Goal: Ask a question

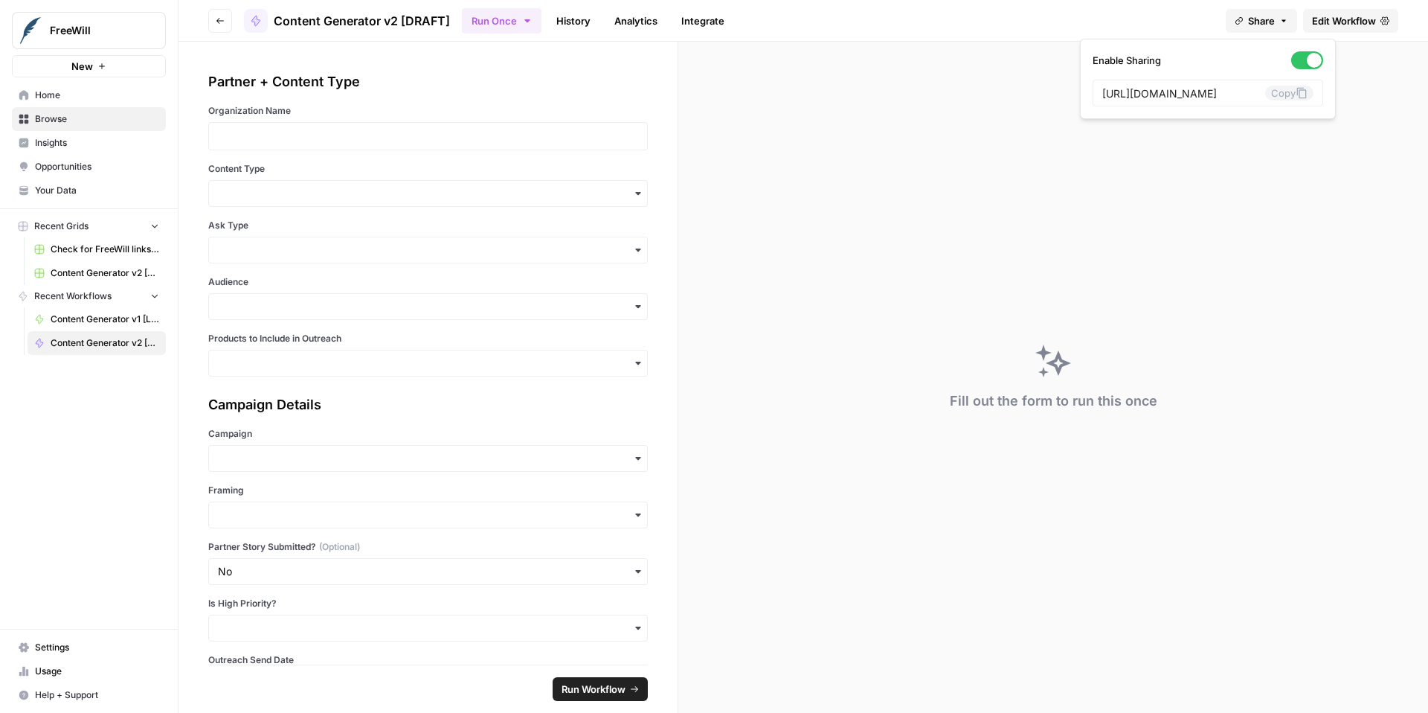
click at [222, 19] on icon "button" at bounding box center [220, 20] width 9 height 9
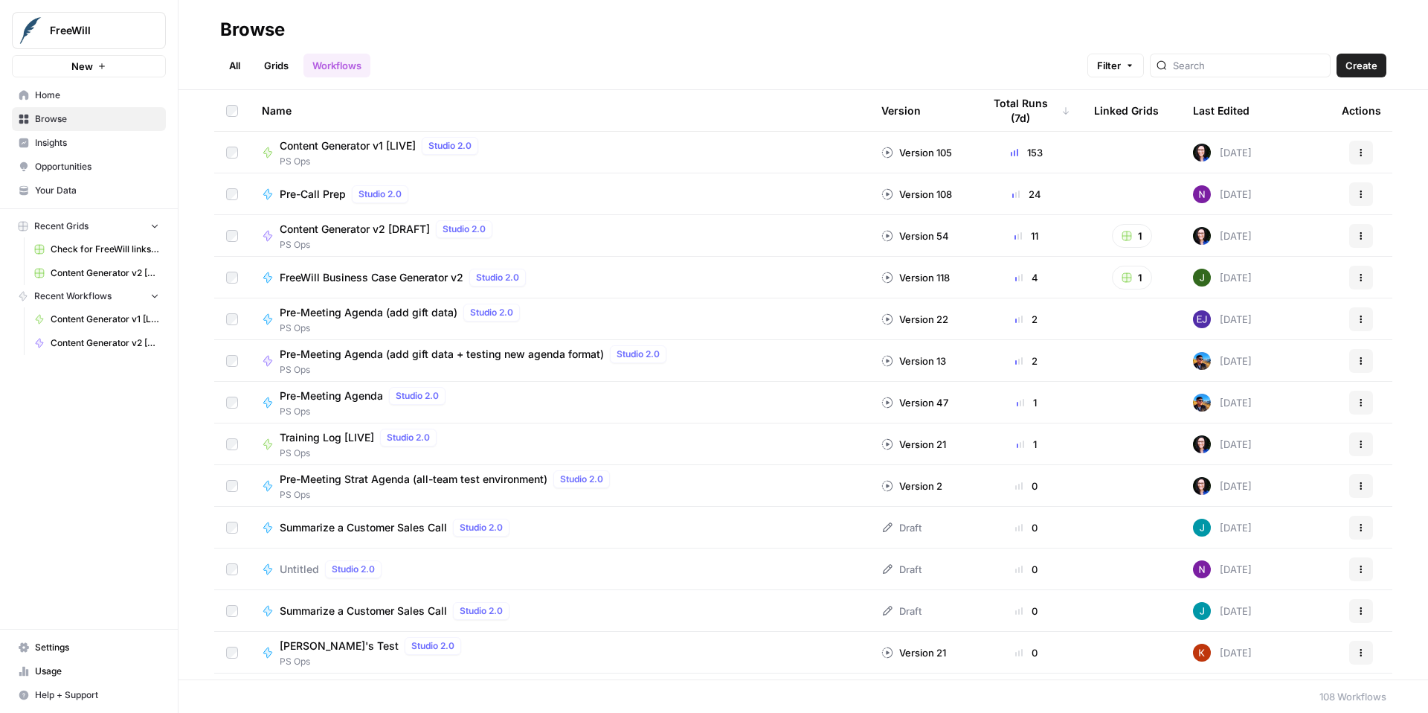
click at [297, 144] on span "Content Generator v1 [LIVE]" at bounding box center [348, 145] width 136 height 15
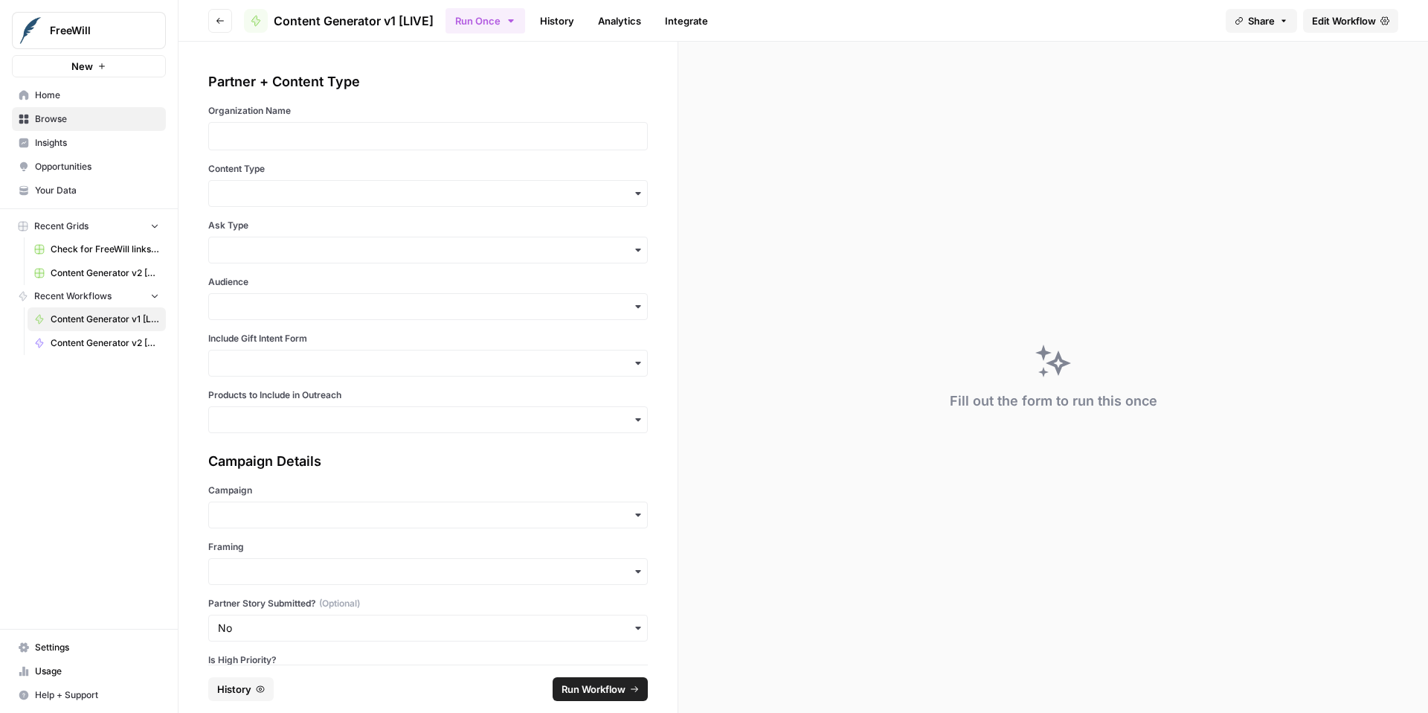
click at [1337, 13] on span "Edit Workflow" at bounding box center [1344, 20] width 64 height 15
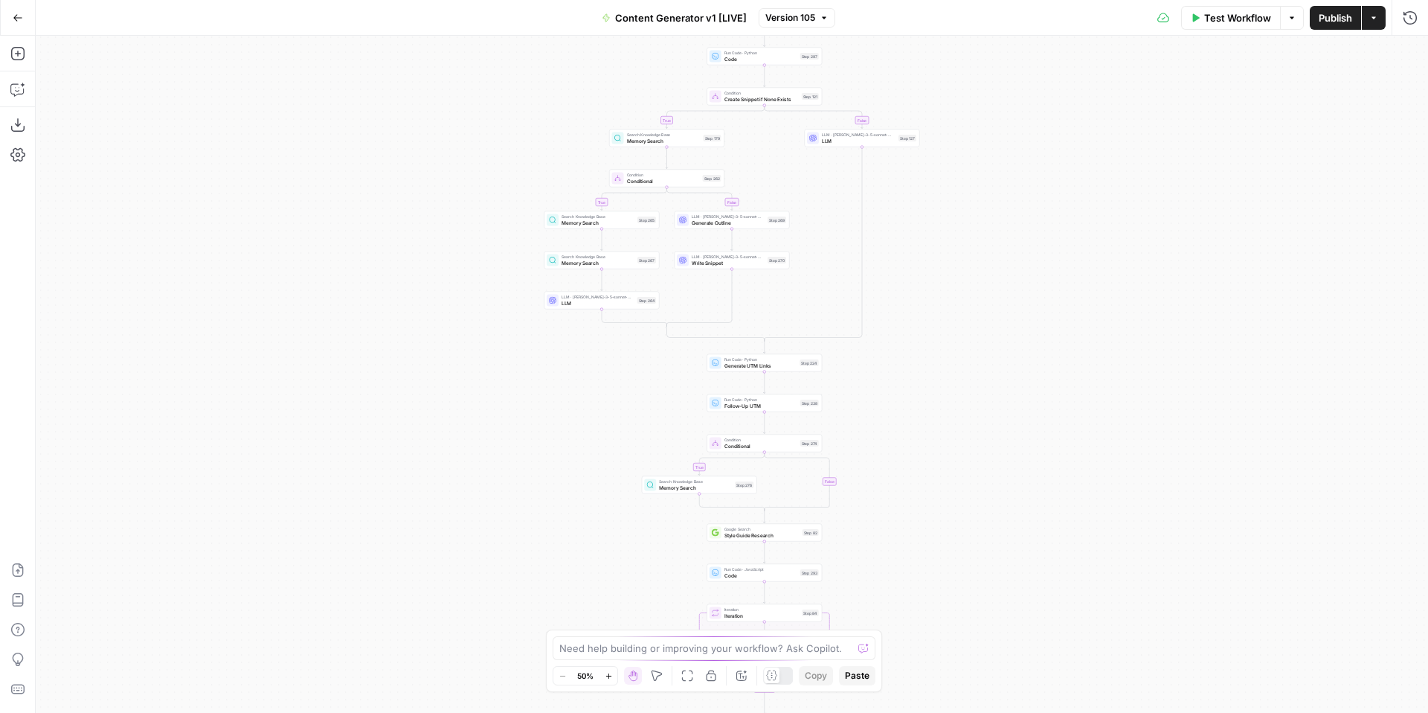
click at [16, 15] on icon "button" at bounding box center [18, 18] width 10 height 10
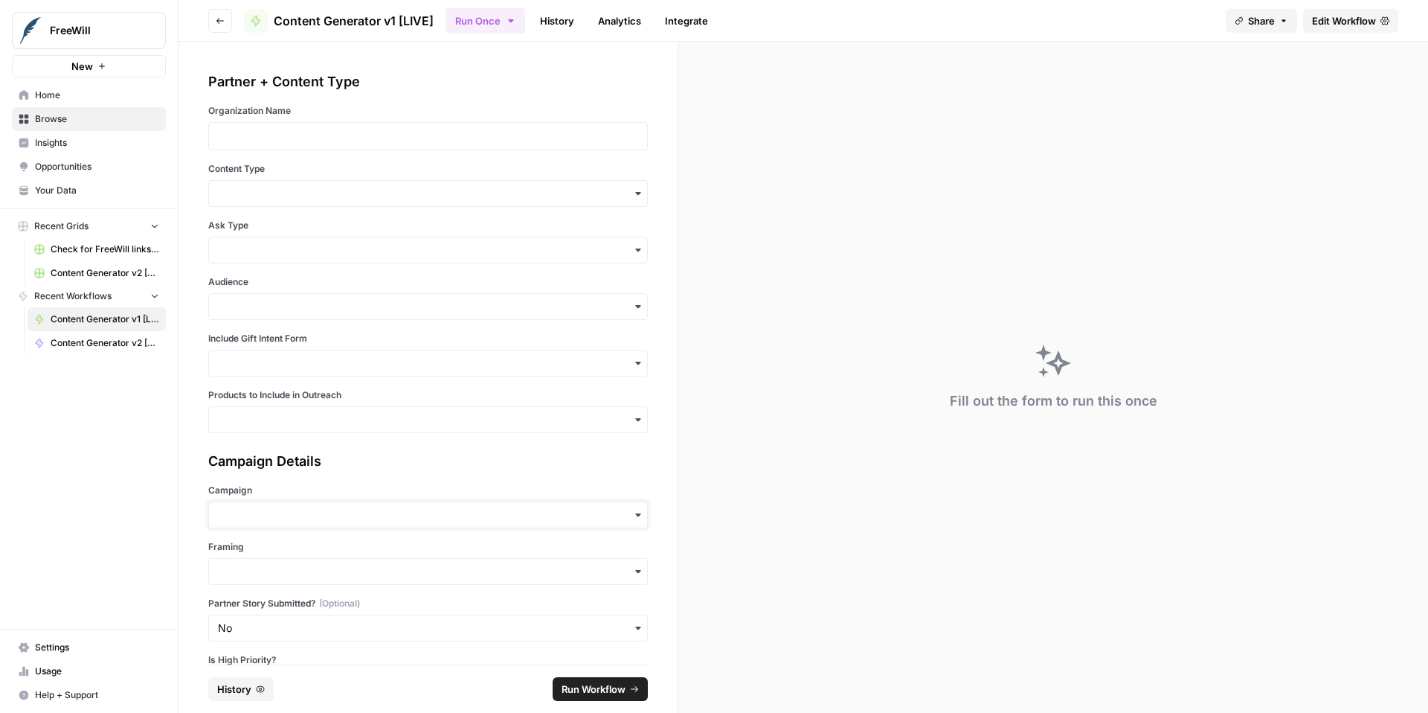
click at [279, 517] on input "Campaign" at bounding box center [428, 514] width 420 height 15
click at [336, 576] on input "Framing" at bounding box center [428, 571] width 420 height 15
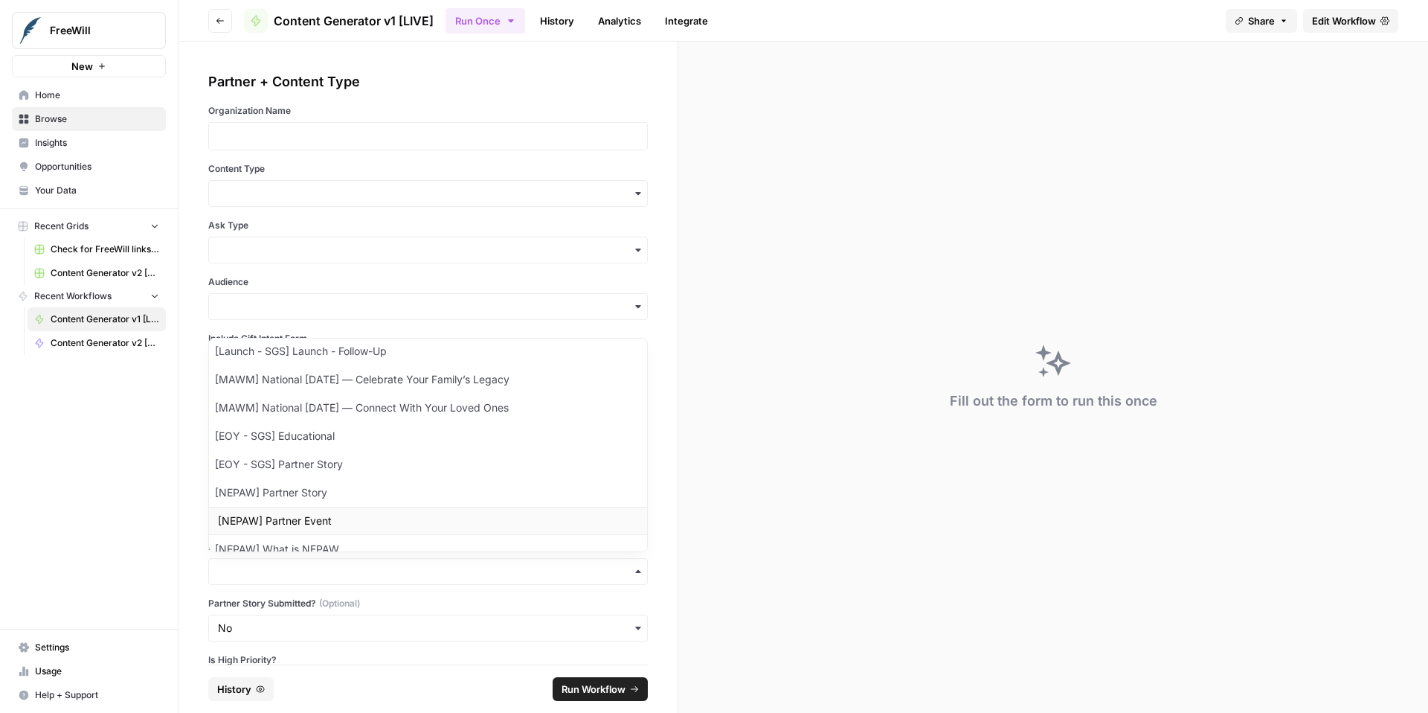
scroll to position [167, 0]
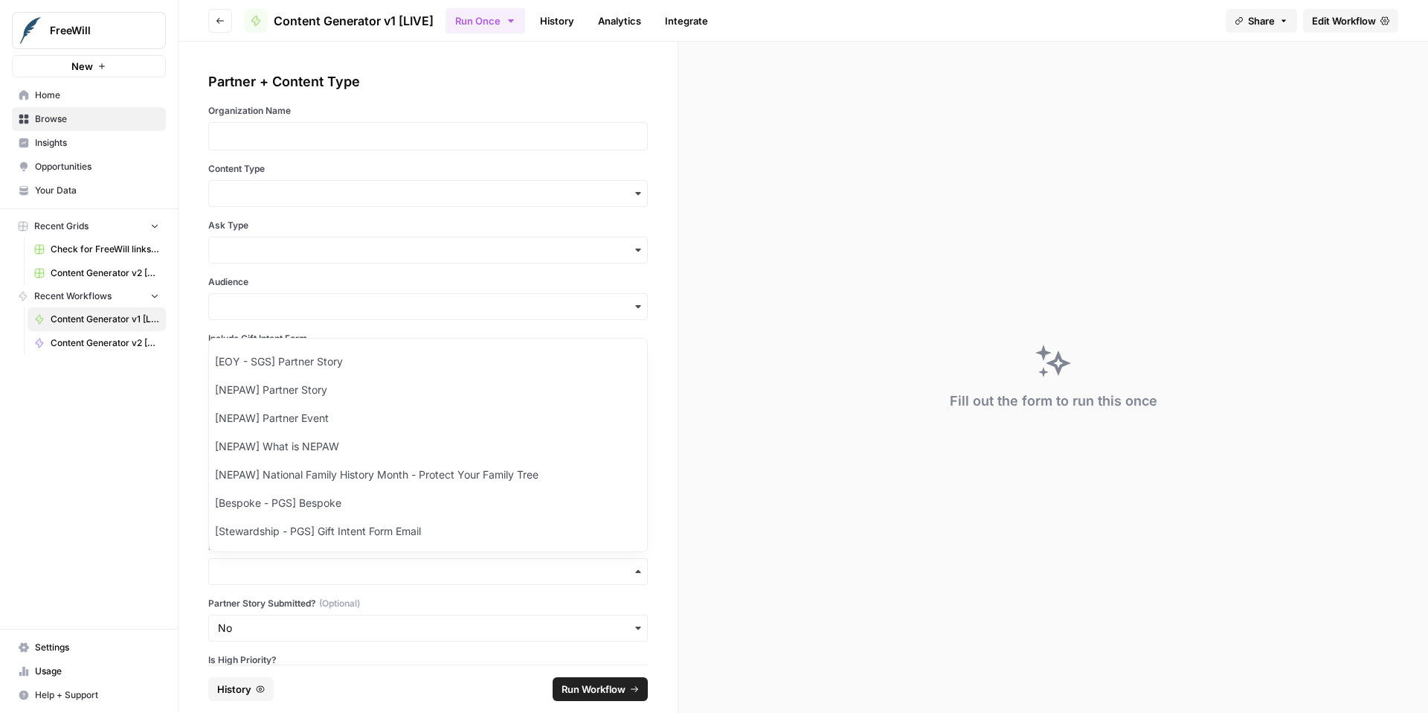
click at [811, 429] on div "Fill out the form to run this once" at bounding box center [1053, 377] width 750 height 671
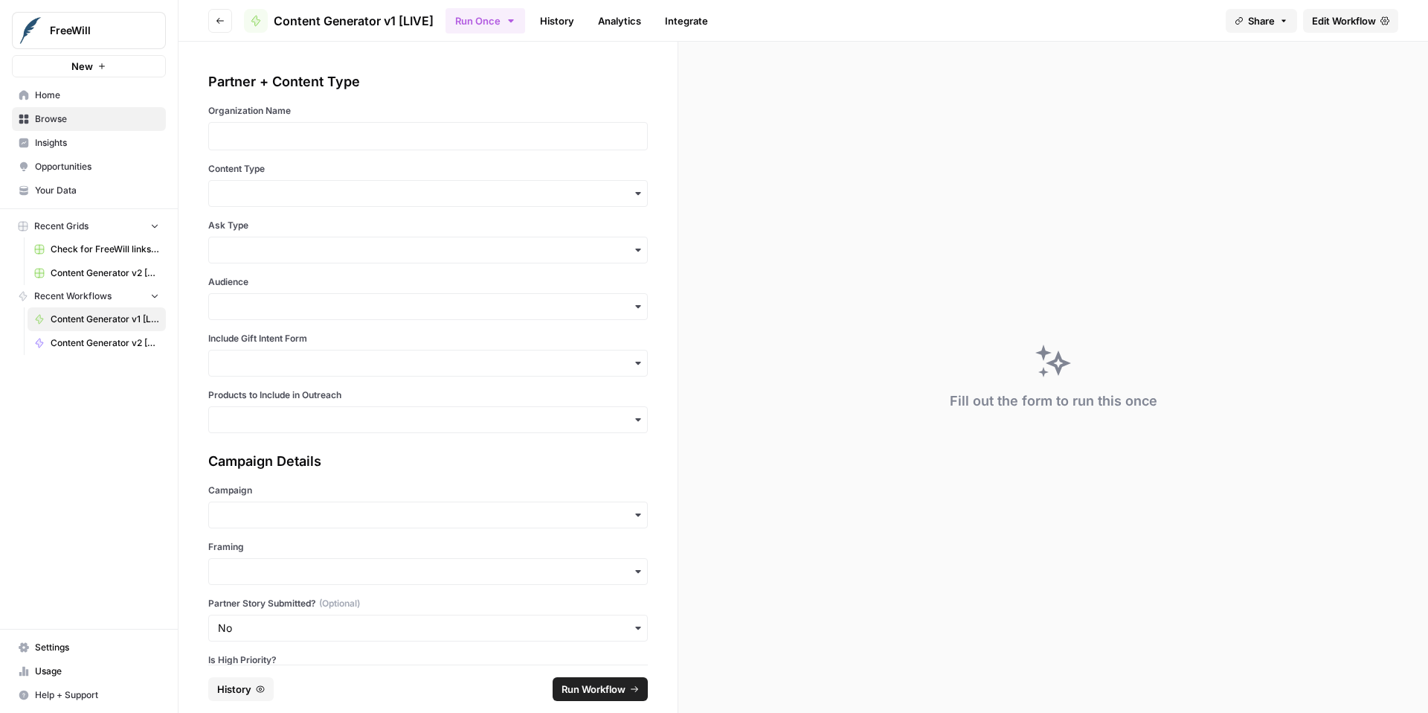
click at [219, 25] on button "Go back" at bounding box center [220, 21] width 24 height 24
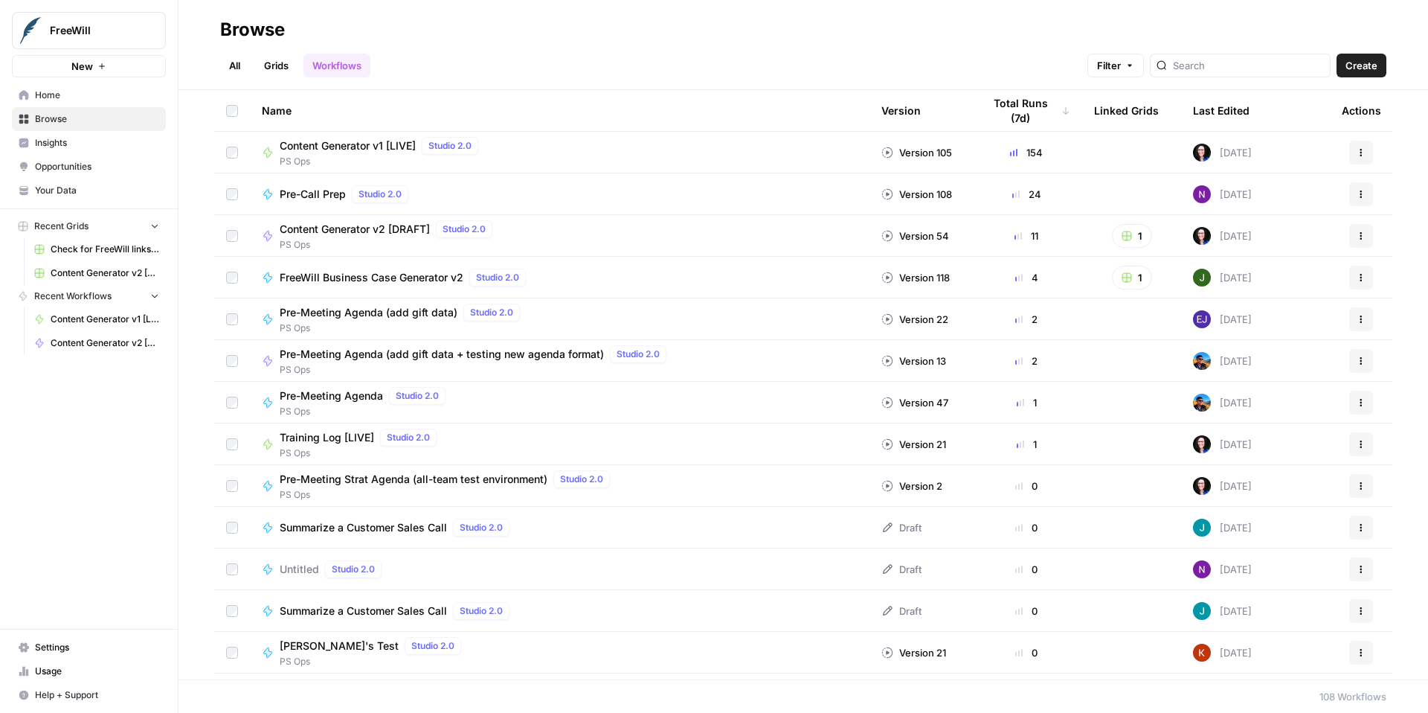
click at [488, 353] on span "Pre-Meeting Agenda (add gift data + testing new agenda format)" at bounding box center [442, 354] width 324 height 15
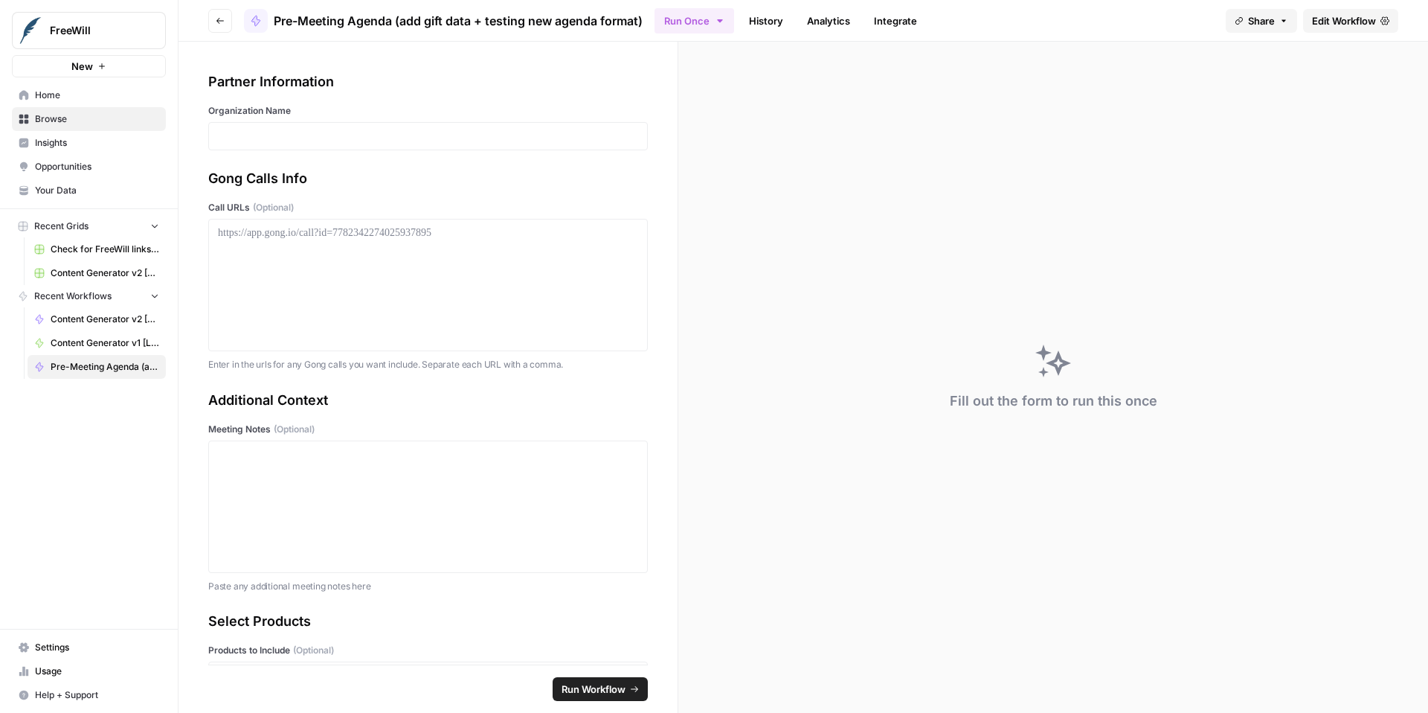
click at [1355, 22] on span "Edit Workflow" at bounding box center [1344, 20] width 64 height 15
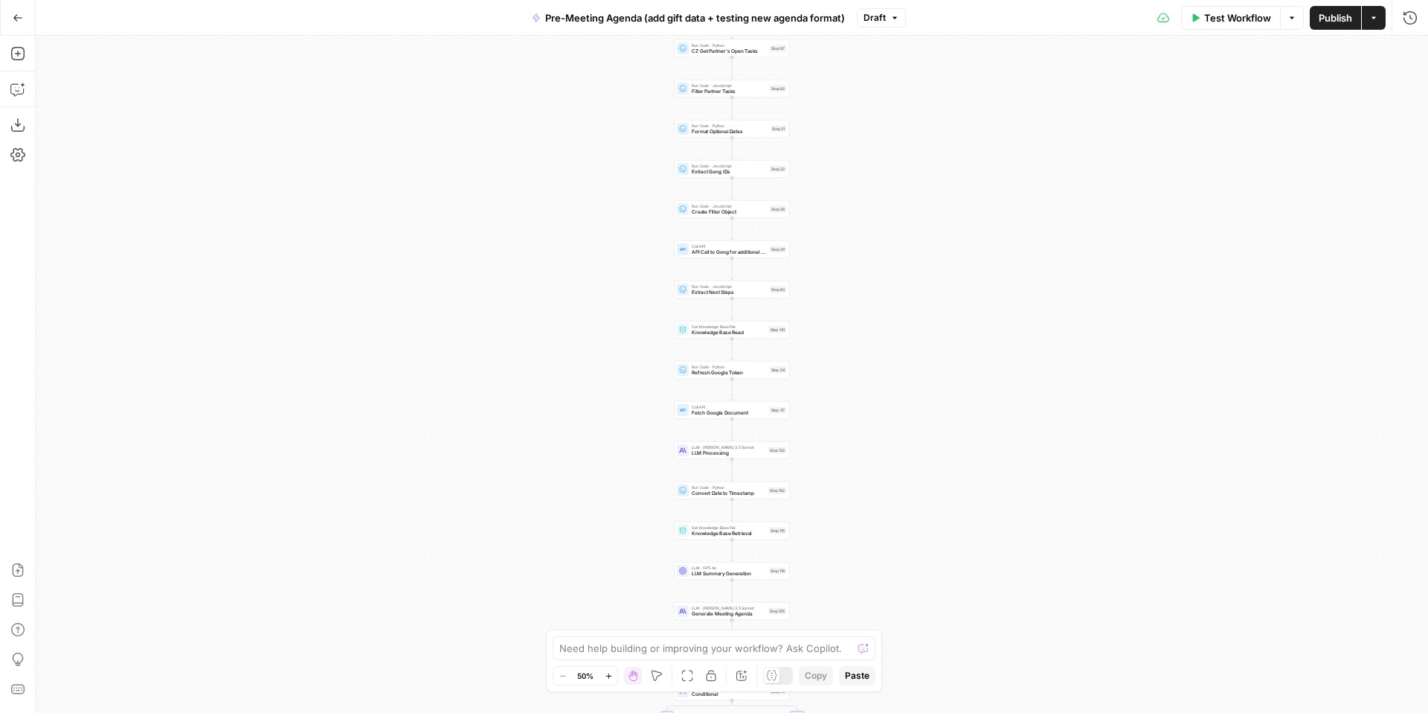
click at [1231, 33] on div "Test Workflow Options Publish Actions Run History" at bounding box center [1167, 17] width 523 height 35
click at [1231, 25] on button "Test Workflow" at bounding box center [1231, 18] width 100 height 24
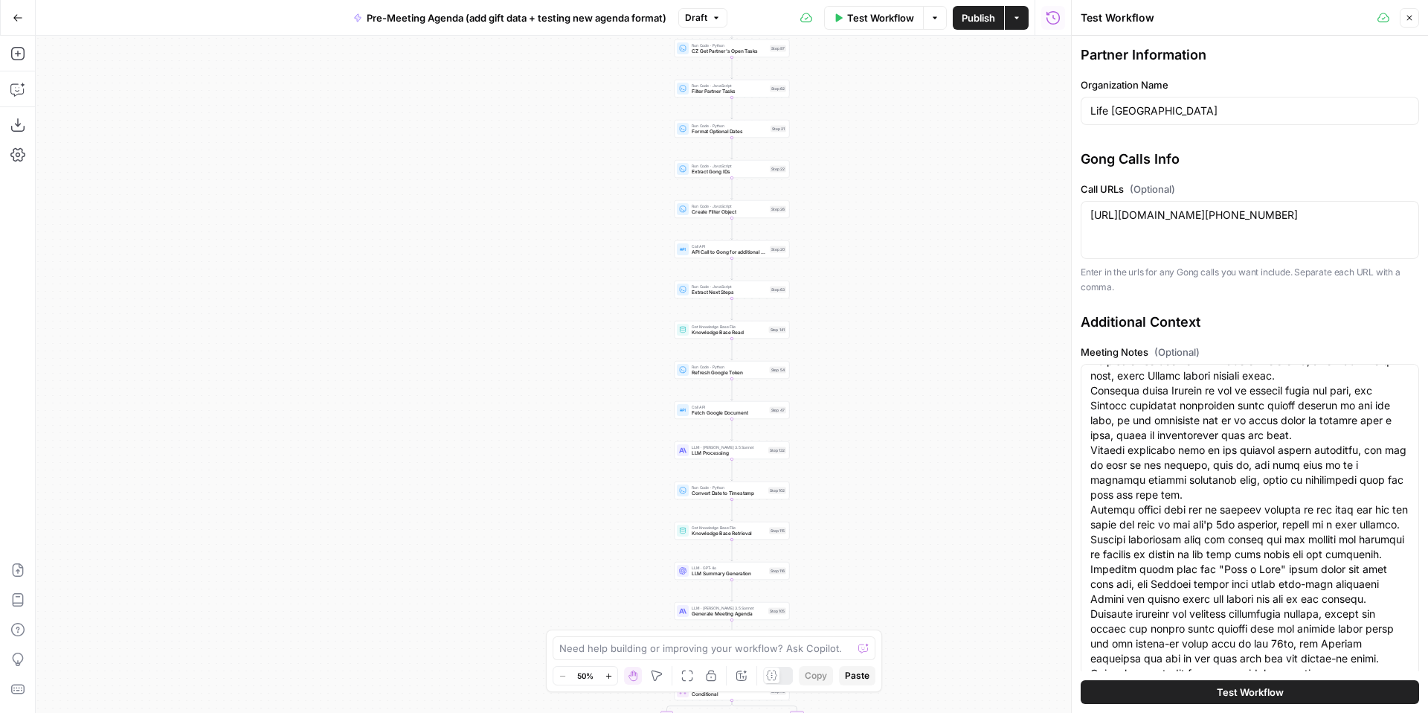
scroll to position [1379, 0]
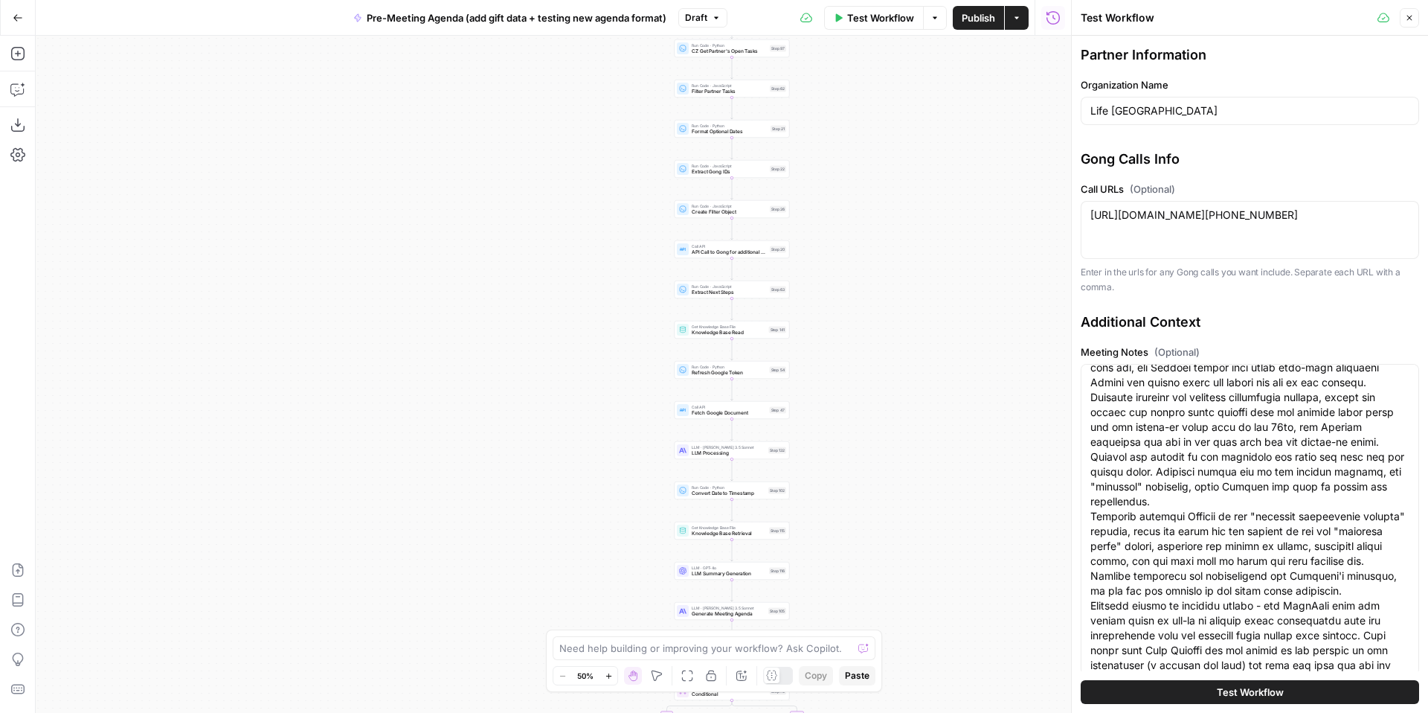
click at [1235, 691] on span "Test Workflow" at bounding box center [1250, 691] width 67 height 15
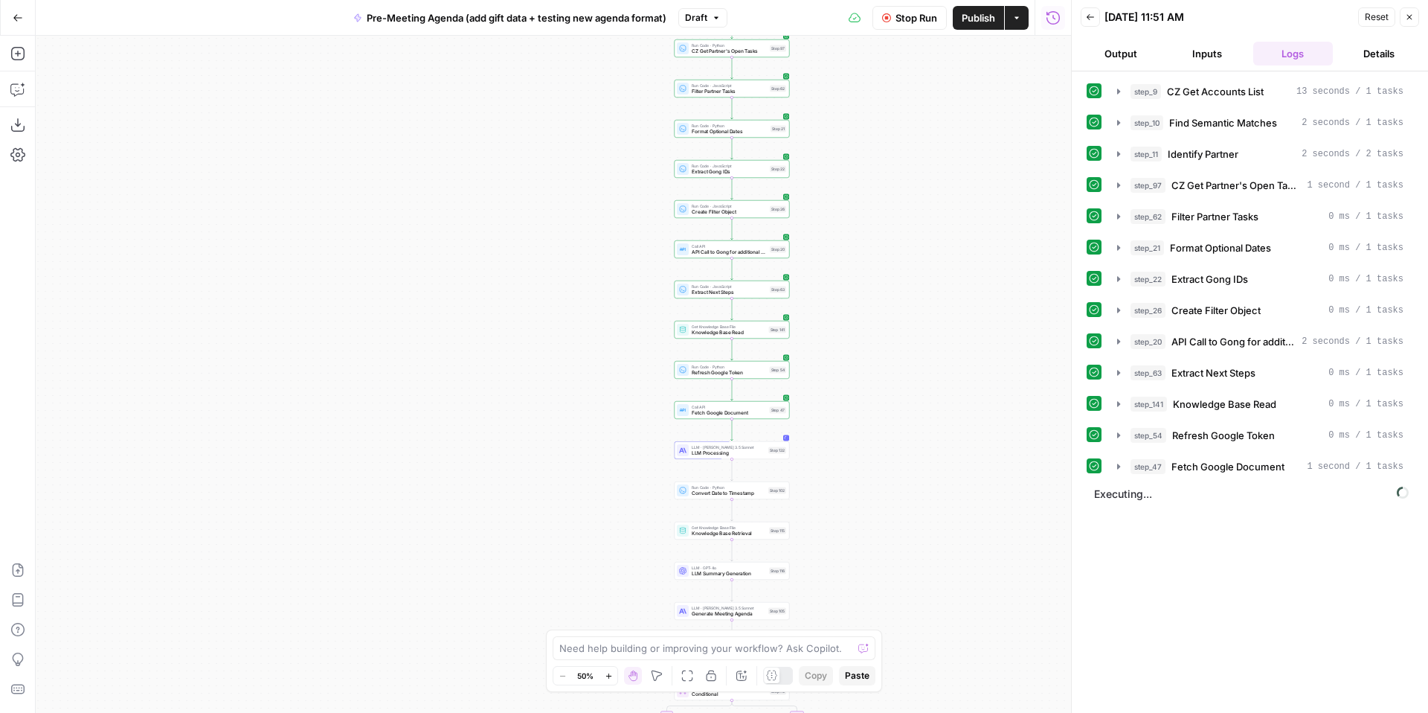
click at [913, 25] on button "Stop Run" at bounding box center [909, 18] width 74 height 24
click at [1202, 56] on button "Inputs" at bounding box center [1207, 54] width 80 height 24
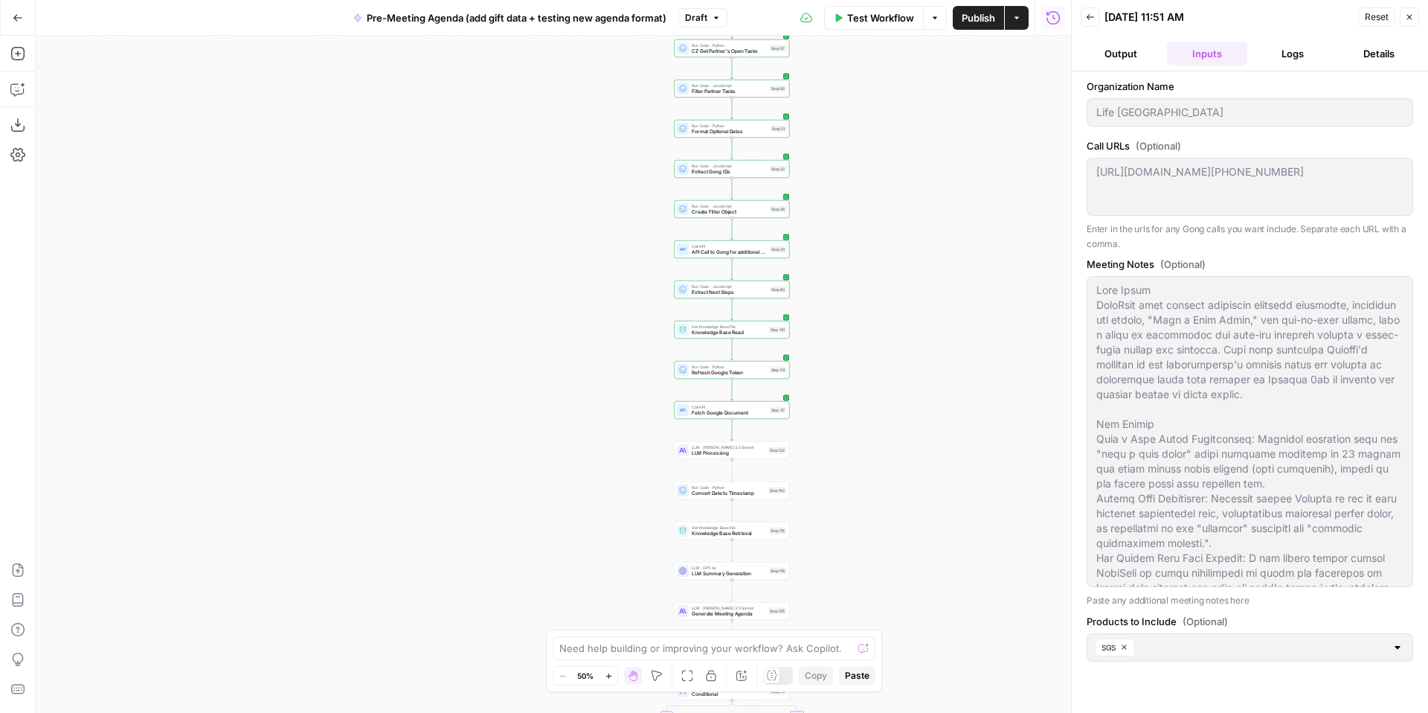
click at [1086, 18] on icon "button" at bounding box center [1090, 17] width 9 height 9
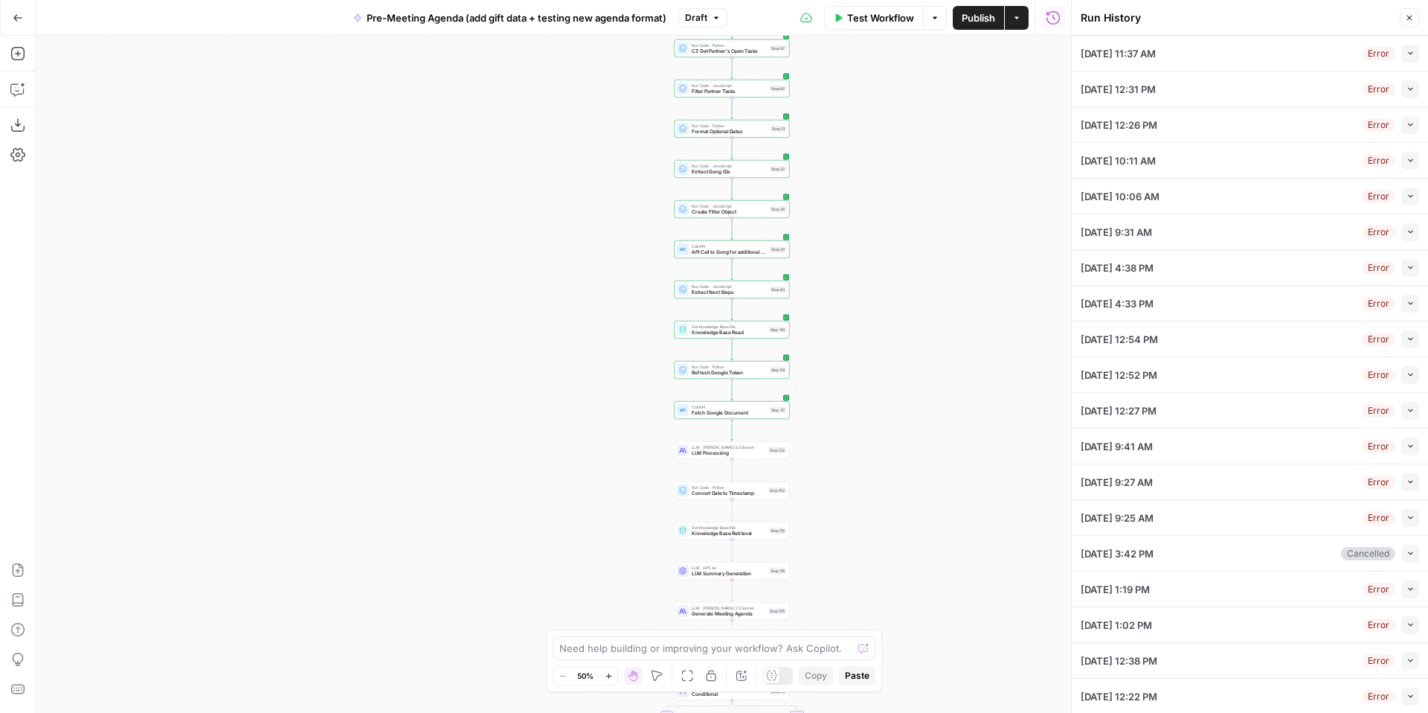
click at [1414, 57] on button "Collapse" at bounding box center [1410, 54] width 18 height 18
type textarea "https://us-54880.app.gong.io/call?id=7584512080733117238"
type textarea "Call Brief FreeWill team members discussed upcoming campaigns, including tax se…"
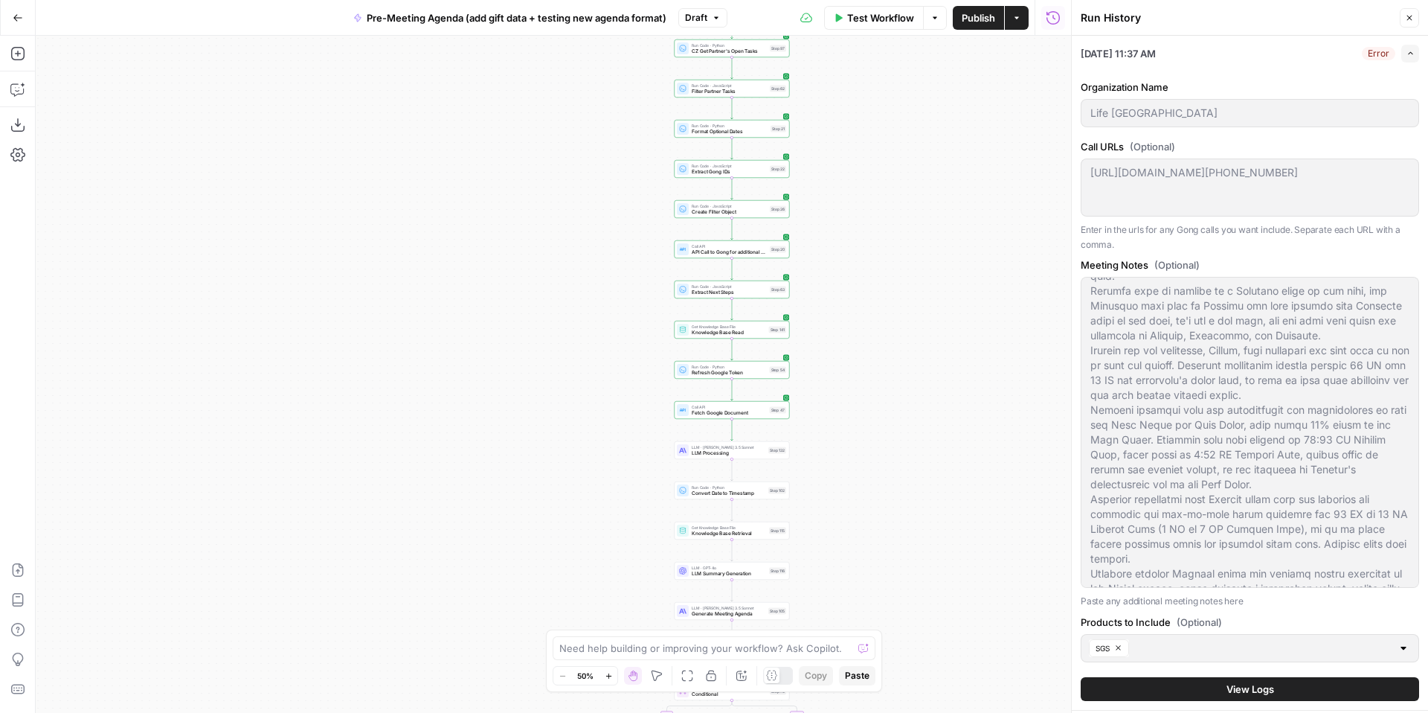
scroll to position [3239, 0]
click at [1224, 683] on button "View Logs" at bounding box center [1250, 689] width 338 height 24
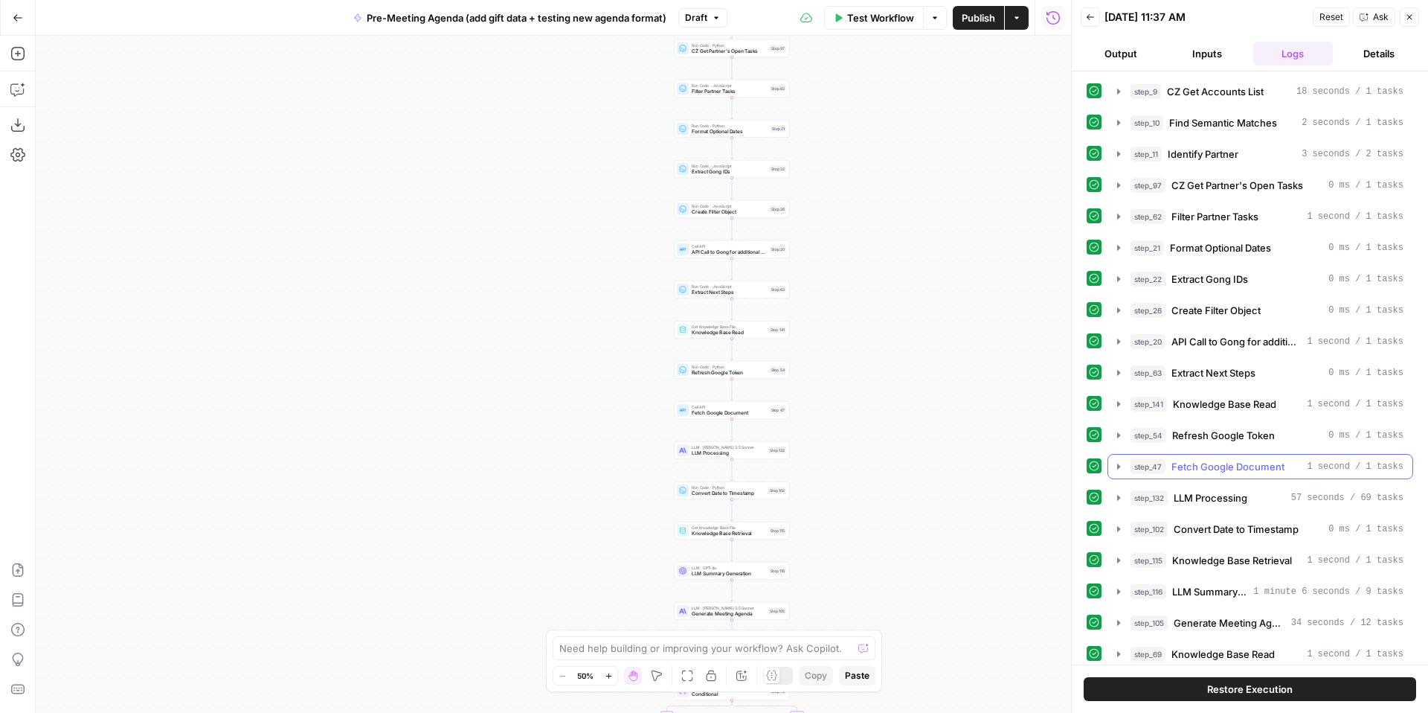
scroll to position [79, 0]
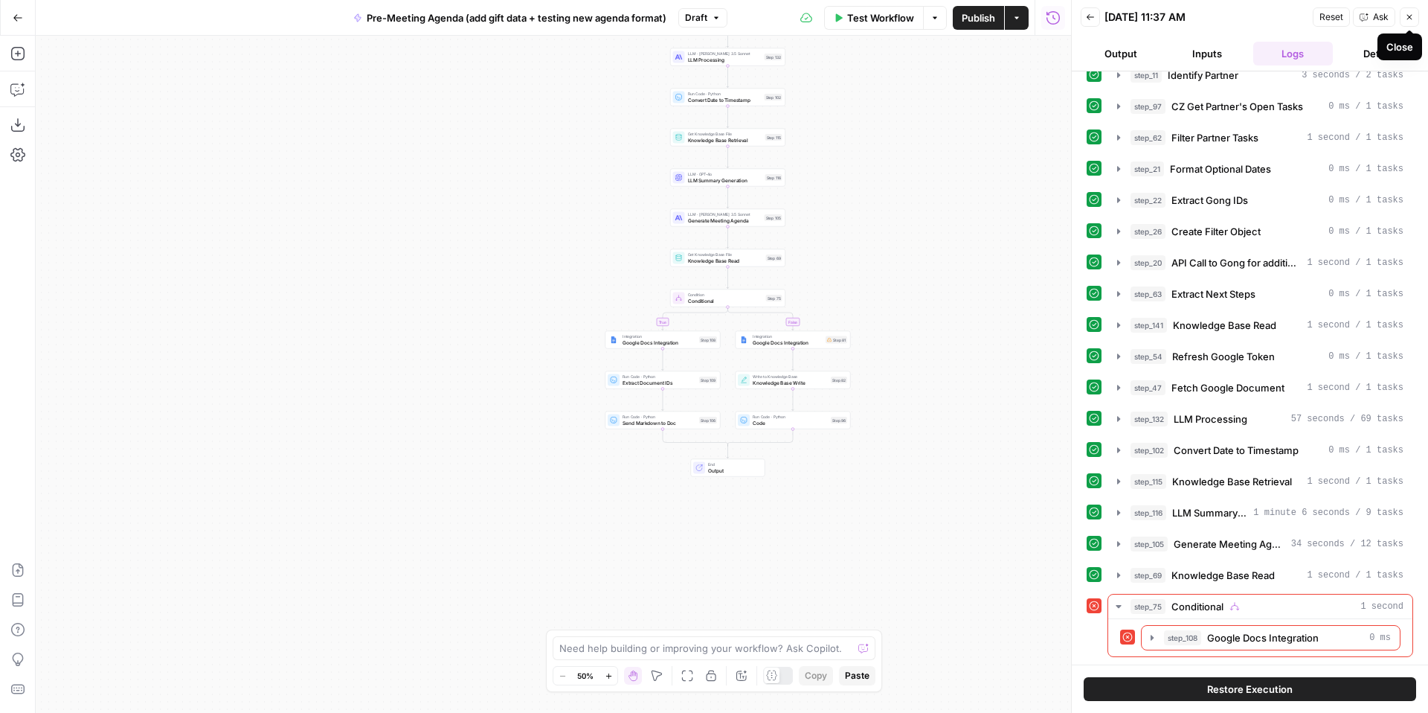
click at [1410, 18] on icon "button" at bounding box center [1409, 17] width 9 height 9
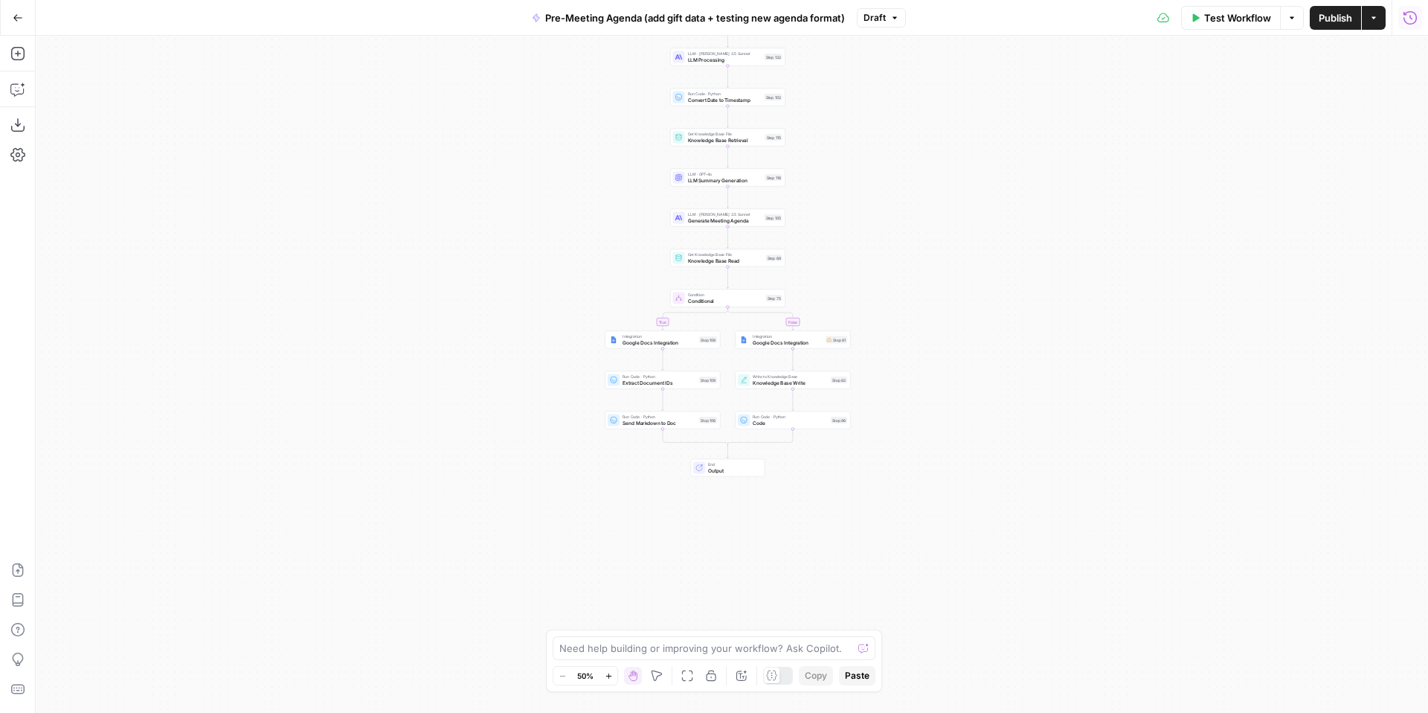
click at [1413, 23] on icon "button" at bounding box center [1410, 16] width 13 height 13
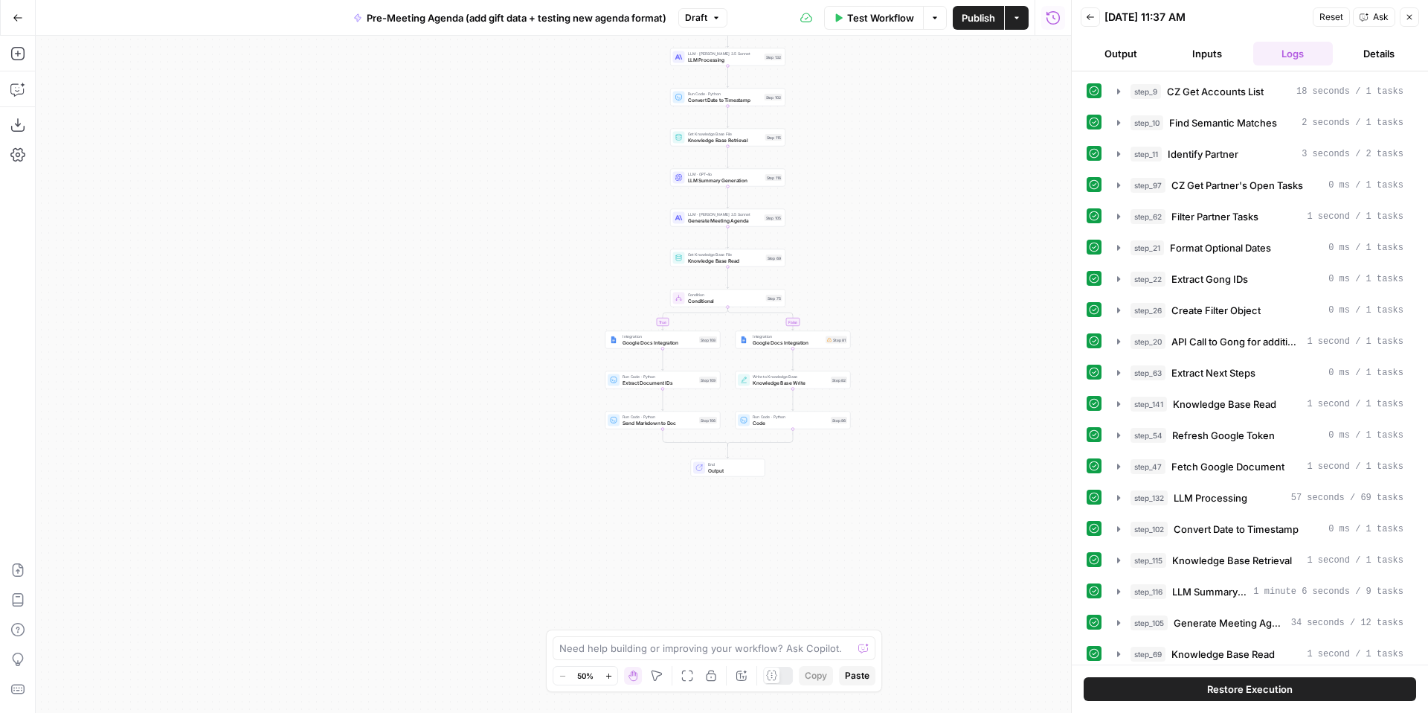
click at [1383, 51] on button "Details" at bounding box center [1379, 54] width 80 height 24
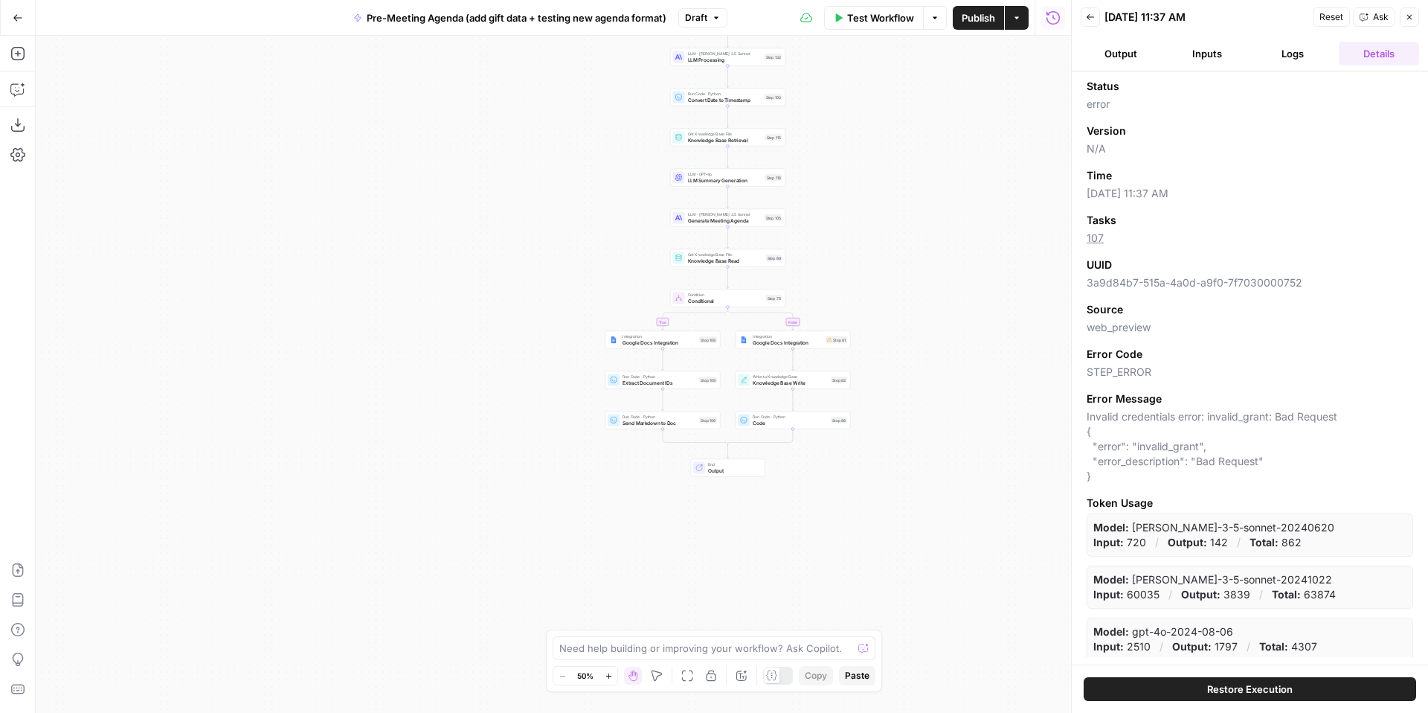
click at [1295, 57] on button "Logs" at bounding box center [1293, 54] width 80 height 24
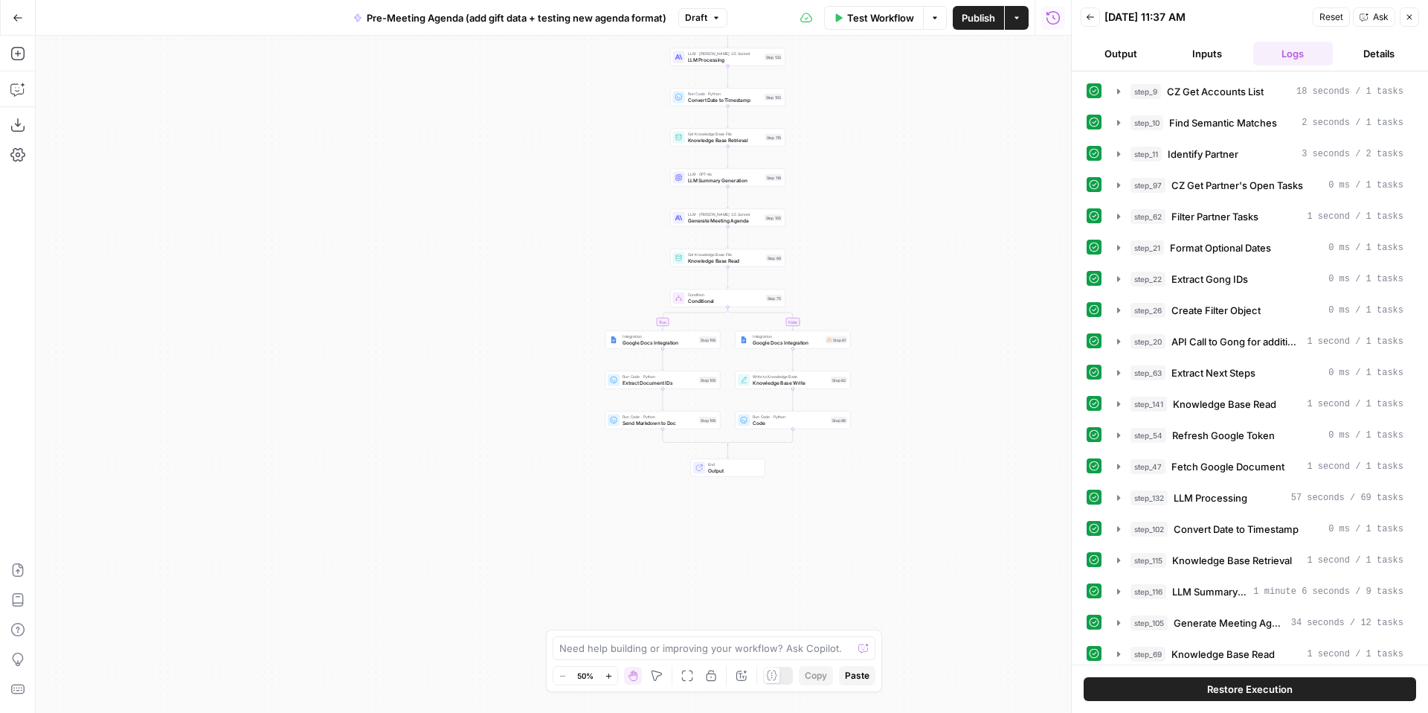
click at [1056, 18] on icon "button" at bounding box center [1053, 17] width 15 height 15
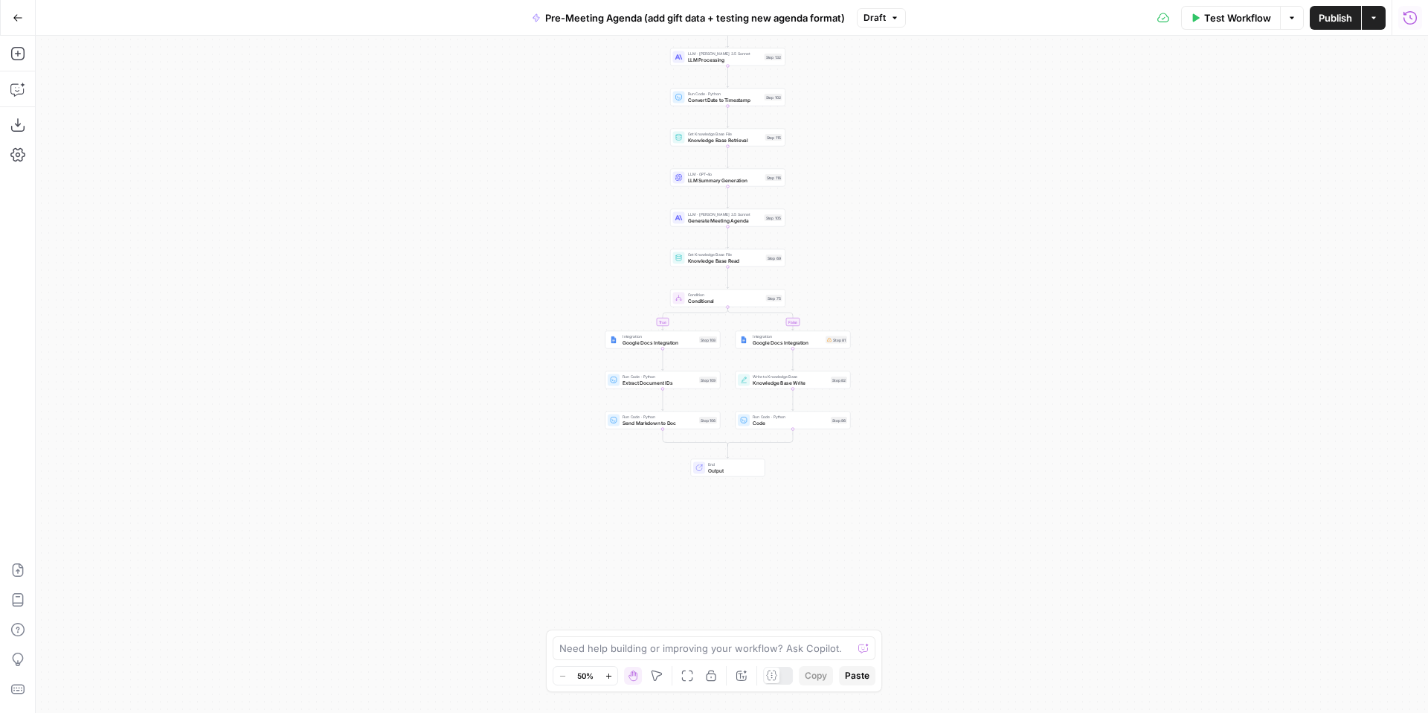
click at [1408, 20] on icon "button" at bounding box center [1410, 17] width 15 height 15
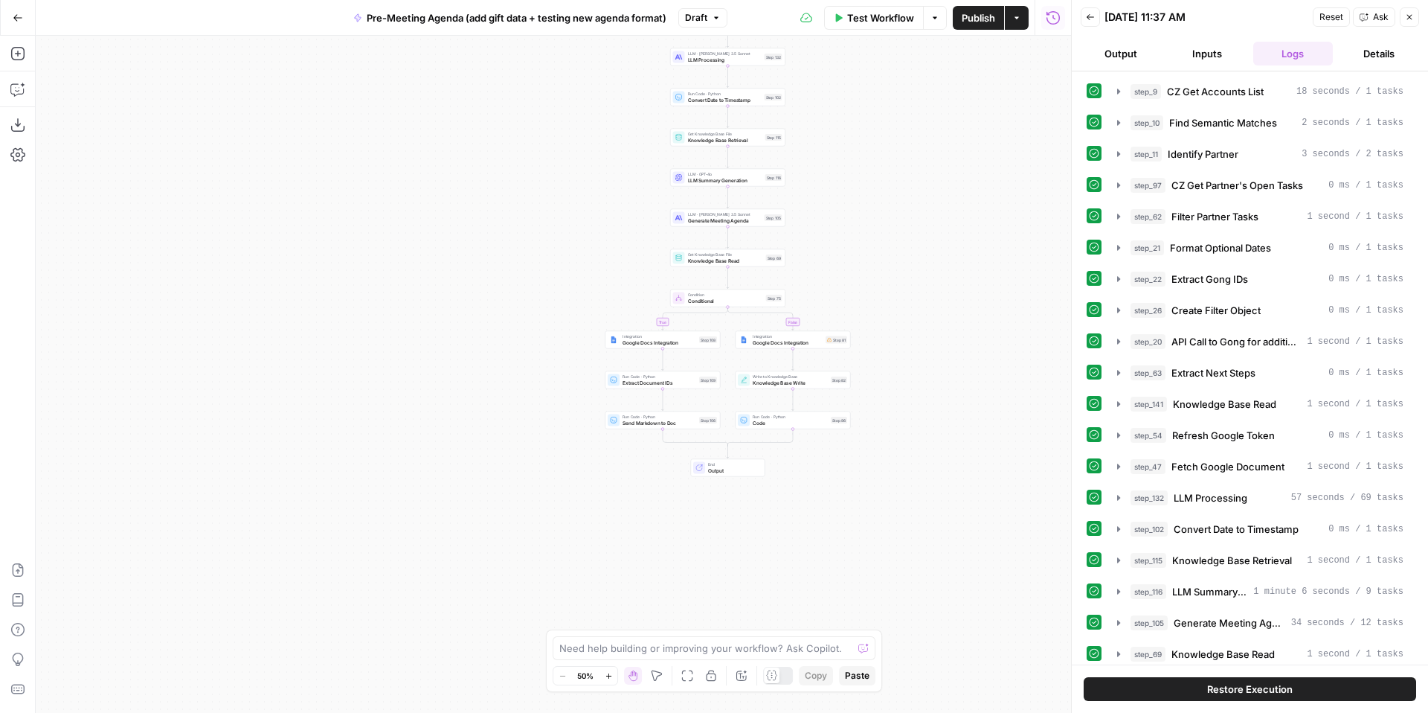
click at [1365, 55] on button "Details" at bounding box center [1379, 54] width 80 height 24
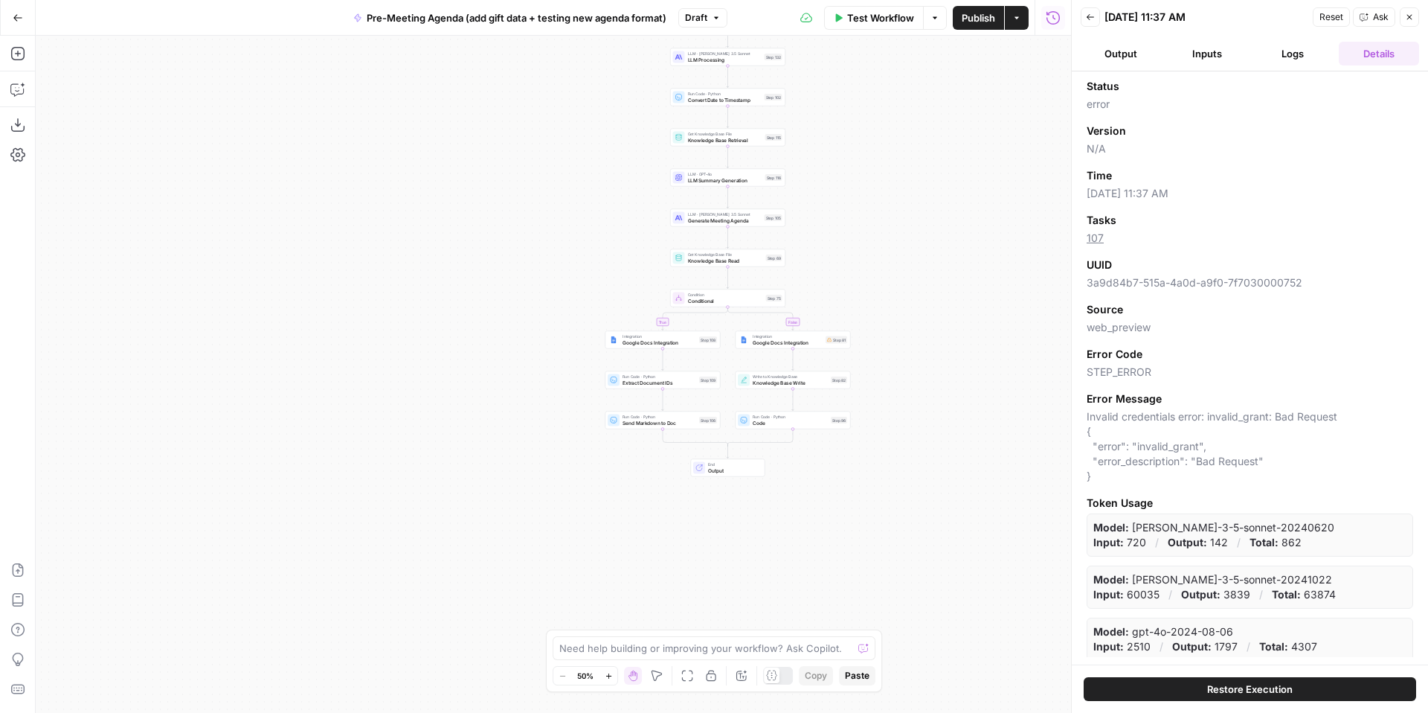
click at [1410, 22] on button "Close" at bounding box center [1409, 16] width 19 height 19
click at [1138, 54] on button "Output" at bounding box center [1121, 54] width 80 height 24
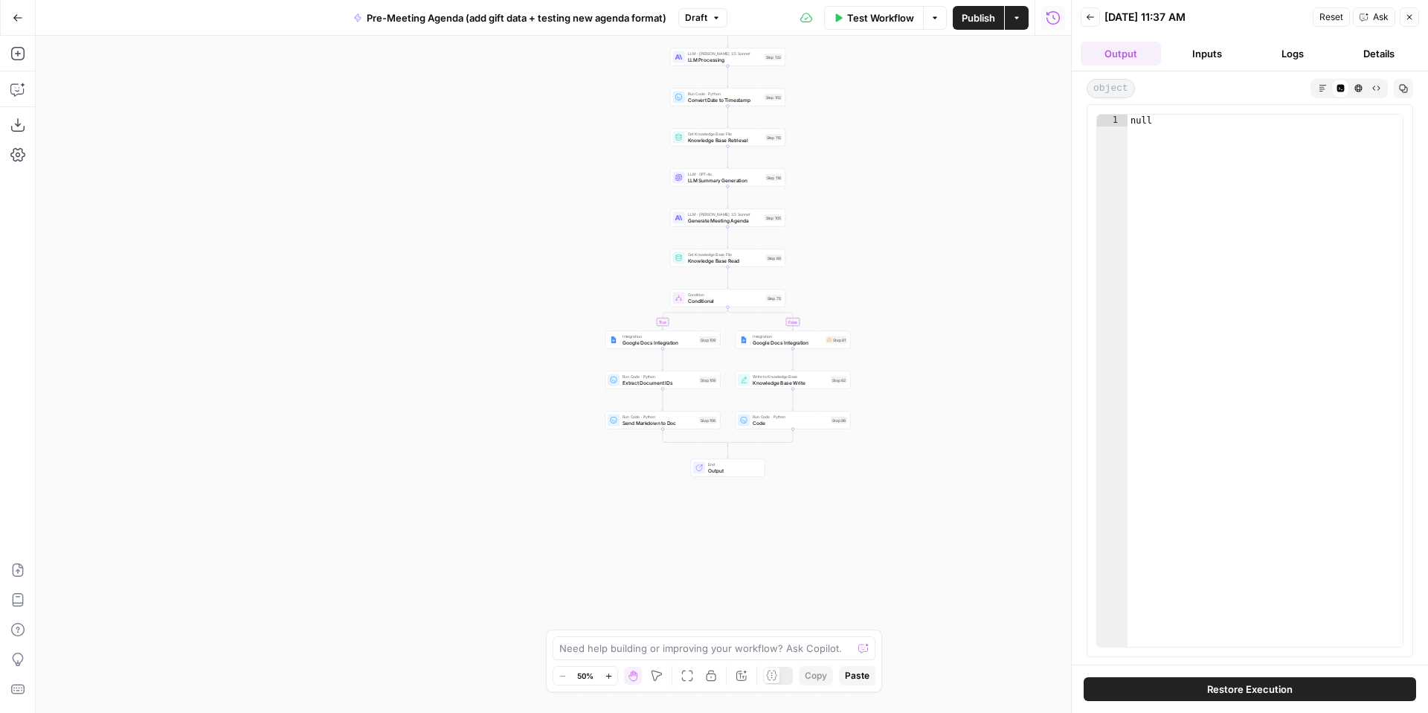
click at [1209, 54] on button "Inputs" at bounding box center [1207, 54] width 80 height 24
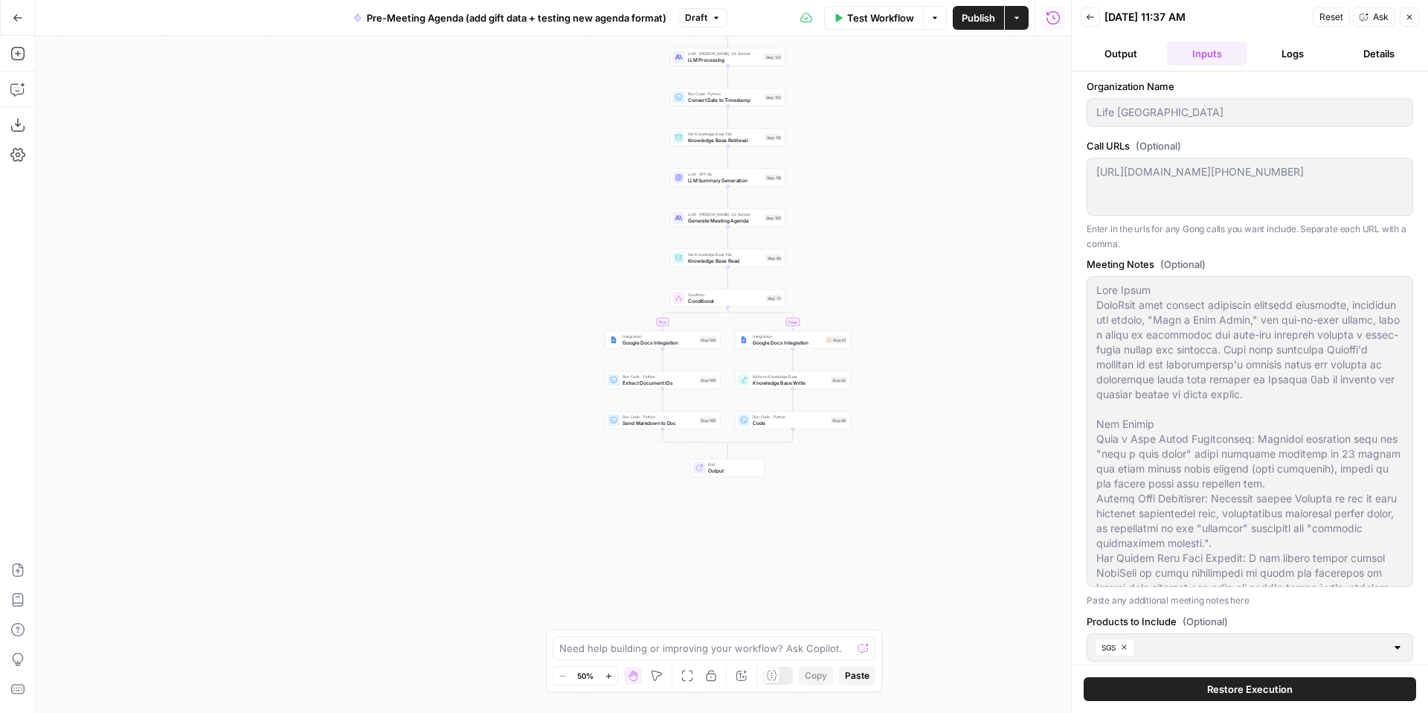
click at [1277, 57] on button "Logs" at bounding box center [1293, 54] width 80 height 24
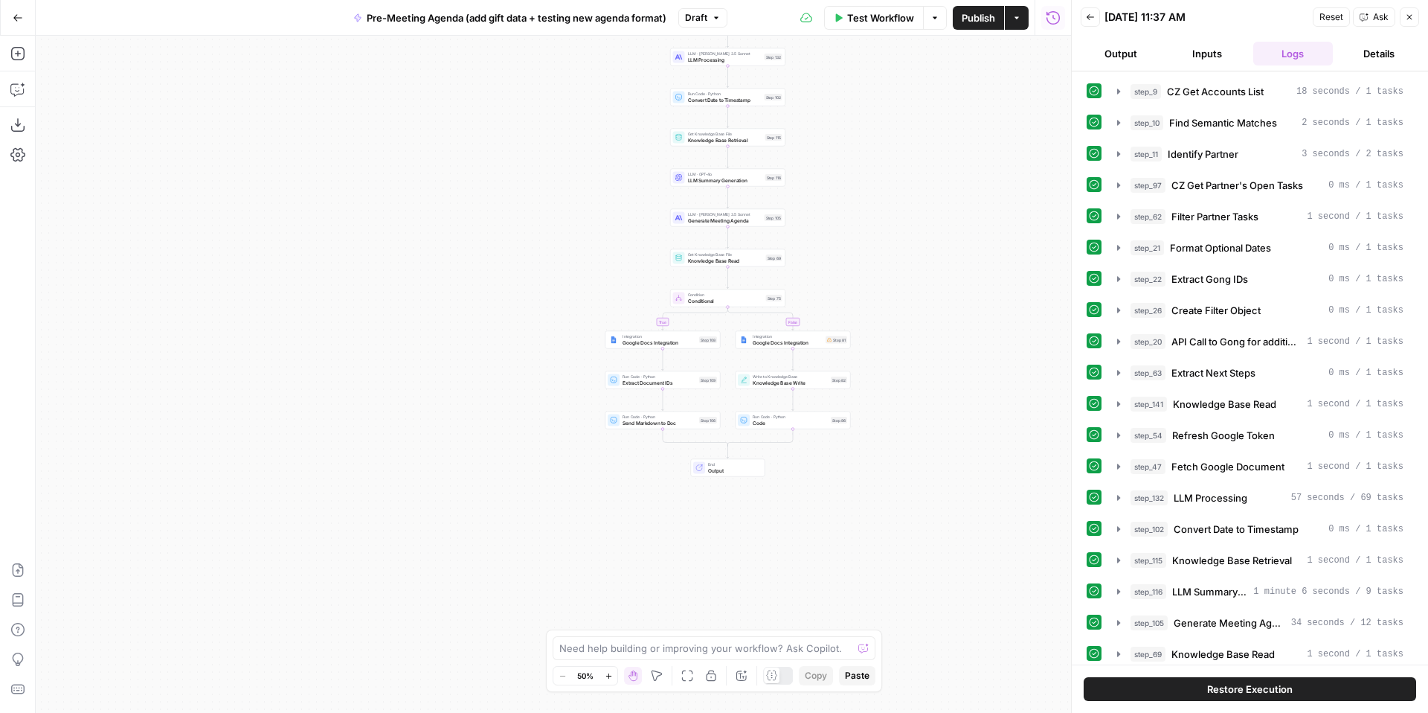
click at [1236, 690] on span "Restore Execution" at bounding box center [1250, 688] width 86 height 15
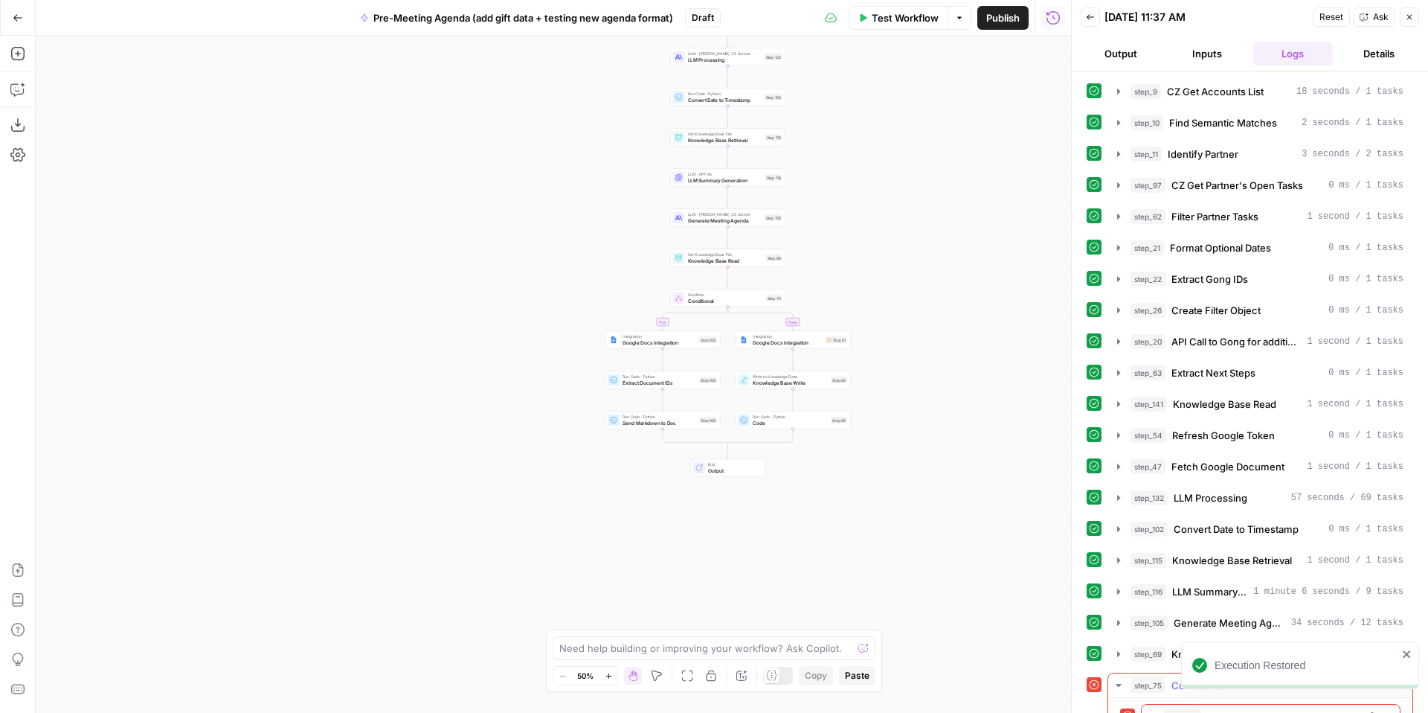
scroll to position [30, 0]
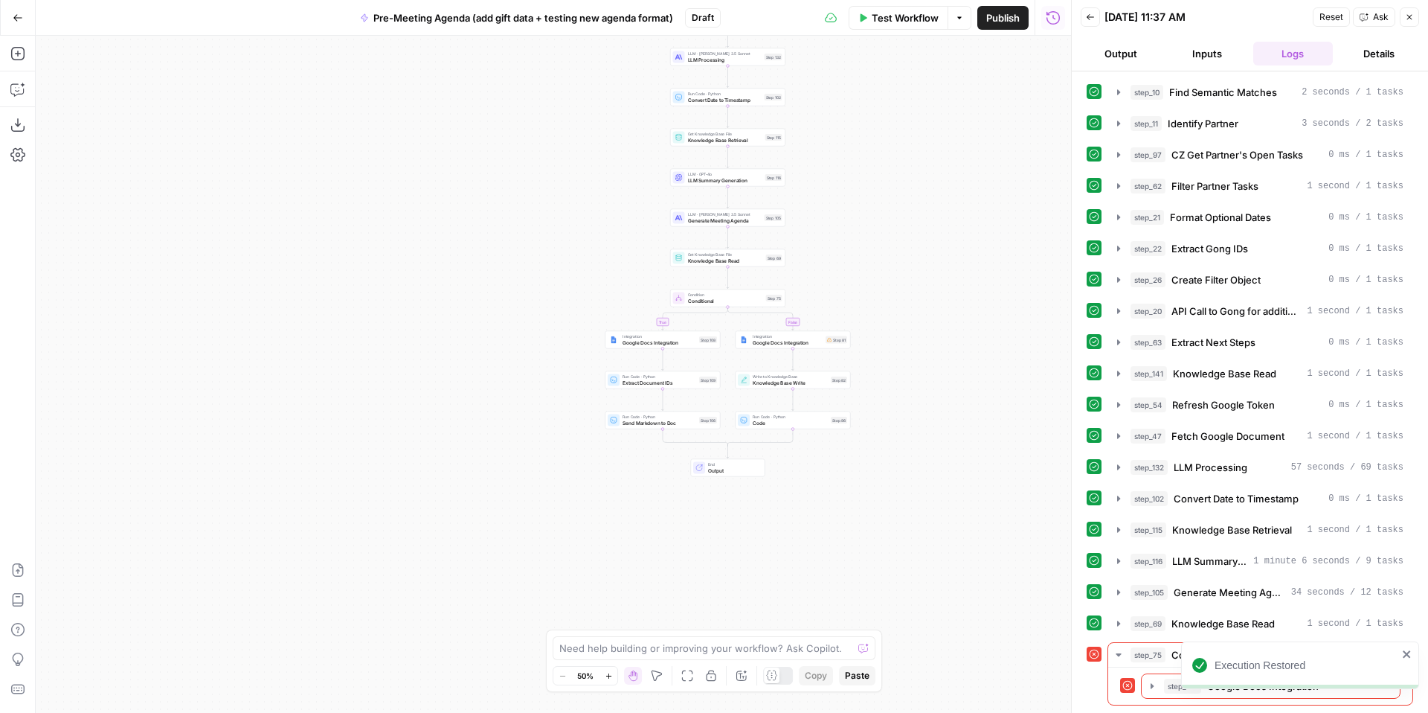
click at [1407, 654] on icon "close" at bounding box center [1406, 653] width 7 height 7
click at [1410, 19] on icon "button" at bounding box center [1409, 17] width 9 height 9
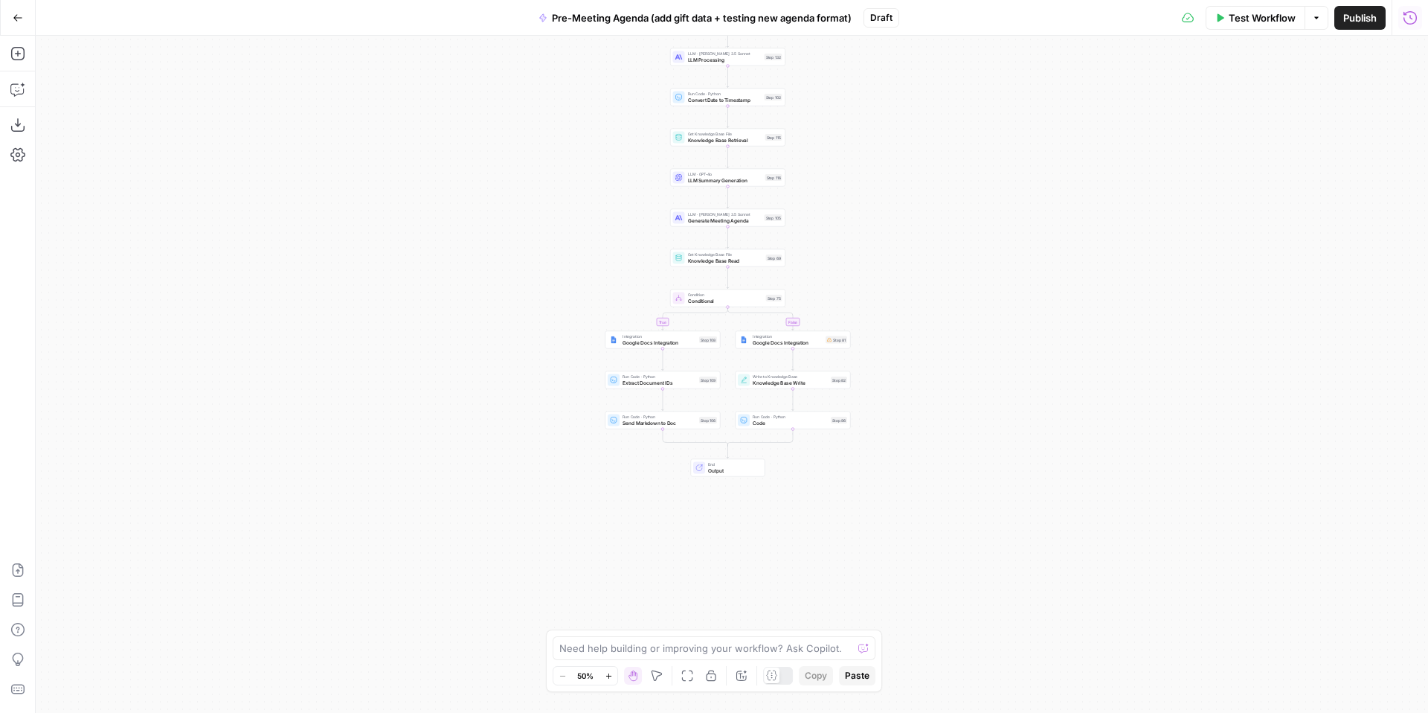
click at [1410, 19] on icon "button" at bounding box center [1410, 17] width 15 height 15
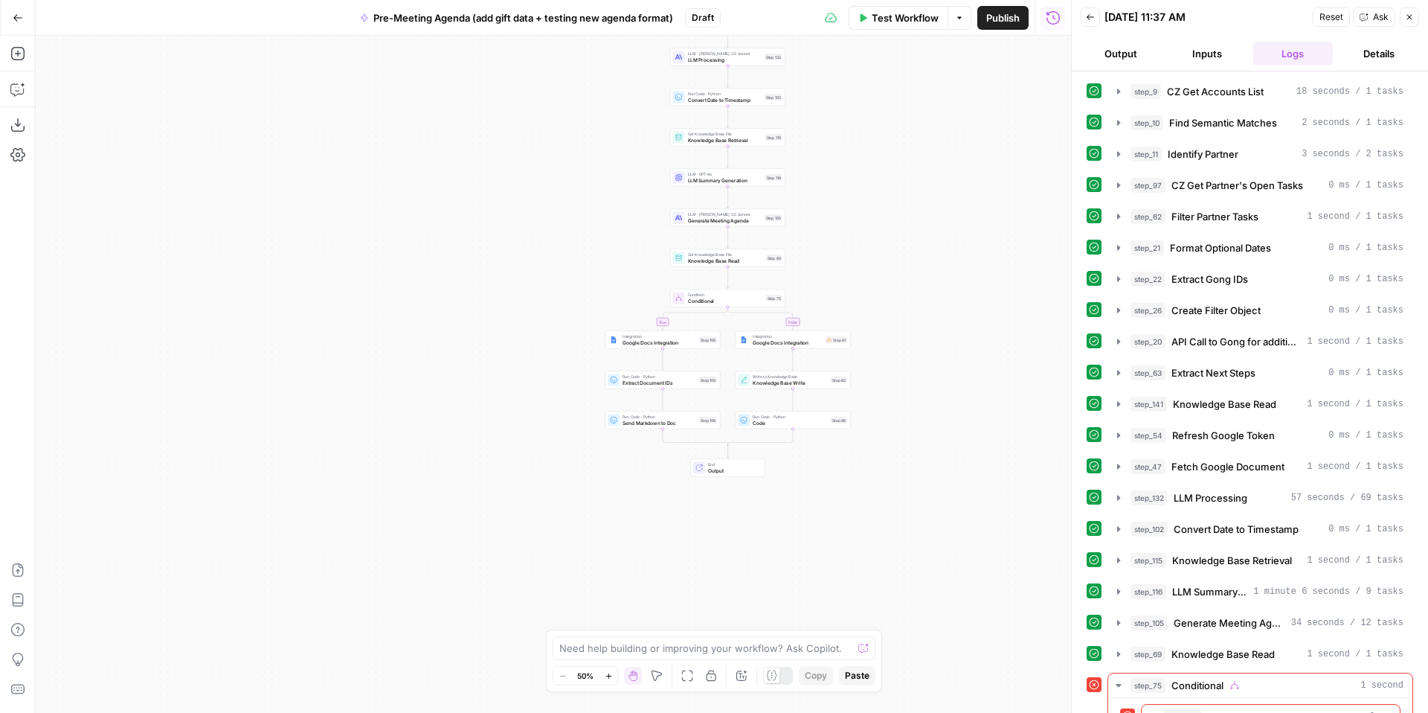
click at [1385, 61] on button "Details" at bounding box center [1379, 54] width 80 height 24
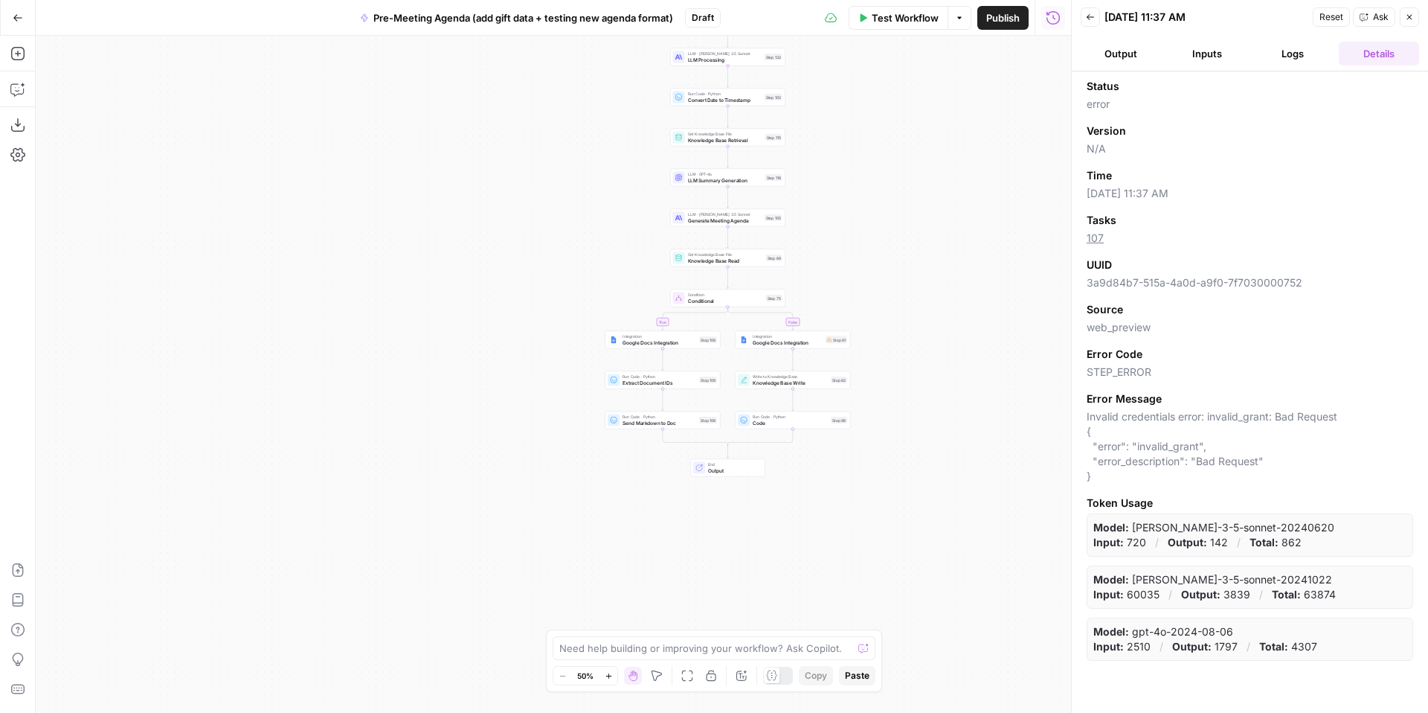
click at [1093, 22] on button "Back" at bounding box center [1090, 16] width 19 height 19
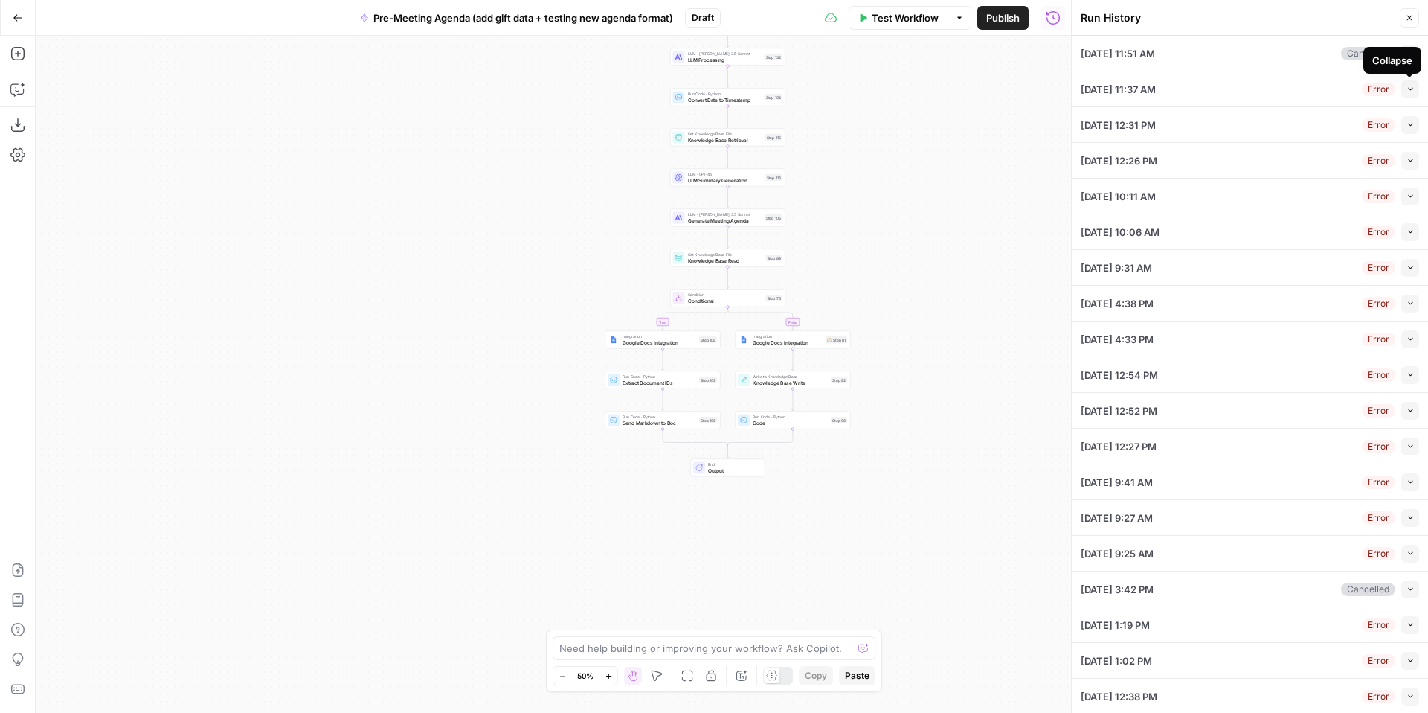
click at [1411, 91] on icon "button" at bounding box center [1411, 89] width 8 height 8
type textarea "https://us-54880.app.gong.io/call?id=7584512080733117238"
type textarea "Call Brief FreeWill team members discussed upcoming campaigns, including tax se…"
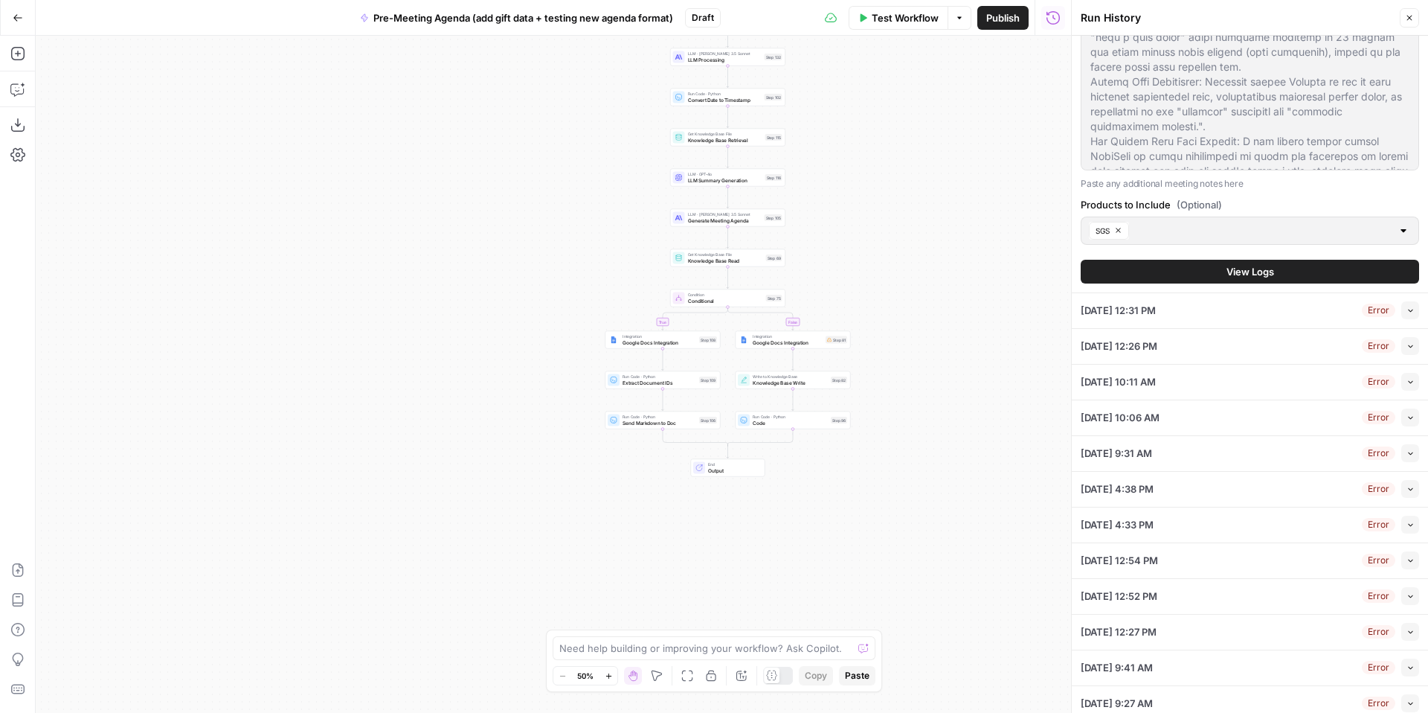
scroll to position [435, 0]
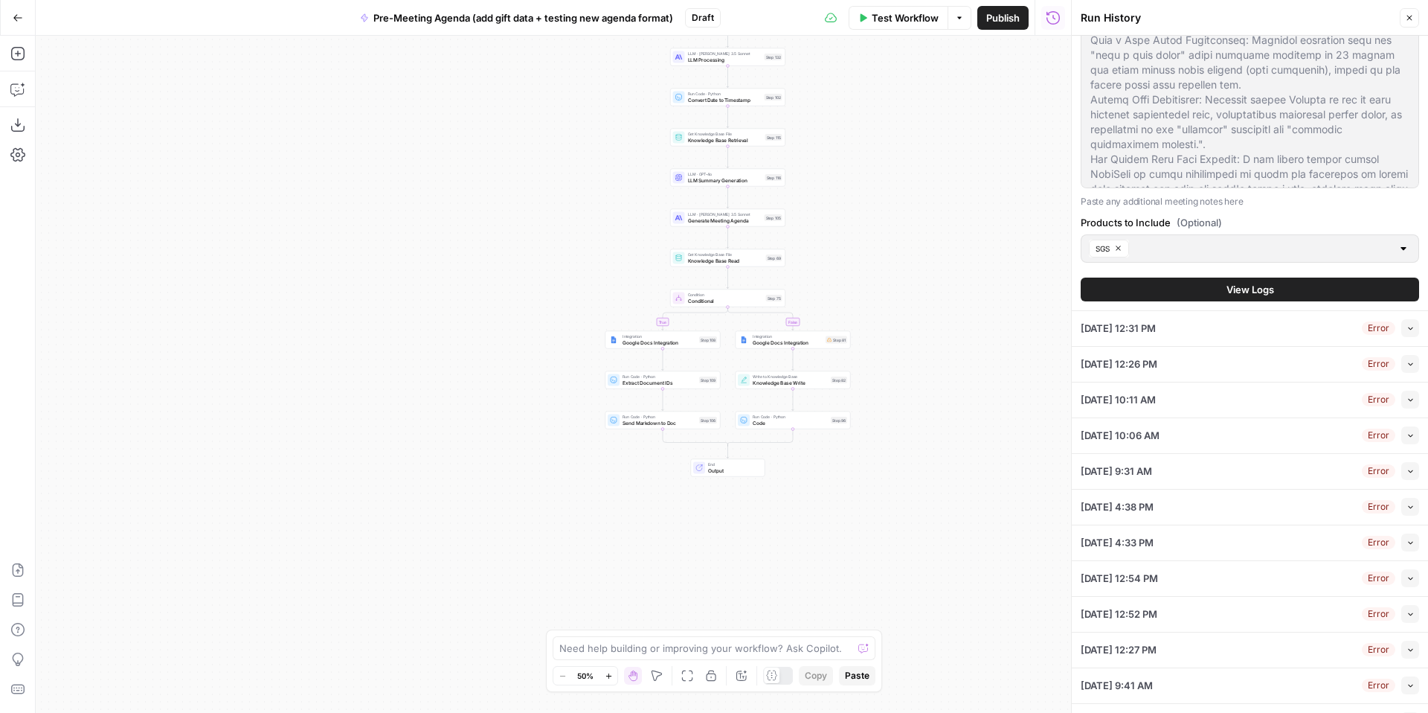
click at [1306, 287] on button "View Logs" at bounding box center [1250, 289] width 338 height 24
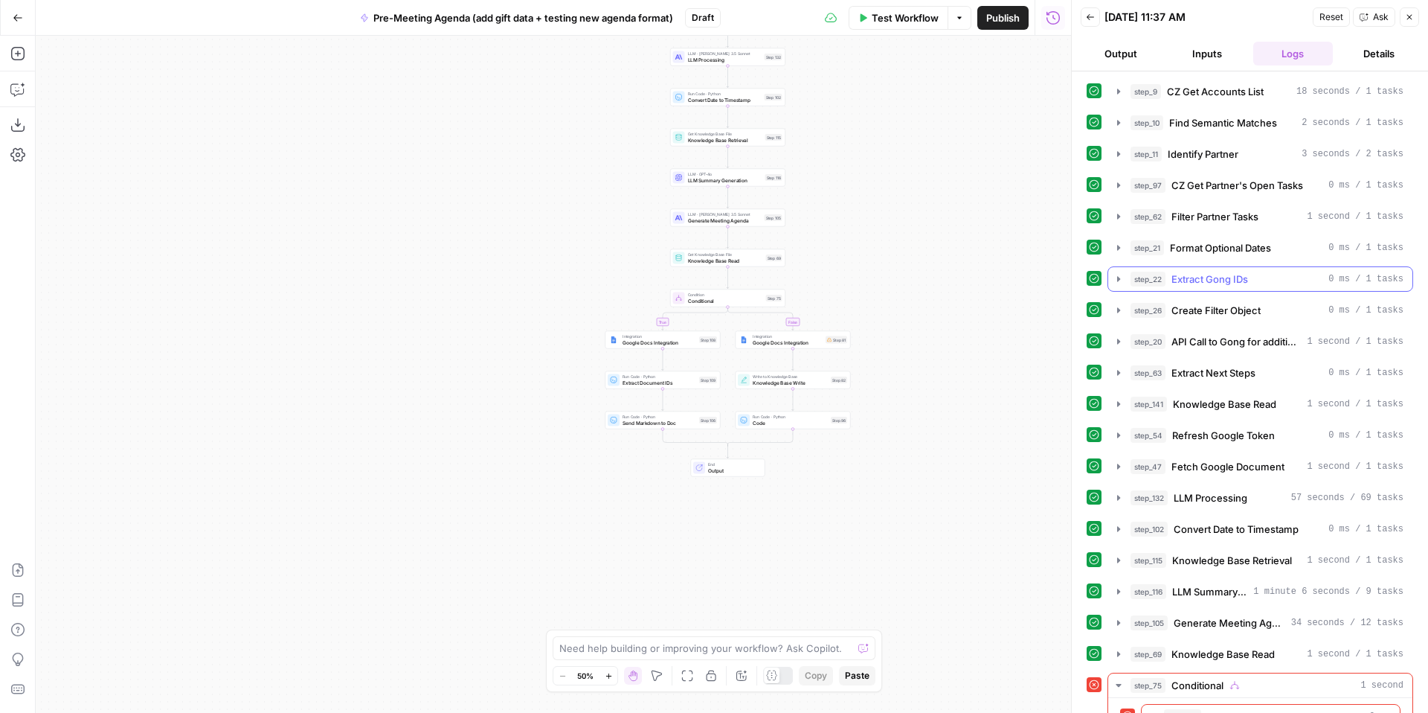
scroll to position [30, 0]
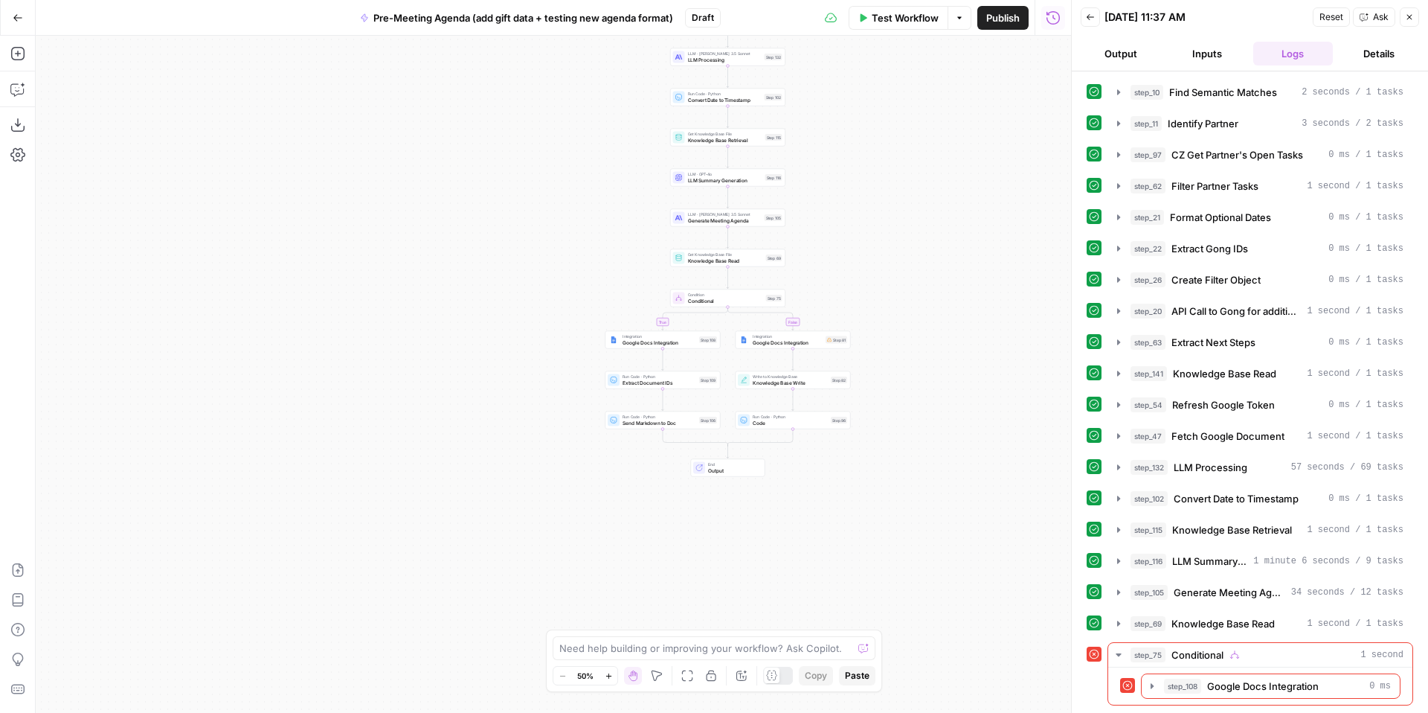
click at [1093, 23] on button "Back" at bounding box center [1090, 16] width 19 height 19
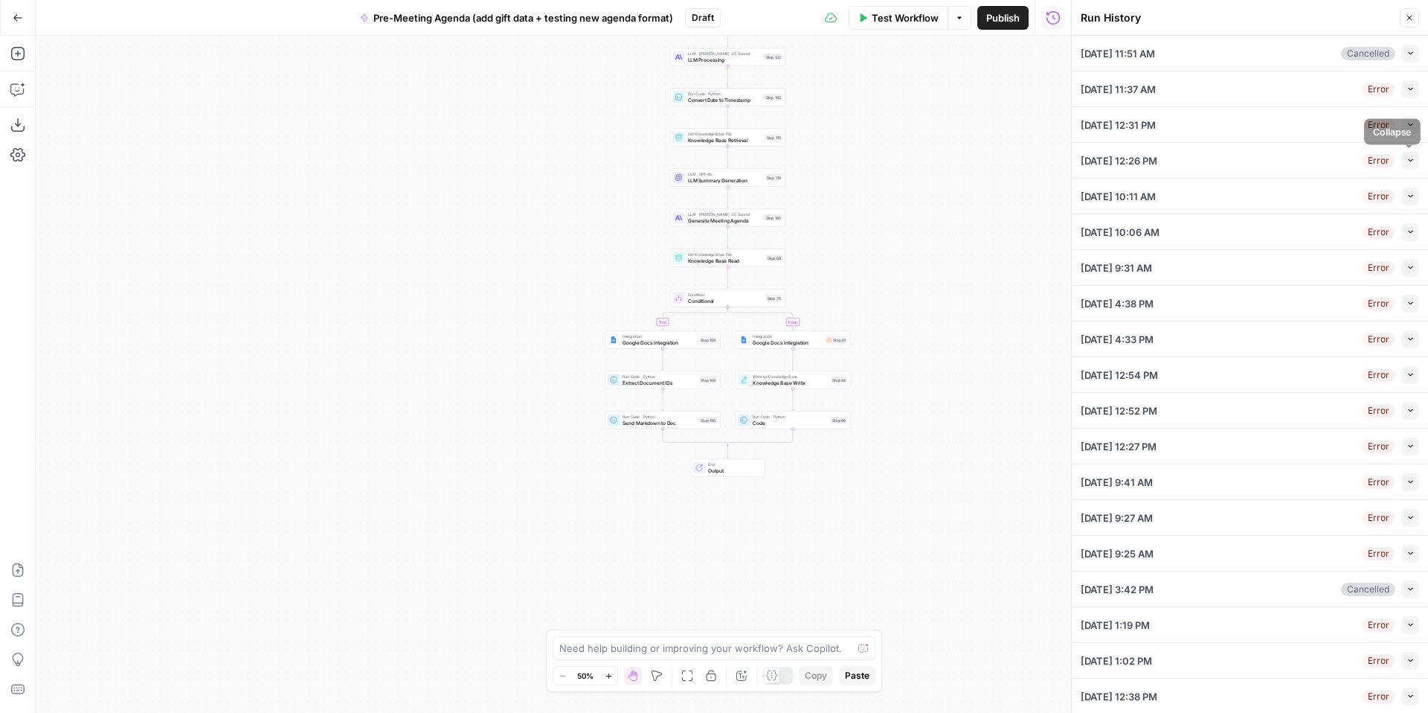
click at [1415, 161] on button "Collapse" at bounding box center [1410, 161] width 18 height 18
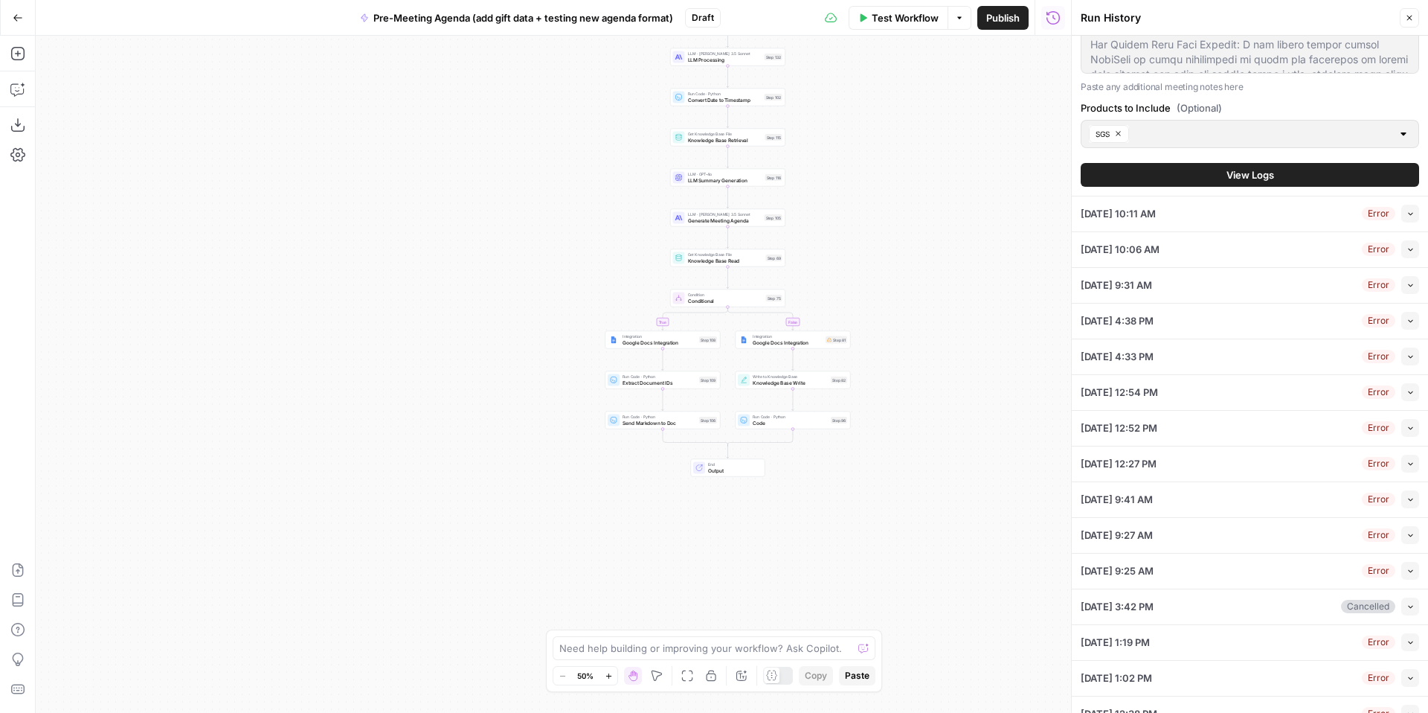
scroll to position [651, 0]
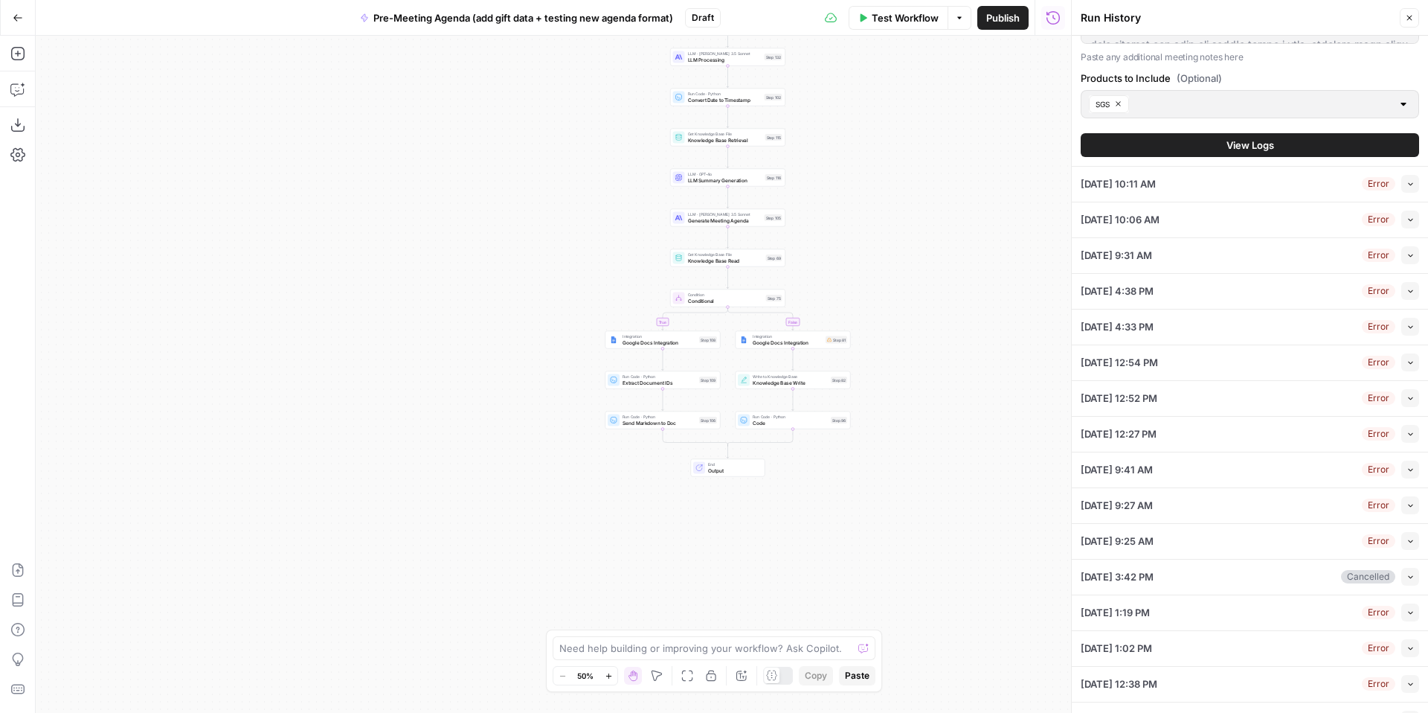
click at [1259, 142] on span "View Logs" at bounding box center [1251, 145] width 48 height 15
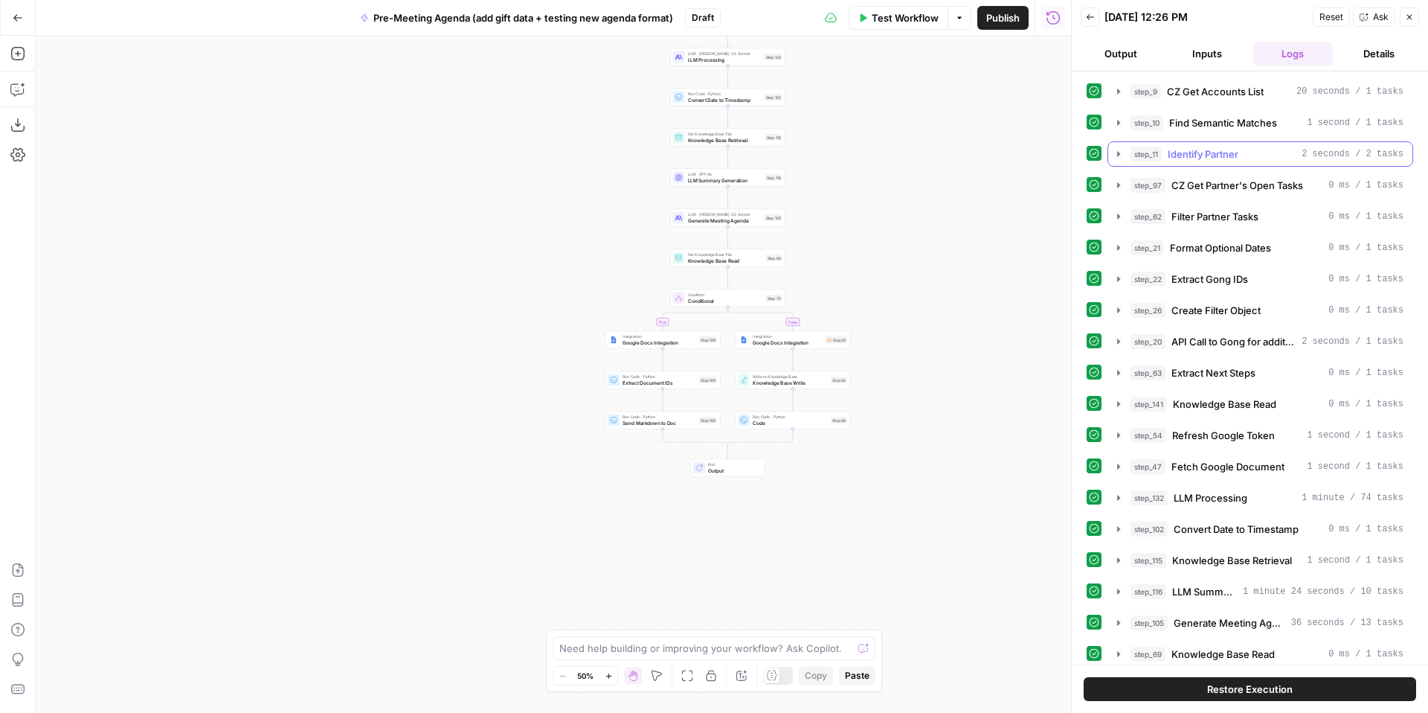
scroll to position [79, 0]
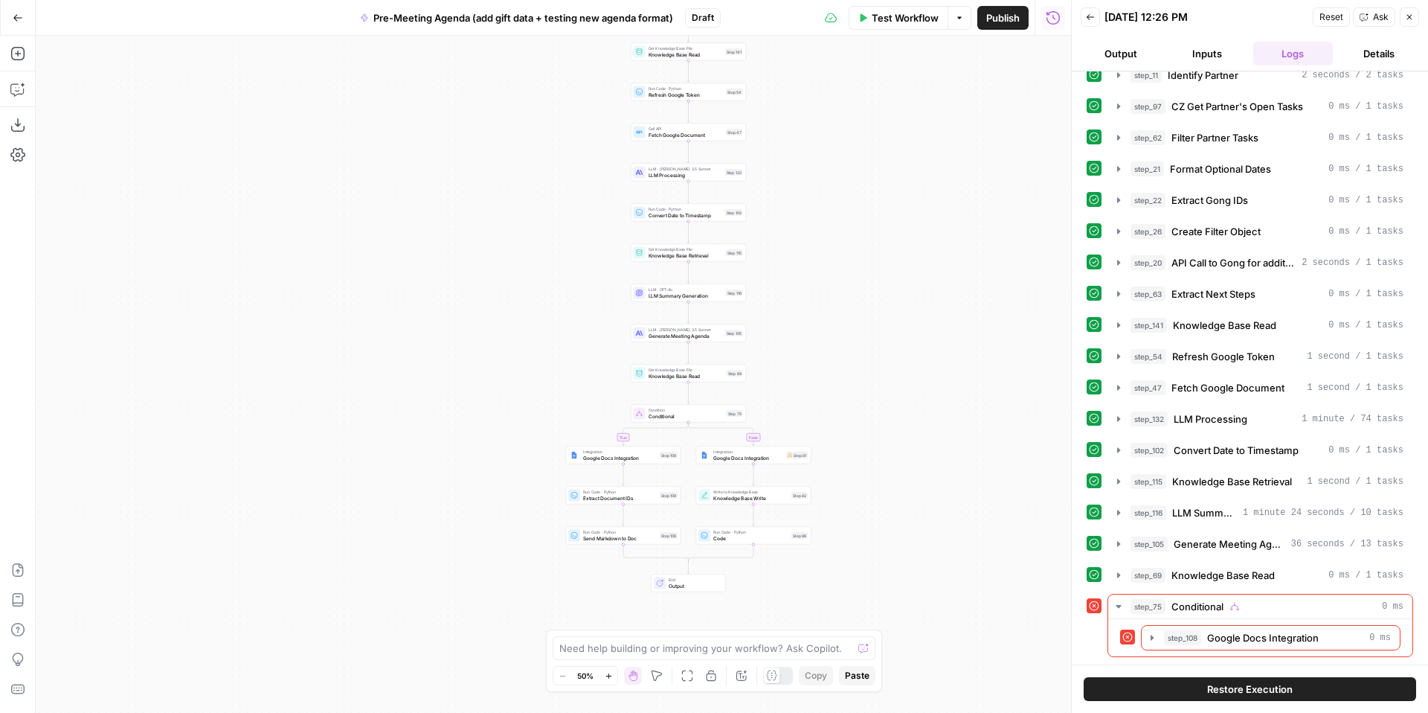
drag, startPoint x: 917, startPoint y: 391, endPoint x: 878, endPoint y: 501, distance: 117.6
click at [878, 506] on div "true false Workflow Set Inputs Inputs Run Code · Python CZ Get Accounts List St…" at bounding box center [553, 374] width 1035 height 677
click at [610, 677] on icon "button" at bounding box center [609, 676] width 8 height 8
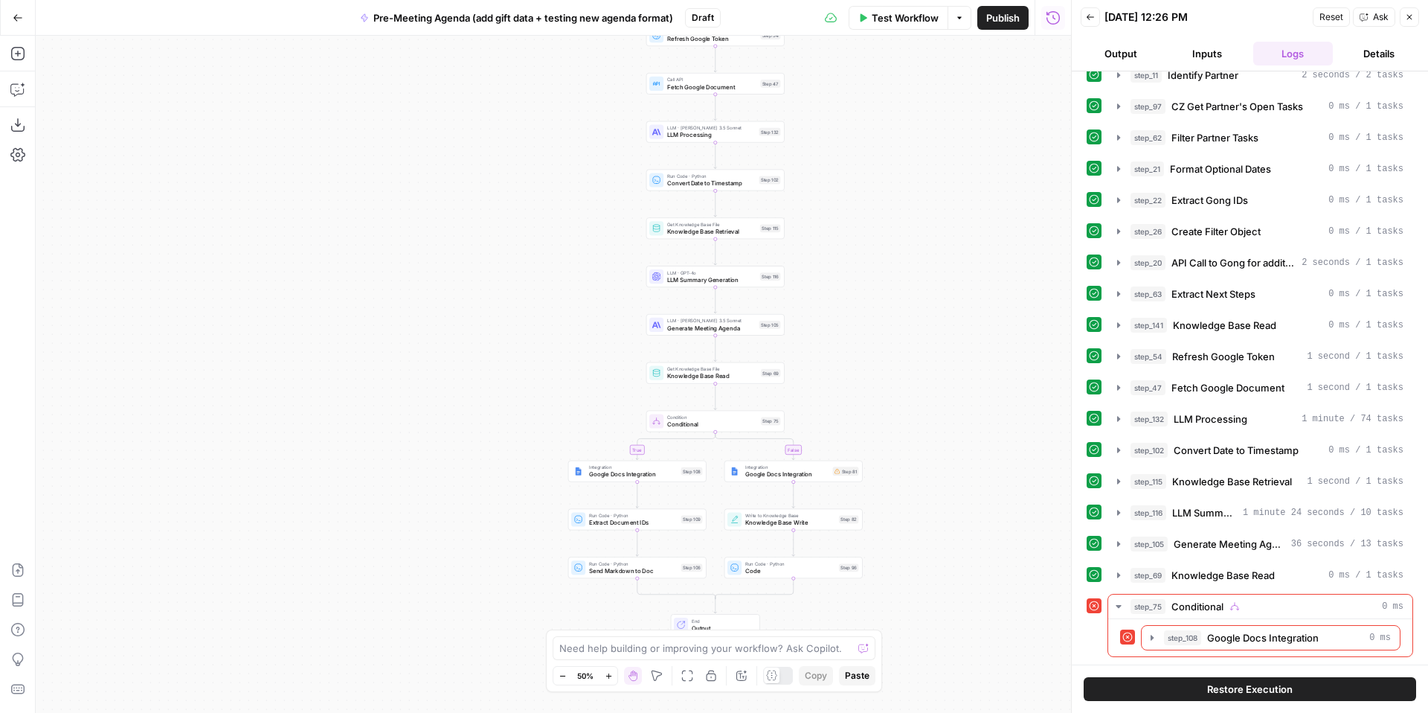
click at [610, 677] on icon "button" at bounding box center [609, 676] width 8 height 8
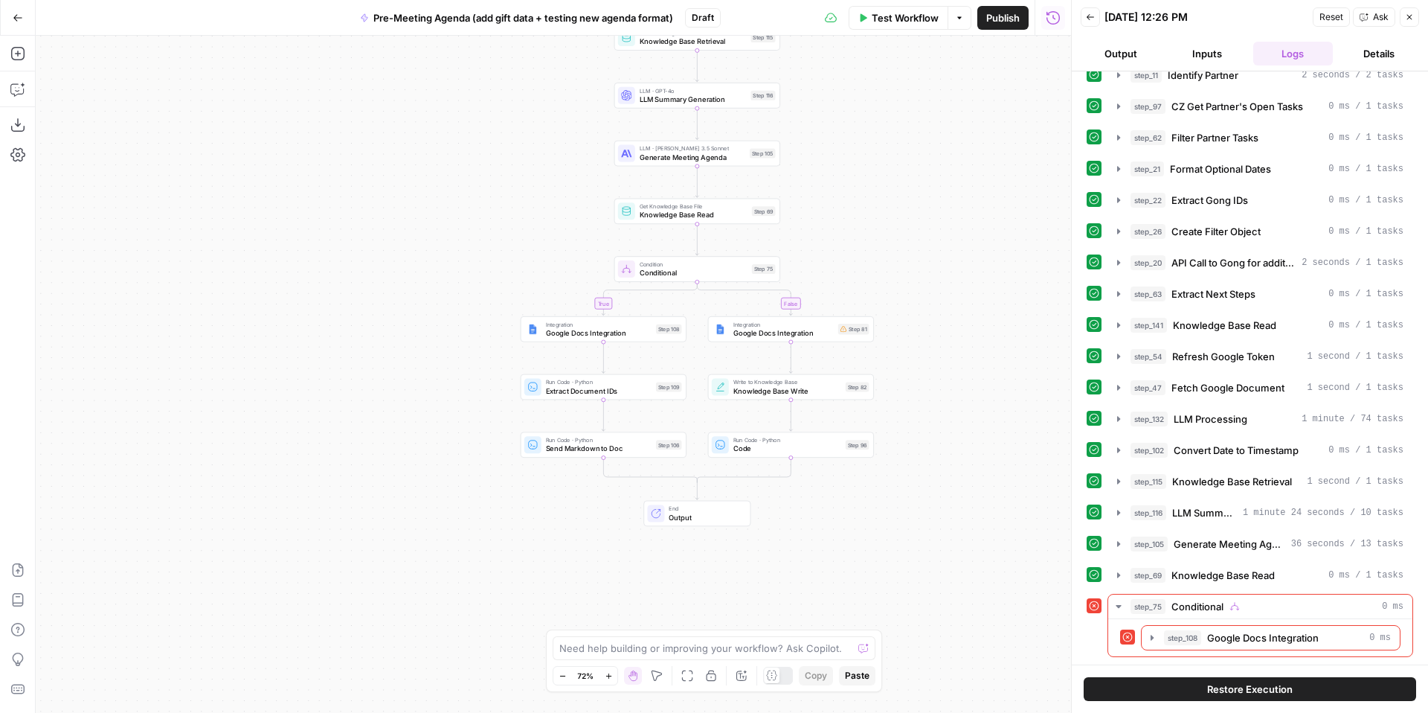
drag, startPoint x: 980, startPoint y: 527, endPoint x: 925, endPoint y: 364, distance: 171.9
click at [928, 364] on div "true false Workflow Set Inputs Inputs Run Code · Python CZ Get Accounts List St…" at bounding box center [553, 374] width 1035 height 677
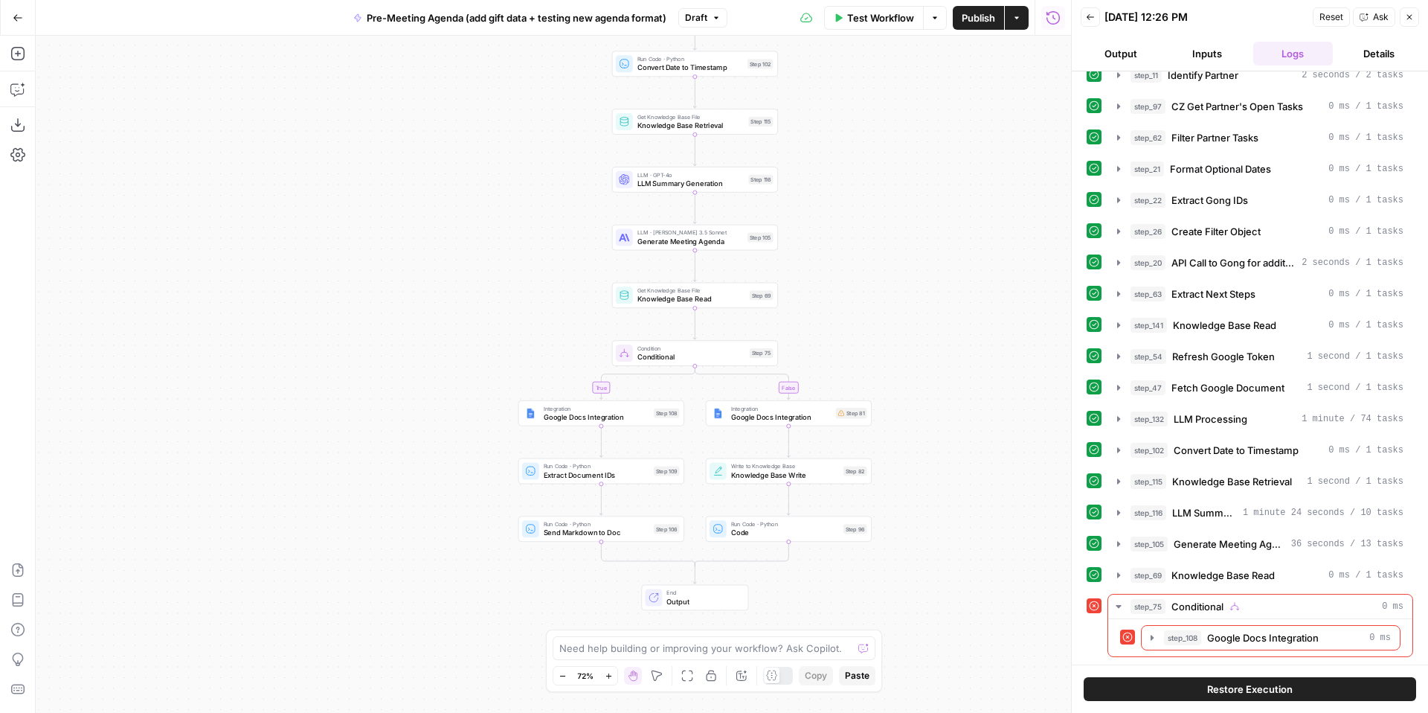
drag, startPoint x: 936, startPoint y: 280, endPoint x: 931, endPoint y: 494, distance: 213.5
click at [931, 494] on div "true false Workflow Set Inputs Inputs Run Code · Python CZ Get Accounts List St…" at bounding box center [553, 374] width 1035 height 677
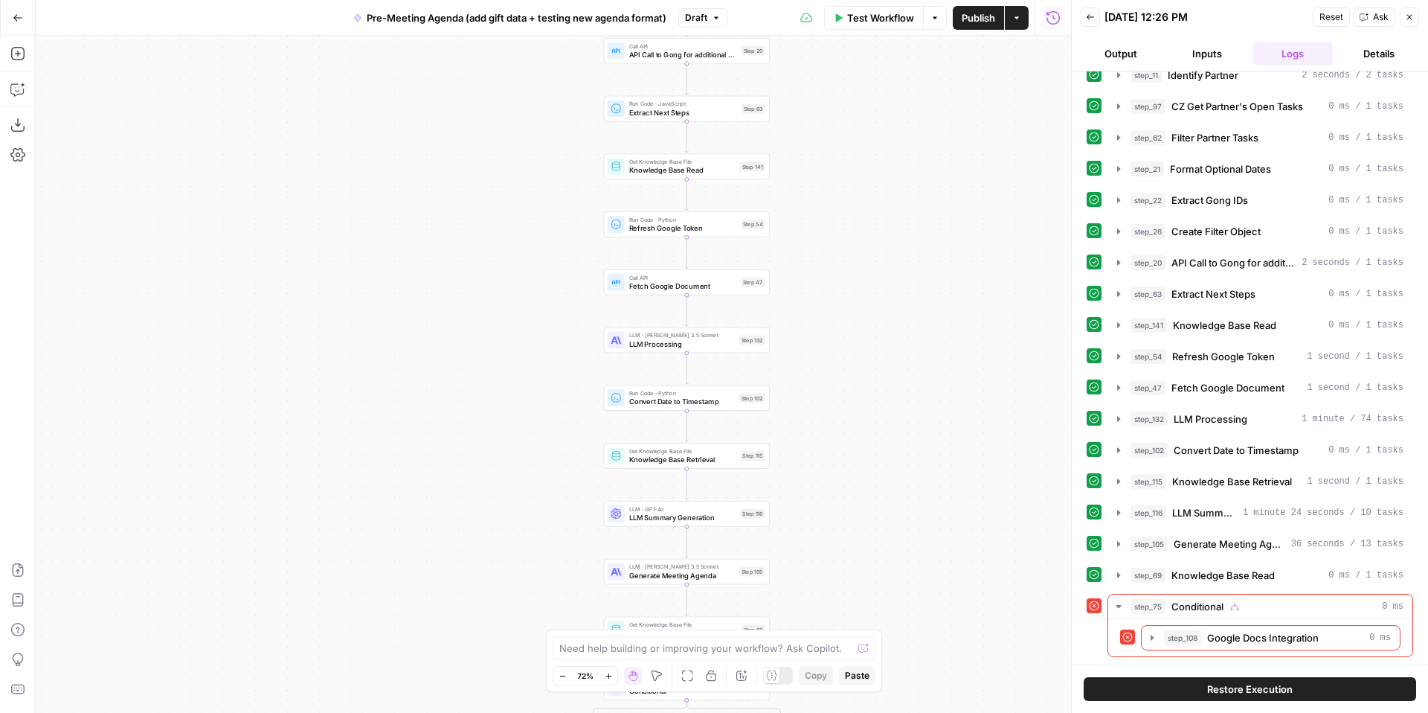
drag, startPoint x: 933, startPoint y: 282, endPoint x: 930, endPoint y: 483, distance: 200.9
click at [930, 486] on div "true false Workflow Set Inputs Inputs Run Code · Python CZ Get Accounts List St…" at bounding box center [553, 374] width 1035 height 677
drag, startPoint x: 933, startPoint y: 321, endPoint x: 943, endPoint y: 505, distance: 184.7
click at [943, 505] on div "true false Workflow Set Inputs Inputs Run Code · Python CZ Get Accounts List St…" at bounding box center [553, 374] width 1035 height 677
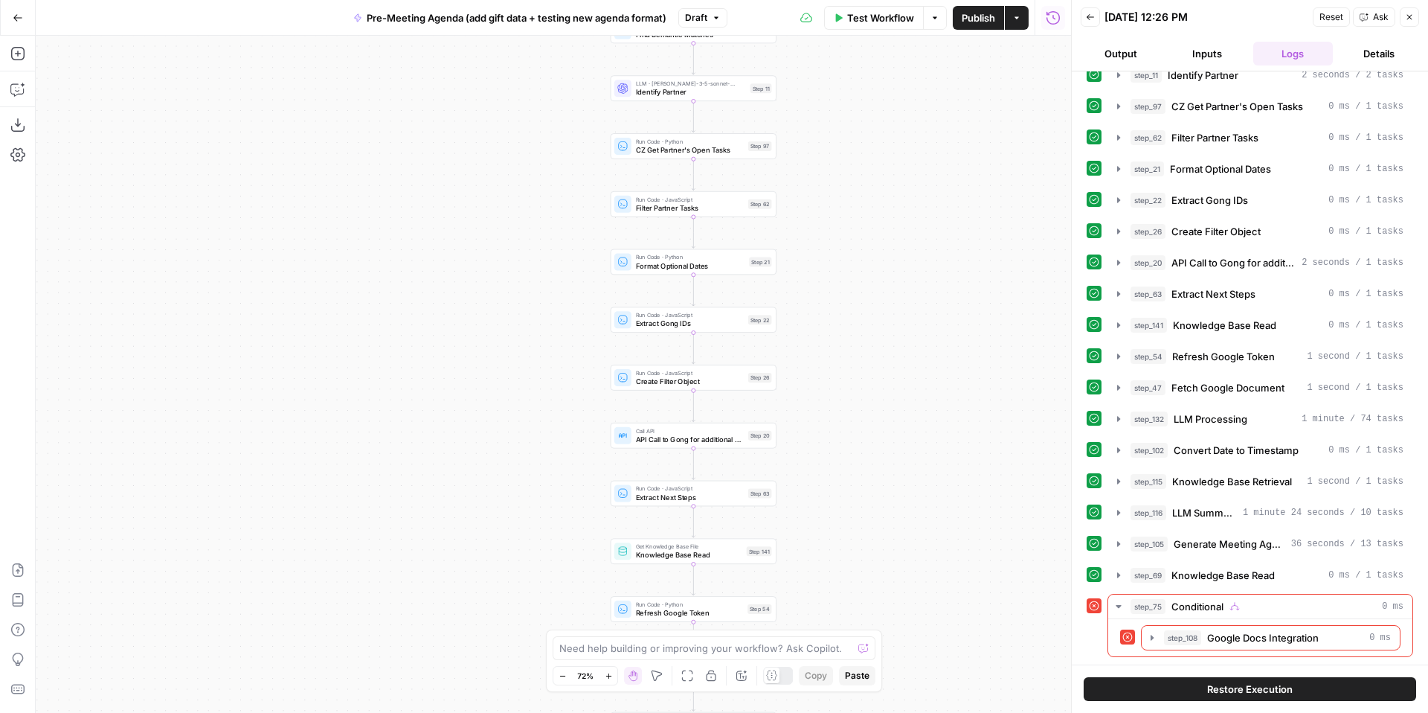
drag, startPoint x: 925, startPoint y: 310, endPoint x: 922, endPoint y: 478, distance: 168.1
click at [922, 478] on div "true false Workflow Set Inputs Inputs Run Code · Python CZ Get Accounts List St…" at bounding box center [553, 374] width 1035 height 677
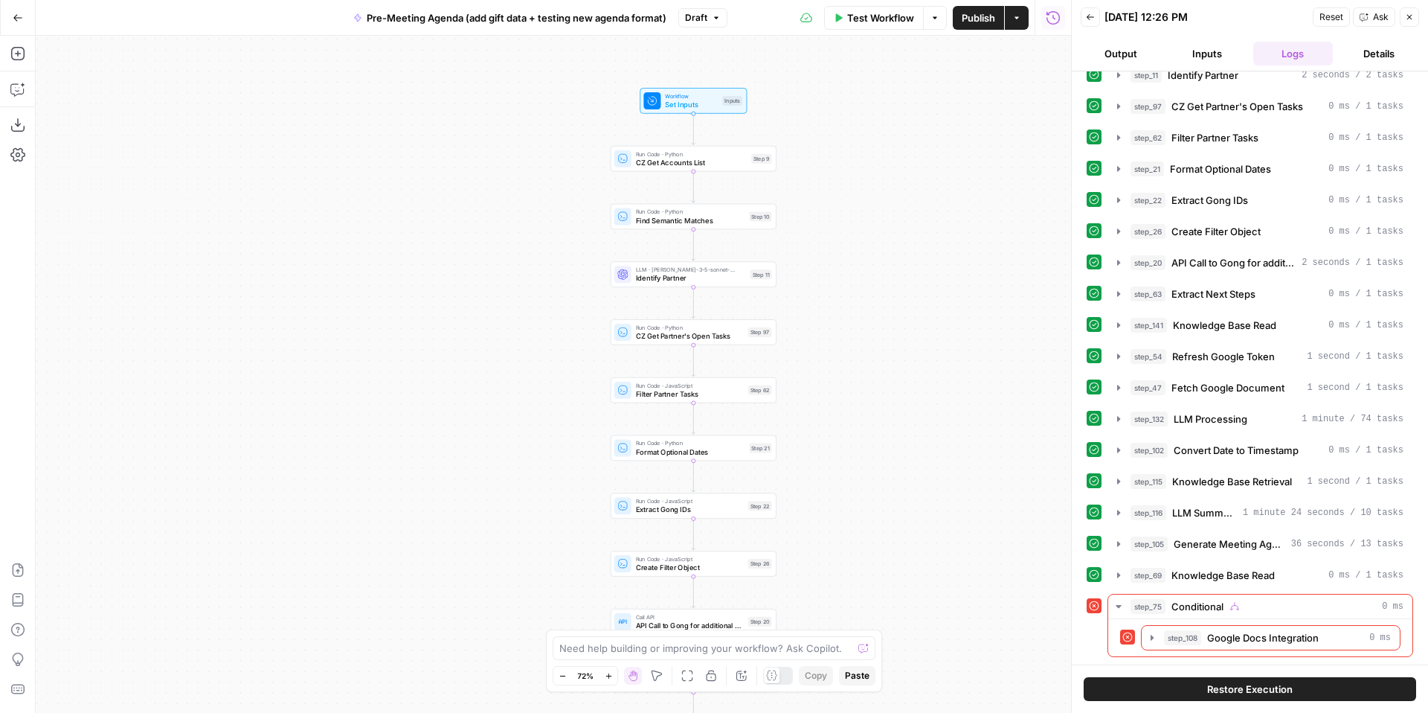
drag, startPoint x: 924, startPoint y: 314, endPoint x: 924, endPoint y: 454, distance: 139.8
click at [924, 466] on div "true false Workflow Set Inputs Inputs Run Code · Python CZ Get Accounts List St…" at bounding box center [553, 374] width 1035 height 677
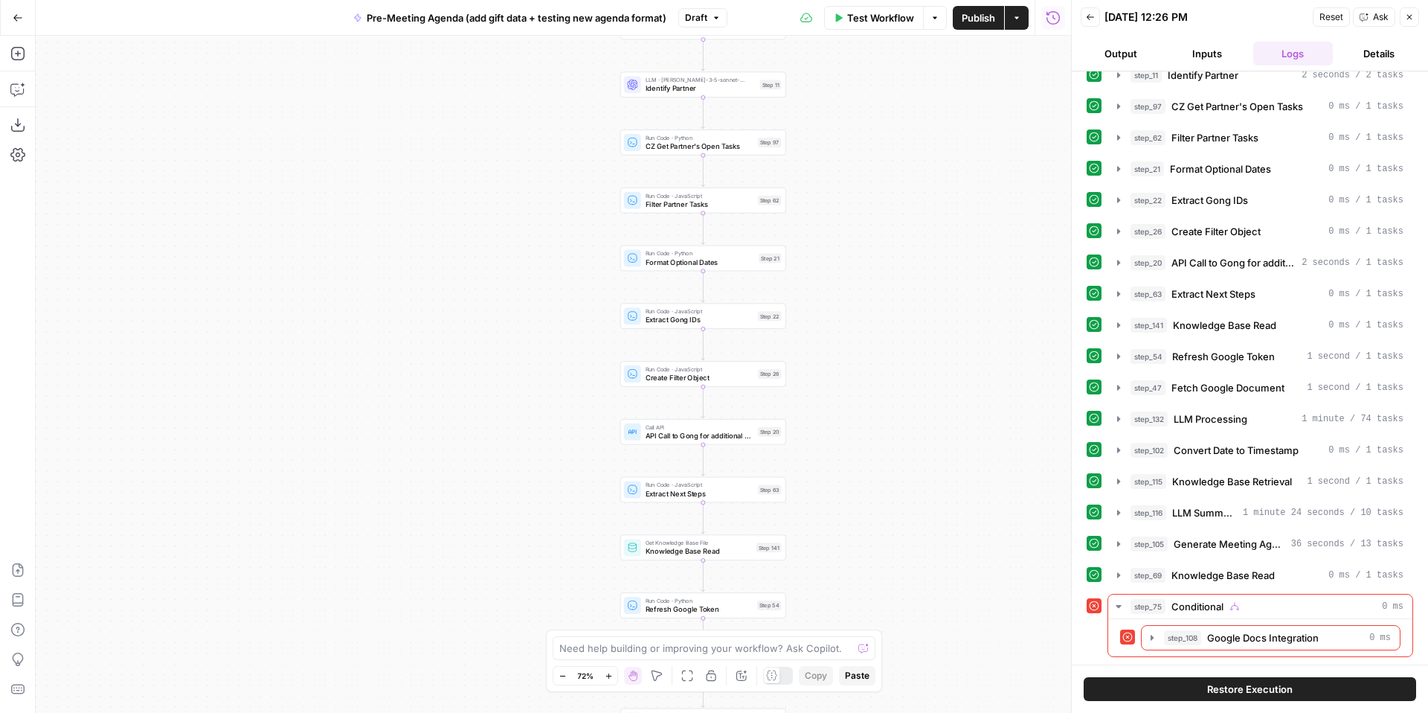
drag, startPoint x: 921, startPoint y: 511, endPoint x: 928, endPoint y: 324, distance: 186.8
click at [929, 324] on div "true false Workflow Set Inputs Inputs Run Code · Python CZ Get Accounts List St…" at bounding box center [553, 374] width 1035 height 677
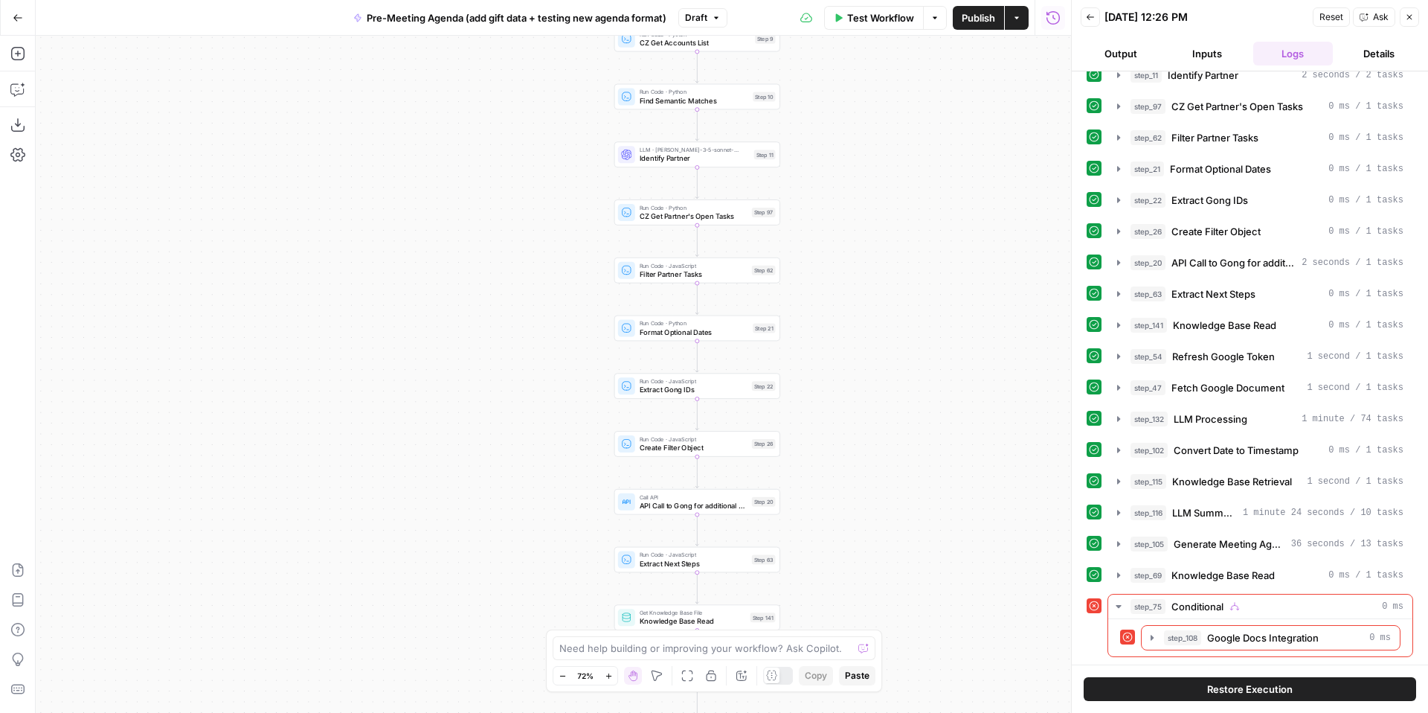
drag, startPoint x: 928, startPoint y: 335, endPoint x: 922, endPoint y: 376, distance: 40.7
click at [923, 376] on div "true false Workflow Set Inputs Inputs Run Code · Python CZ Get Accounts List St…" at bounding box center [553, 374] width 1035 height 677
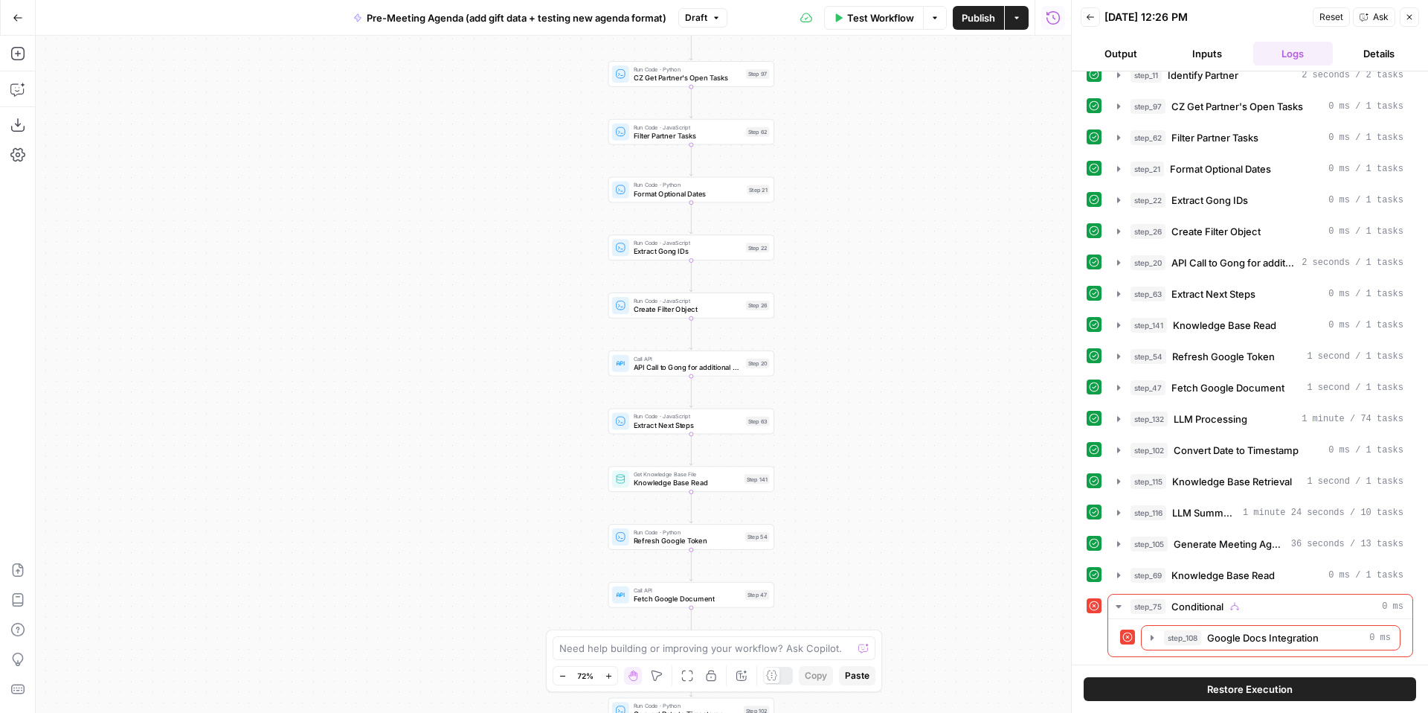
drag, startPoint x: 916, startPoint y: 496, endPoint x: 907, endPoint y: 379, distance: 117.8
click at [908, 379] on div "true false Workflow Set Inputs Inputs Run Code · Python CZ Get Accounts List St…" at bounding box center [553, 374] width 1035 height 677
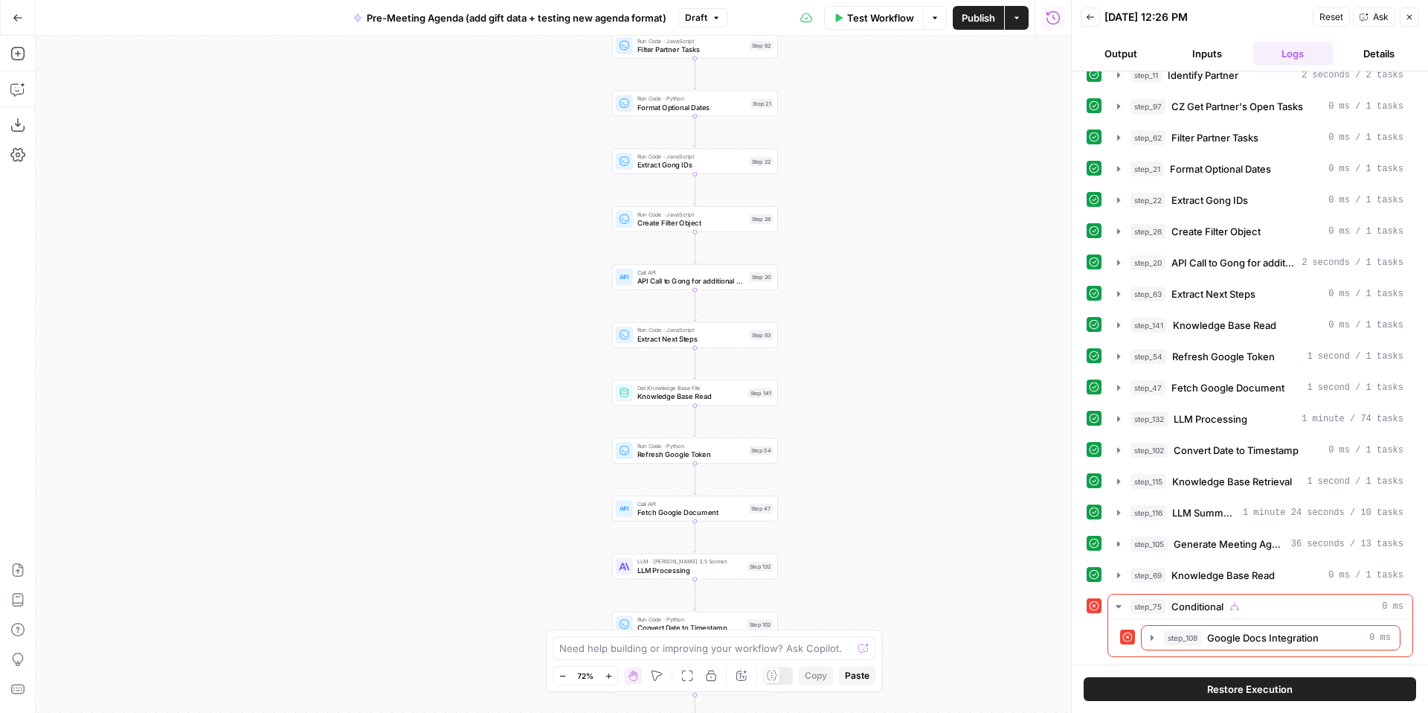
drag, startPoint x: 907, startPoint y: 510, endPoint x: 913, endPoint y: 431, distance: 79.8
click at [913, 431] on div "true false Workflow Set Inputs Inputs Run Code · Python CZ Get Accounts List St…" at bounding box center [553, 374] width 1035 height 677
drag, startPoint x: 911, startPoint y: 521, endPoint x: 905, endPoint y: 405, distance: 116.2
click at [907, 406] on div "true false Workflow Set Inputs Inputs Run Code · Python CZ Get Accounts List St…" at bounding box center [553, 374] width 1035 height 677
drag, startPoint x: 897, startPoint y: 530, endPoint x: 893, endPoint y: 371, distance: 158.5
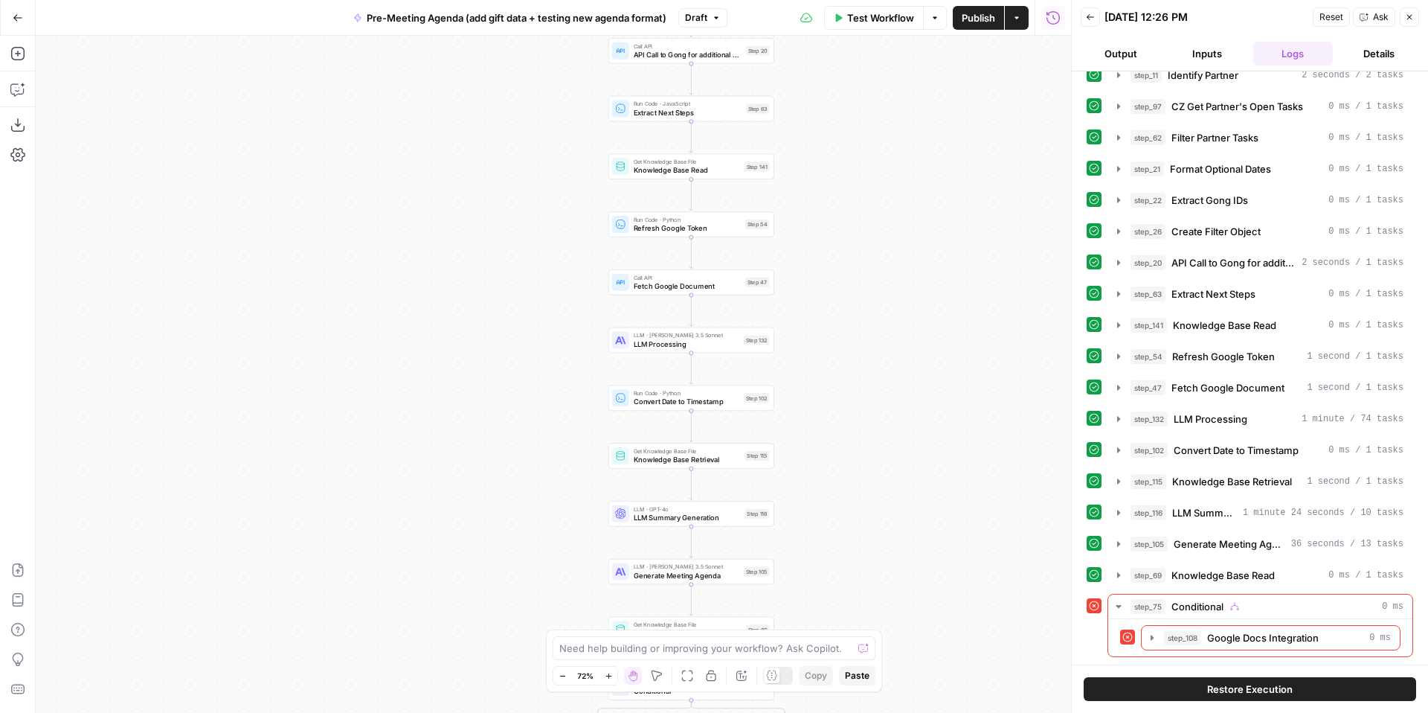
click at [895, 373] on div "true false Workflow Set Inputs Inputs Run Code · Python CZ Get Accounts List St…" at bounding box center [553, 374] width 1035 height 677
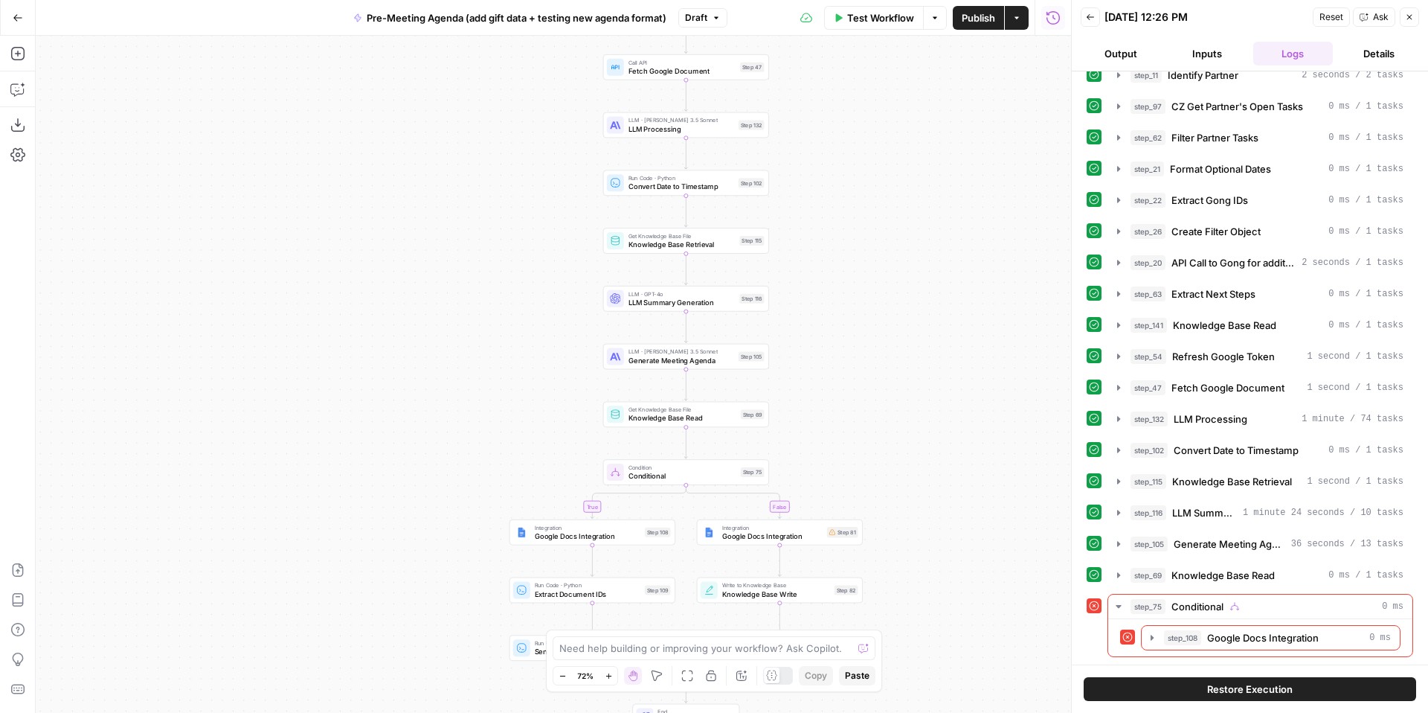
drag, startPoint x: 889, startPoint y: 486, endPoint x: 883, endPoint y: 314, distance: 171.9
click at [884, 315] on div "true false Workflow Set Inputs Inputs Run Code · Python CZ Get Accounts List St…" at bounding box center [553, 374] width 1035 height 677
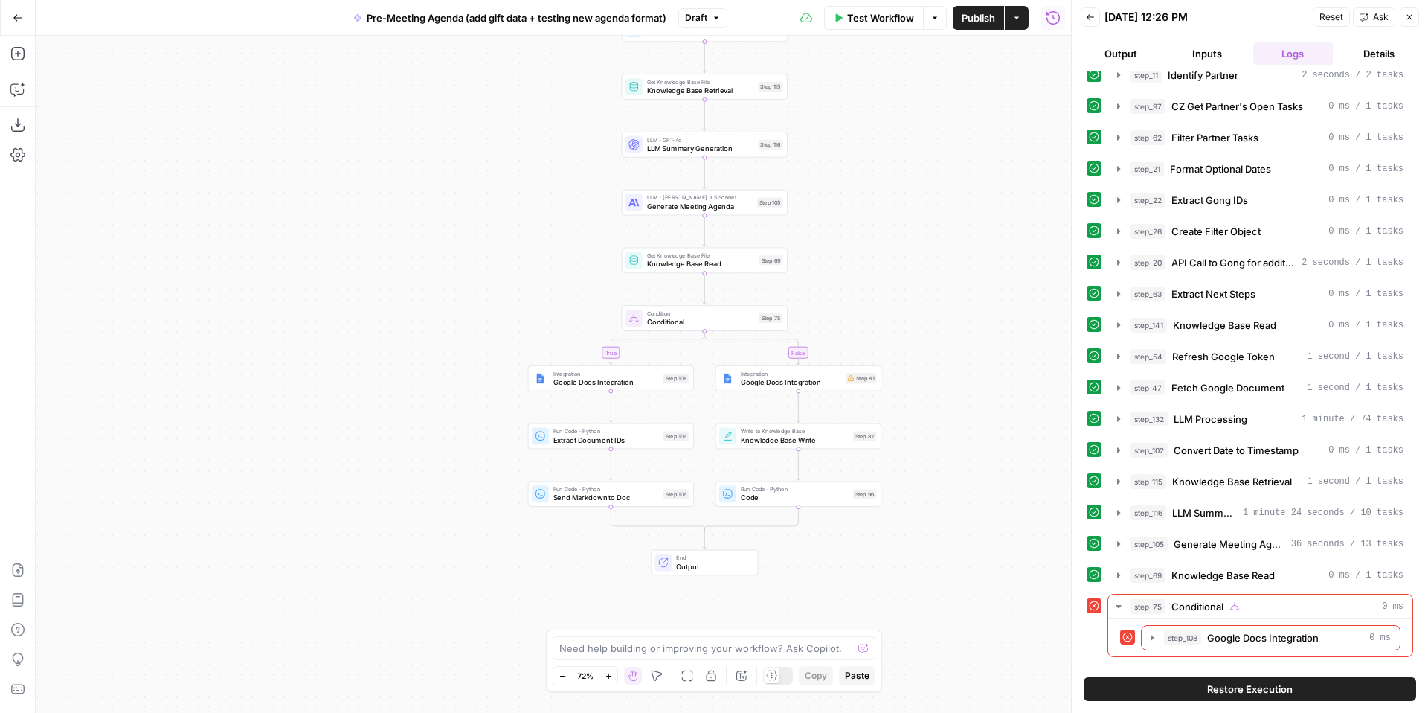
drag, startPoint x: 907, startPoint y: 441, endPoint x: 921, endPoint y: 272, distance: 169.4
click at [923, 273] on div "true false Workflow Set Inputs Inputs Run Code · Python CZ Get Accounts List St…" at bounding box center [553, 374] width 1035 height 677
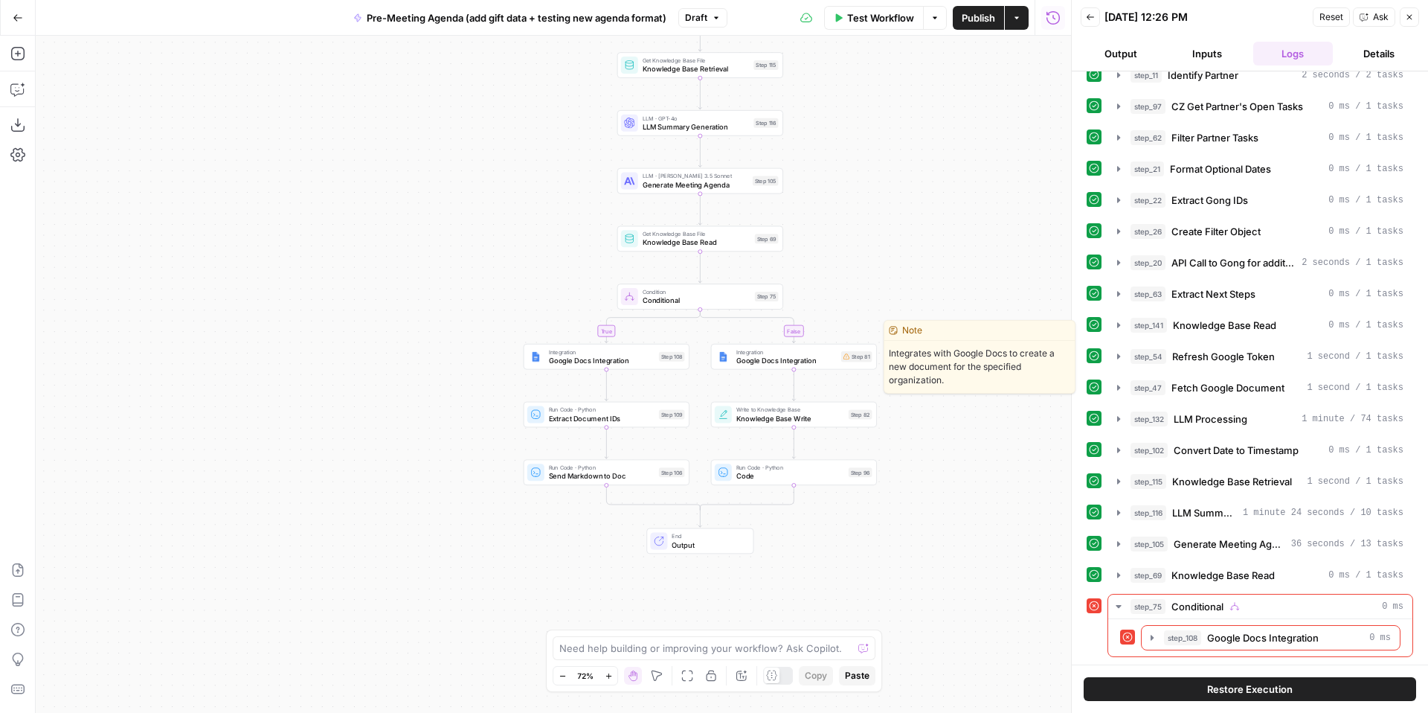
click at [777, 359] on span "Google Docs Integration" at bounding box center [786, 360] width 100 height 10
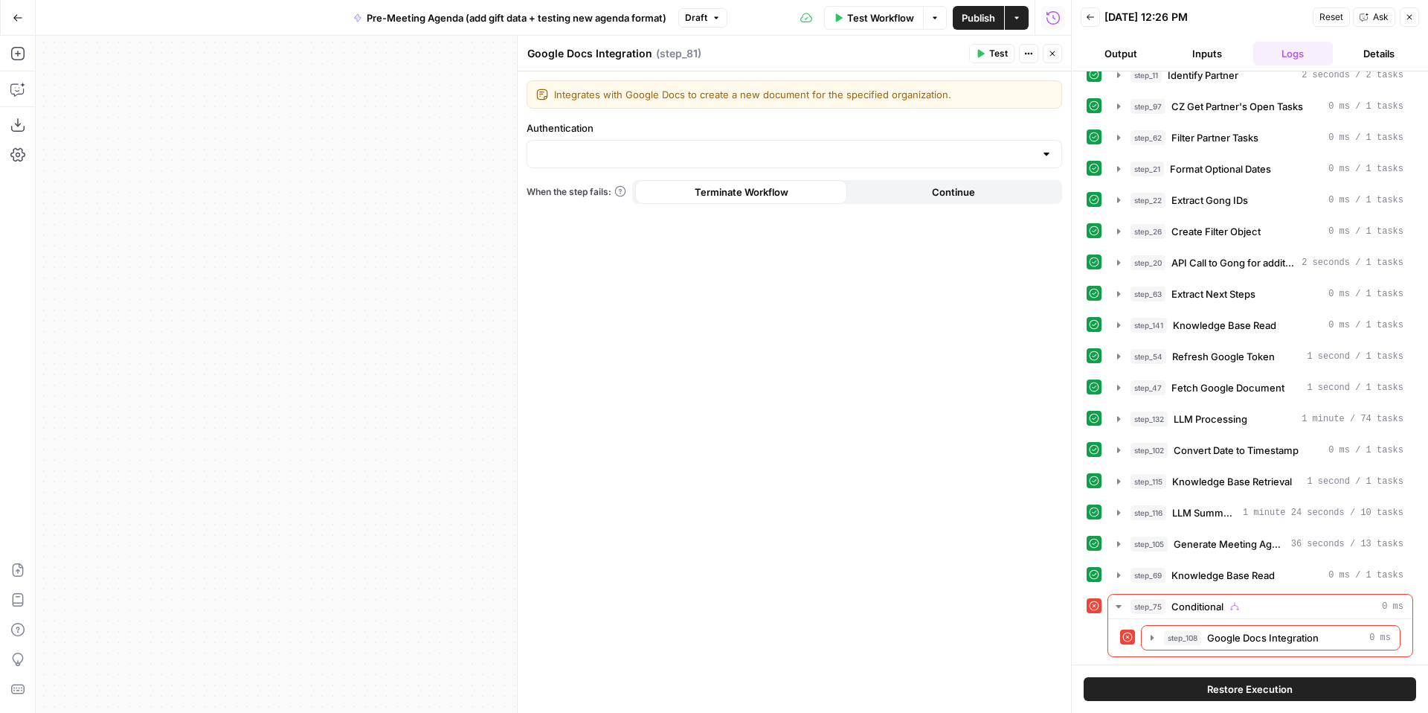
click at [1060, 52] on button "Close" at bounding box center [1052, 53] width 19 height 19
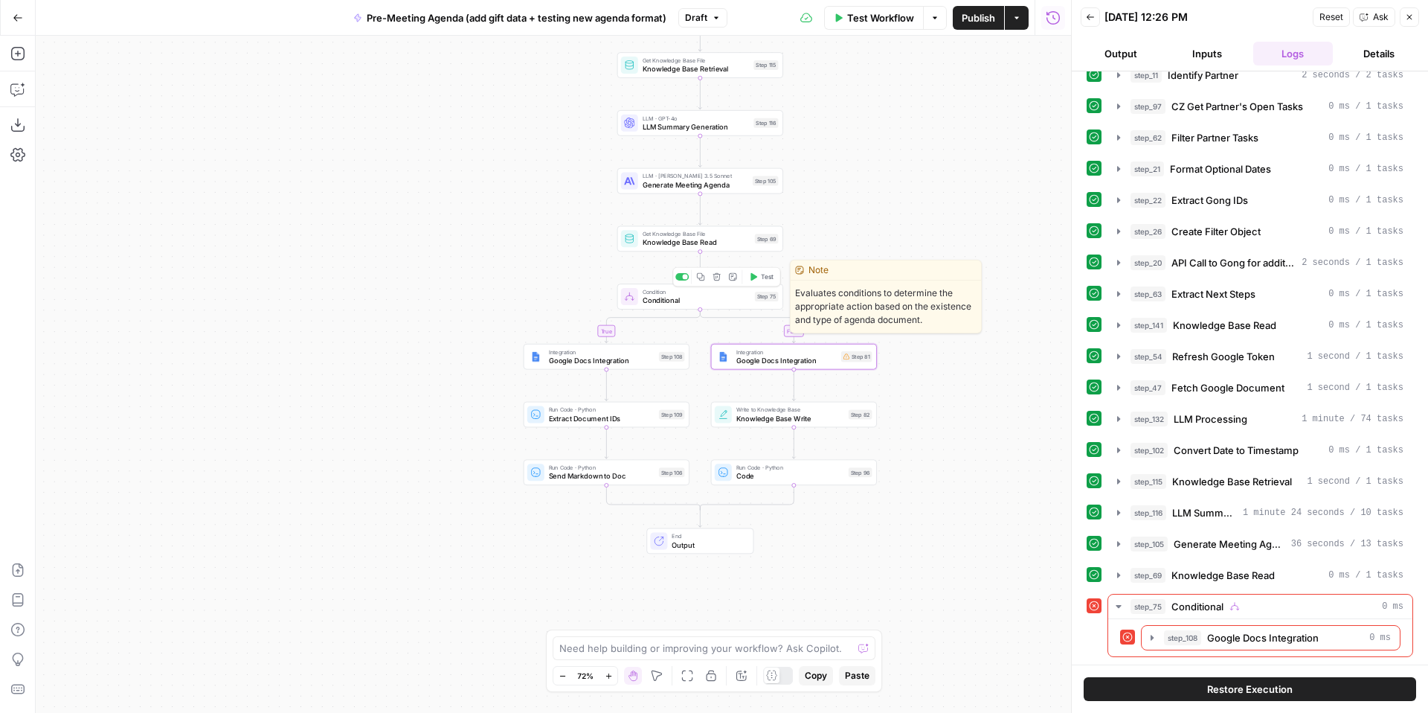
click at [694, 298] on span "Conditional" at bounding box center [697, 300] width 108 height 10
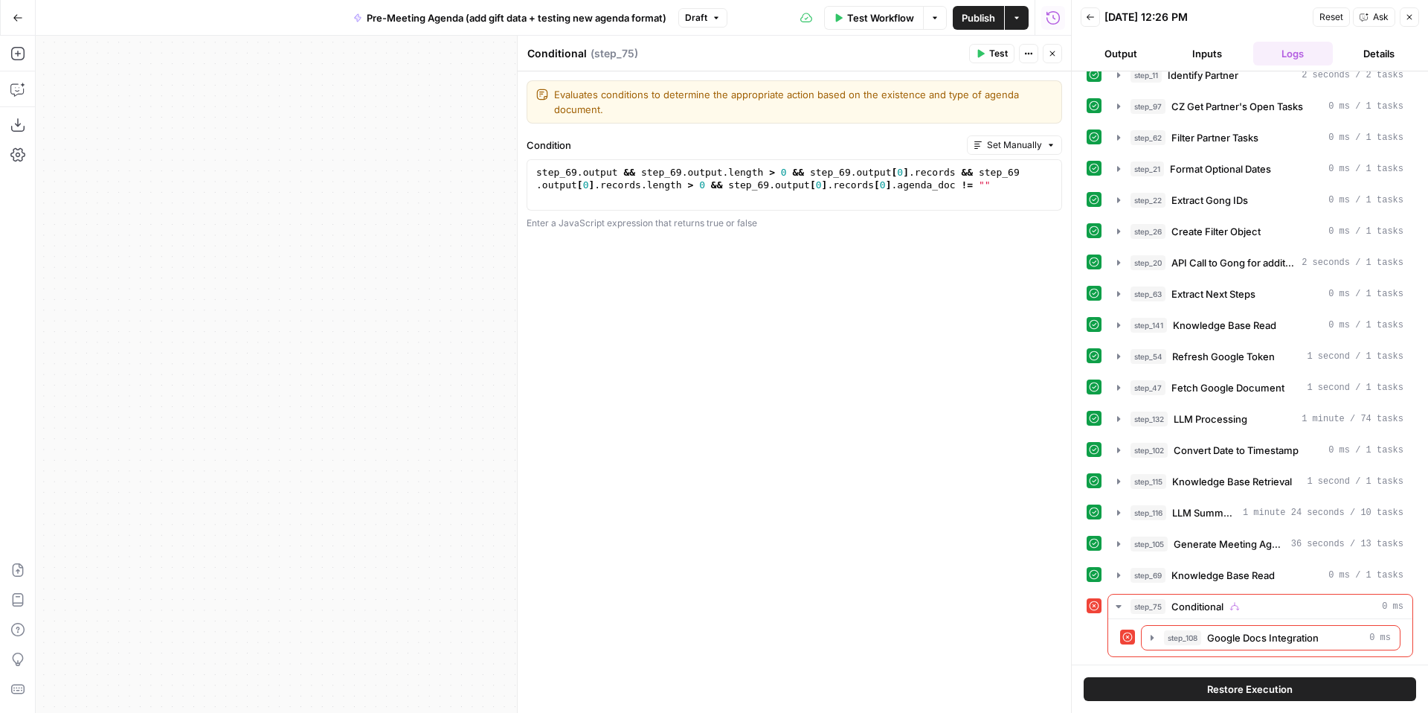
click at [1054, 57] on icon "button" at bounding box center [1052, 53] width 9 height 9
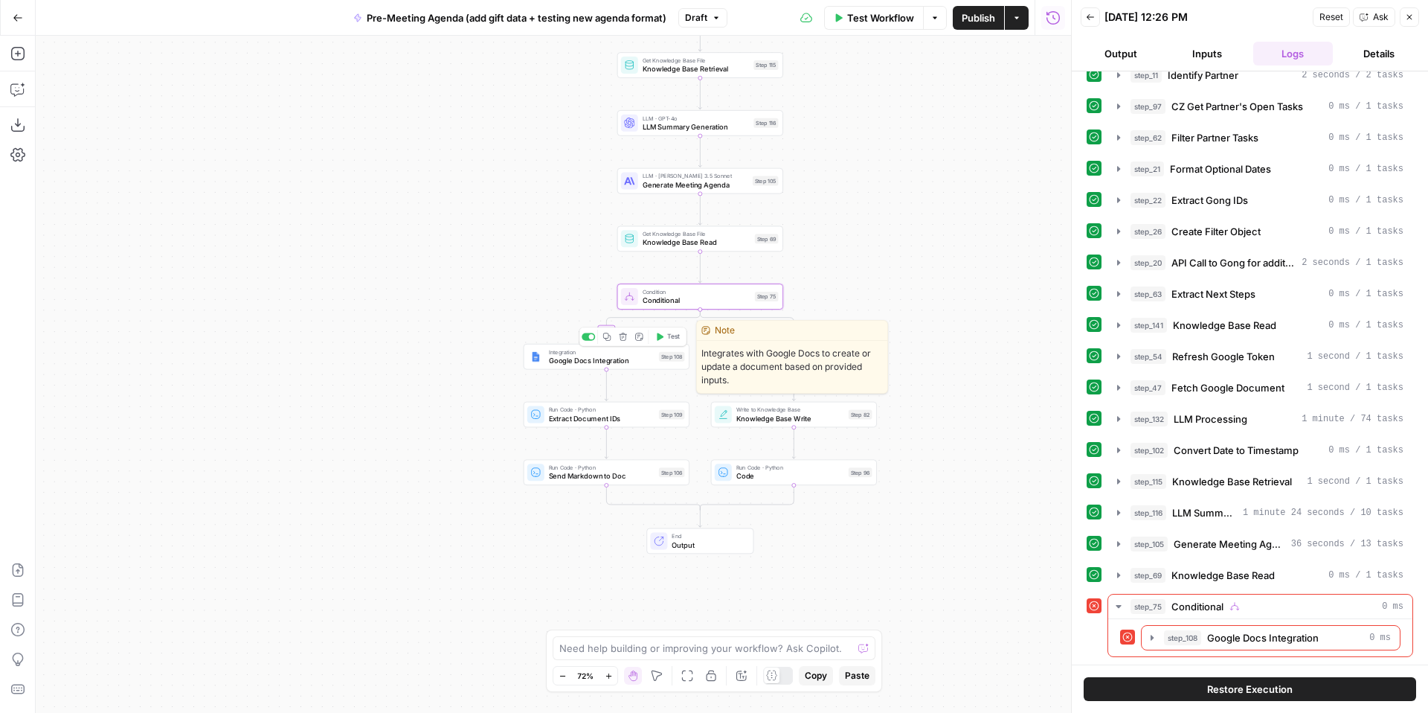
click at [567, 360] on span "Google Docs Integration" at bounding box center [602, 360] width 106 height 10
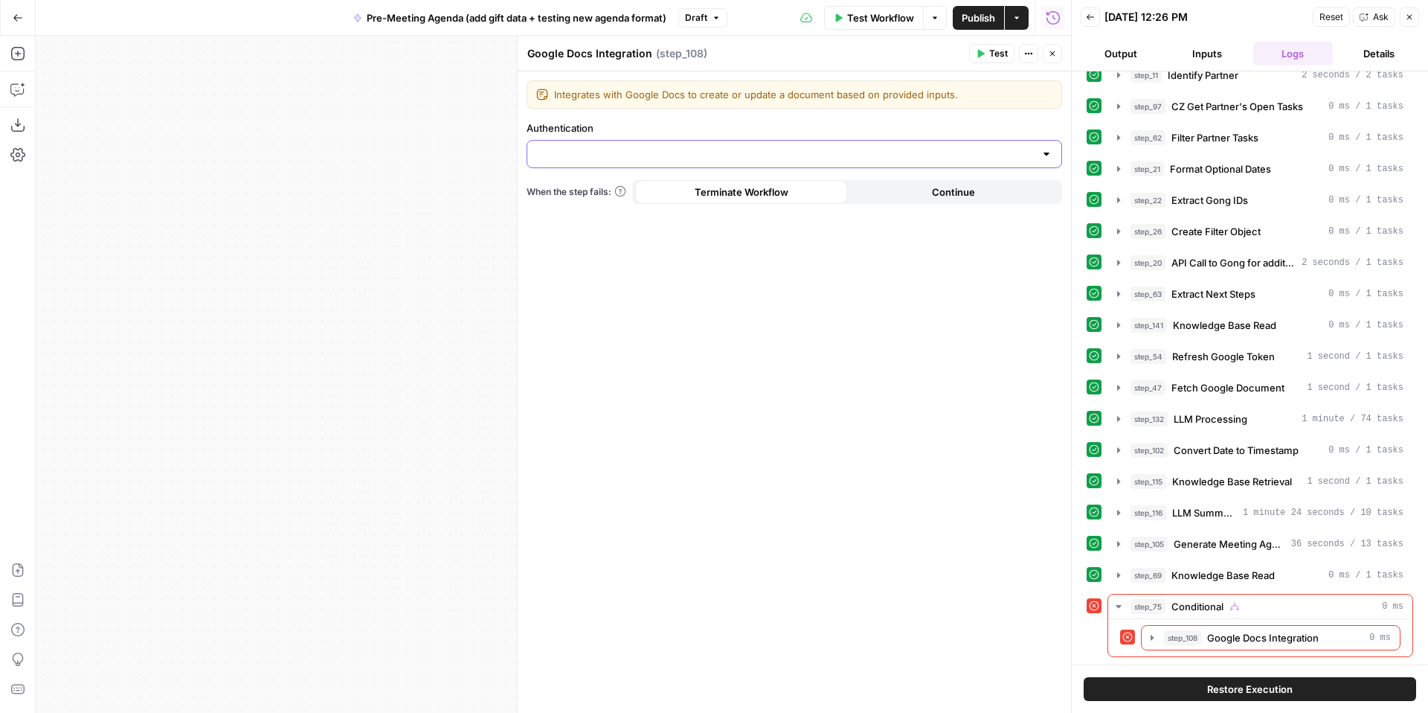
click at [754, 155] on input "Authentication" at bounding box center [785, 154] width 498 height 15
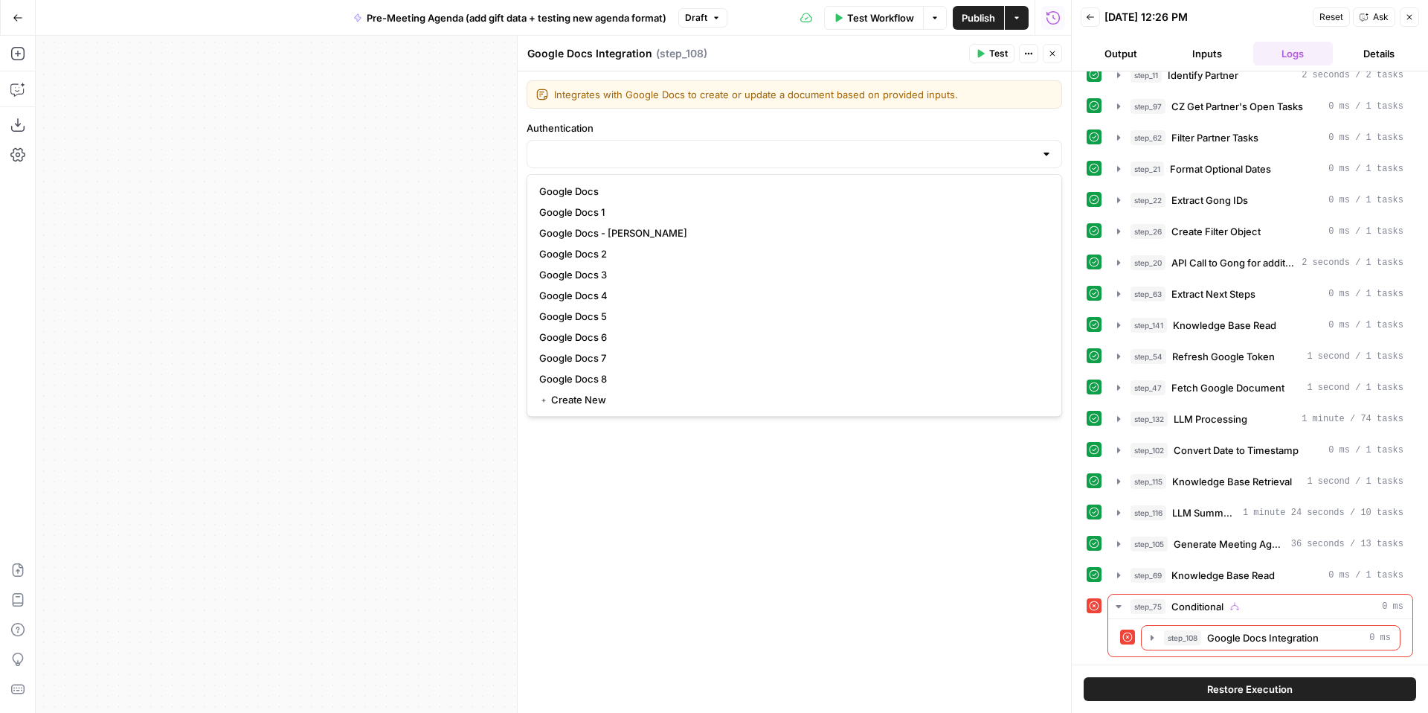
click at [719, 537] on div "Integrates with Google Docs to create or update a document based on provided in…" at bounding box center [794, 391] width 553 height 641
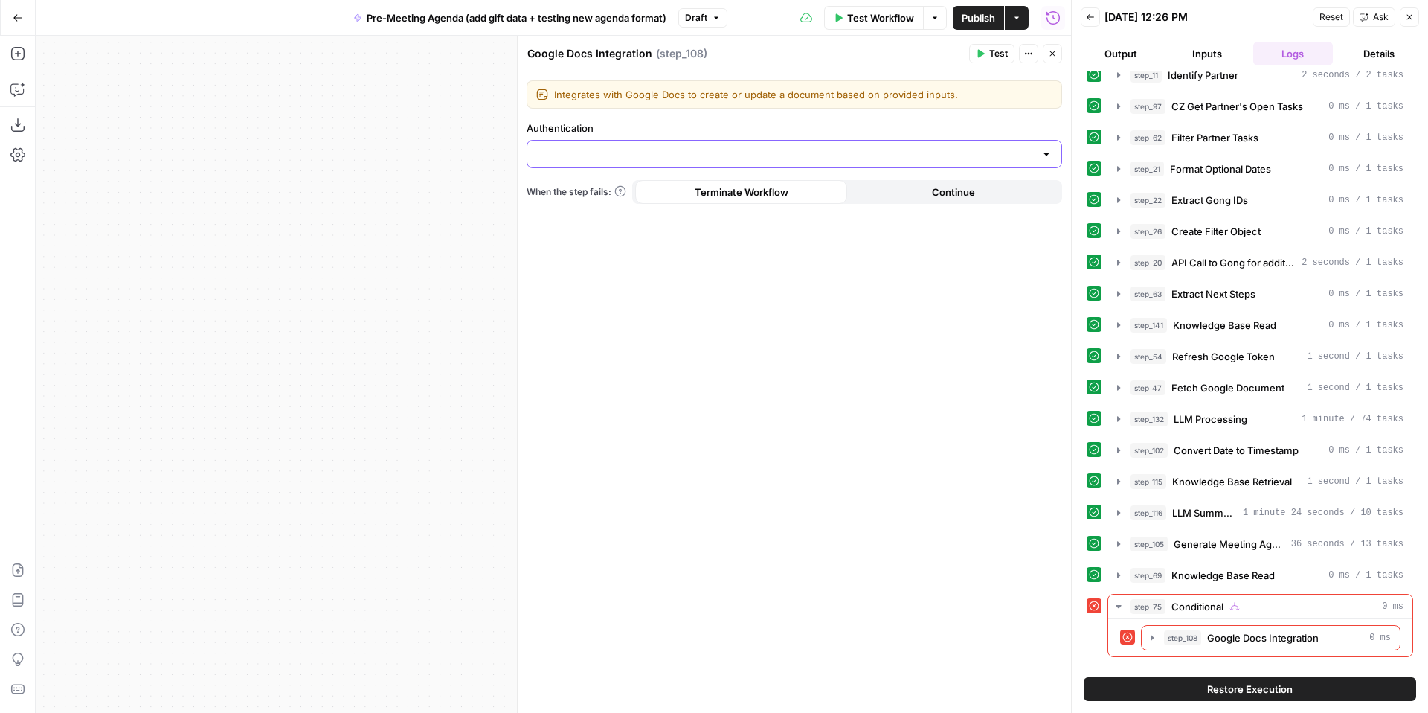
click at [729, 155] on input "Authentication" at bounding box center [785, 154] width 498 height 15
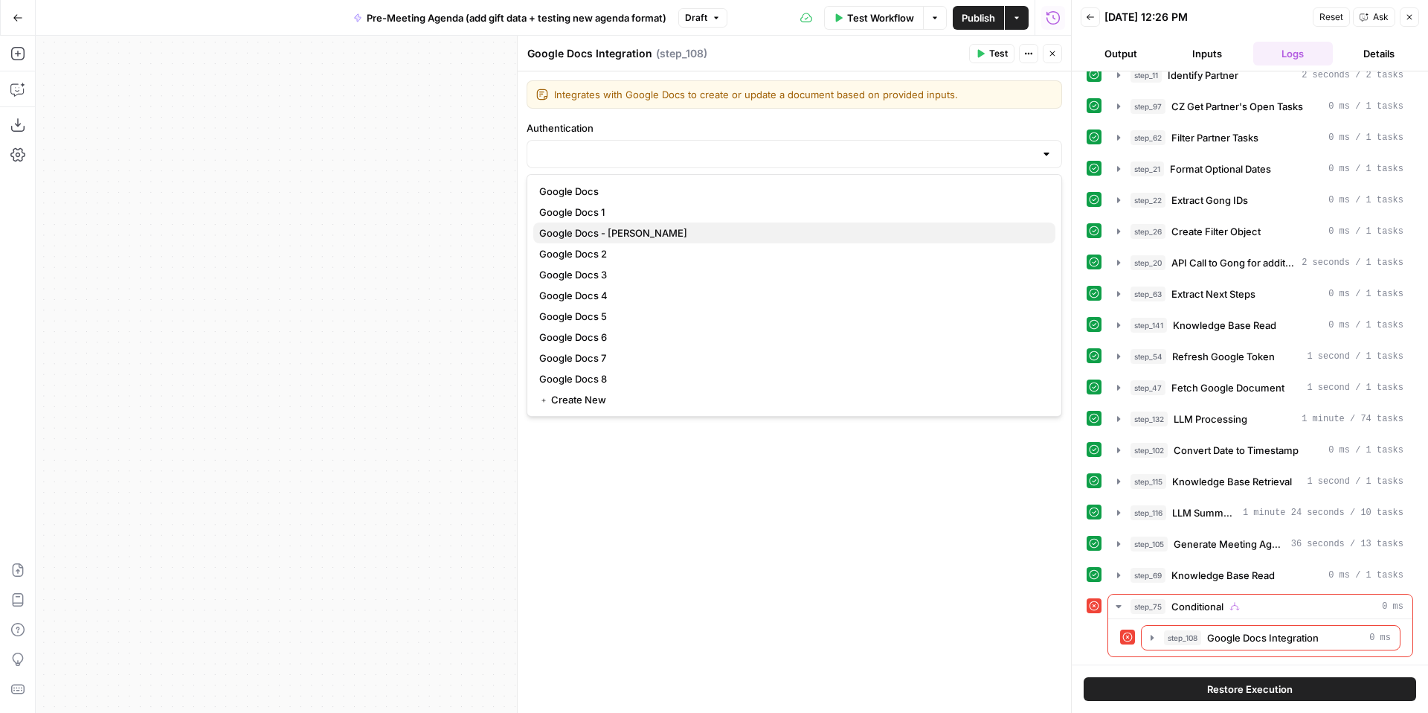
click at [700, 228] on span "Google Docs - Kelly Jo Drey" at bounding box center [791, 232] width 504 height 15
type input "Google Docs - Kelly Jo Drey"
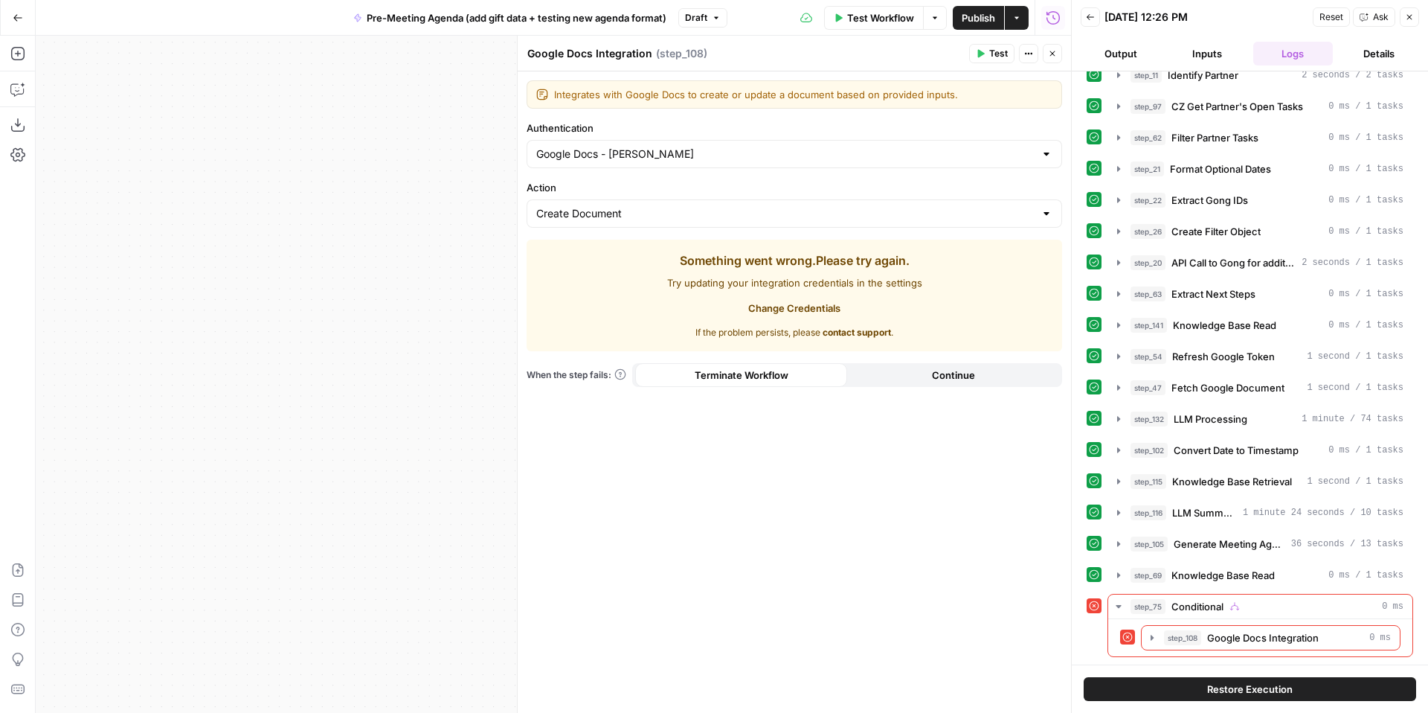
click at [823, 306] on span "Change Credentials" at bounding box center [794, 308] width 92 height 15
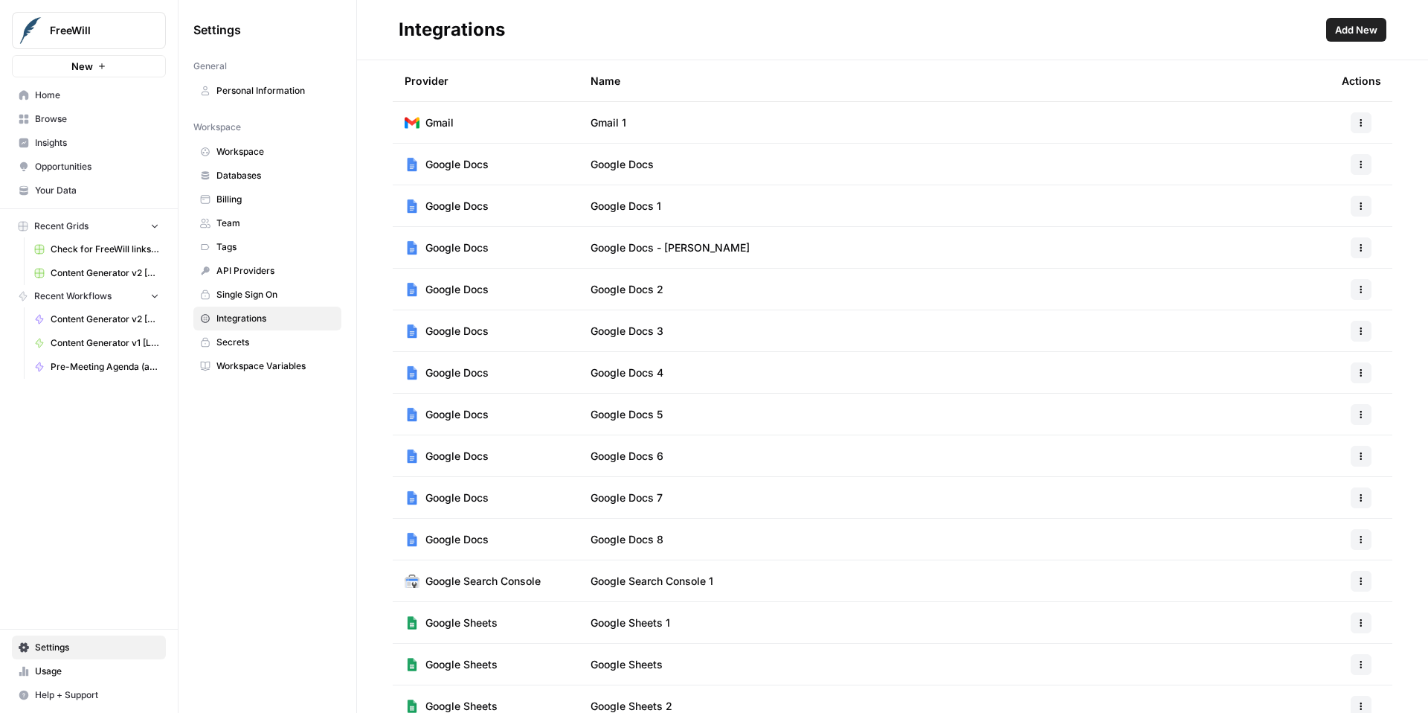
click at [1355, 254] on button "button" at bounding box center [1361, 247] width 21 height 21
click at [1341, 274] on span "Edit" at bounding box center [1329, 281] width 48 height 15
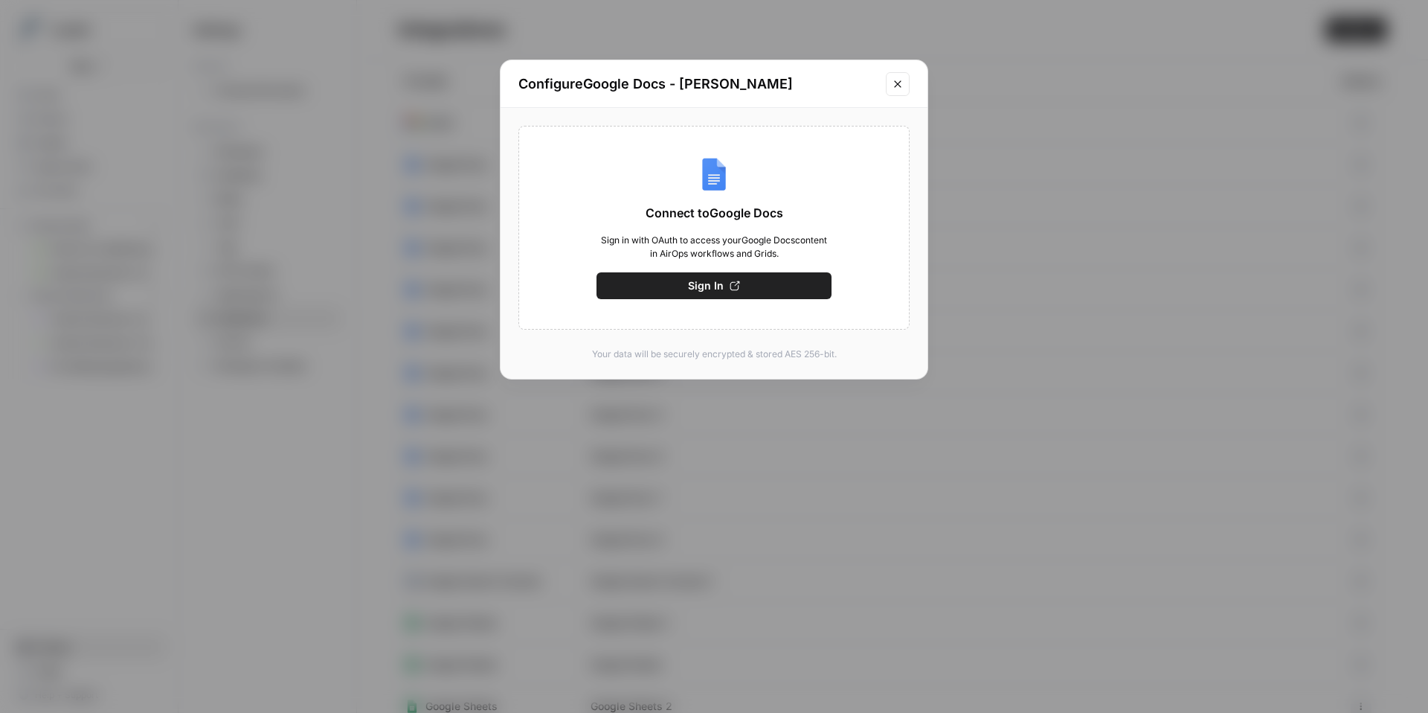
click at [902, 91] on button "Close modal" at bounding box center [898, 84] width 24 height 24
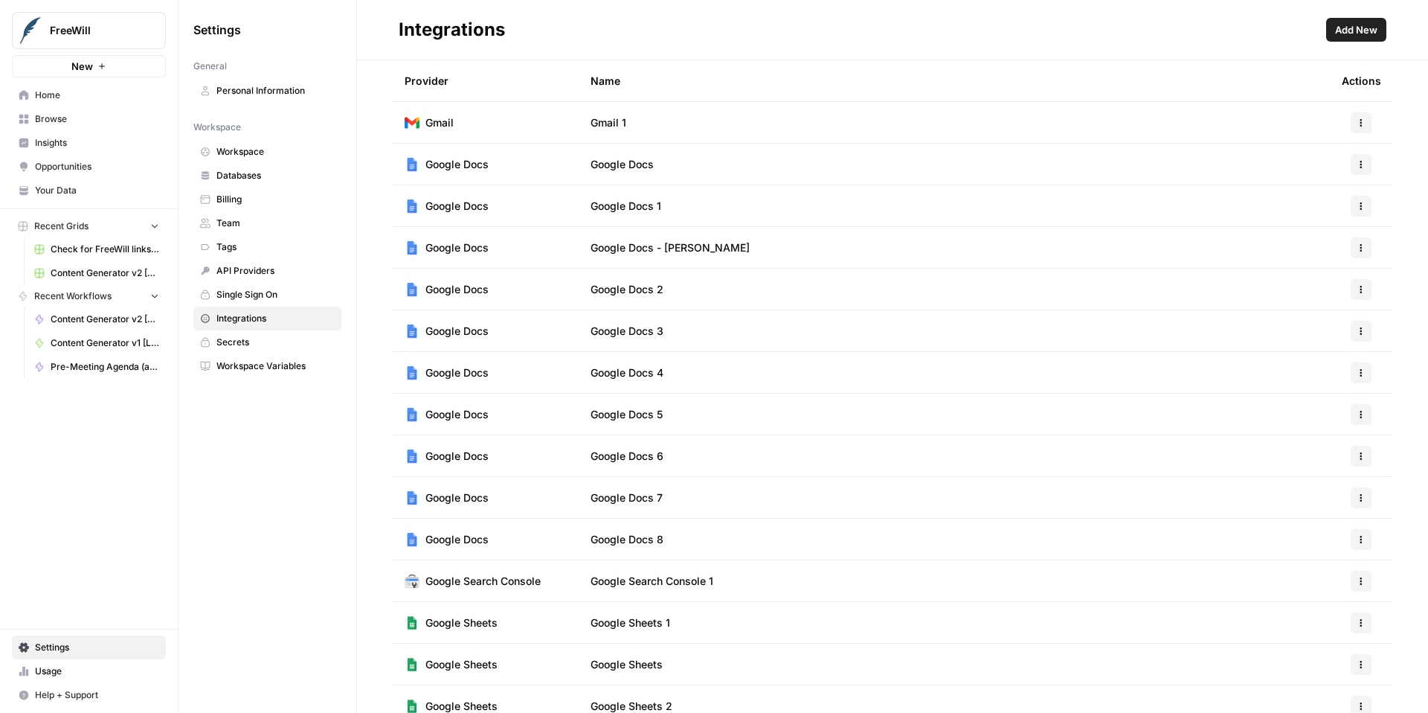
click at [1369, 168] on button "button" at bounding box center [1361, 164] width 21 height 21
click at [1328, 199] on span "Edit" at bounding box center [1329, 197] width 48 height 15
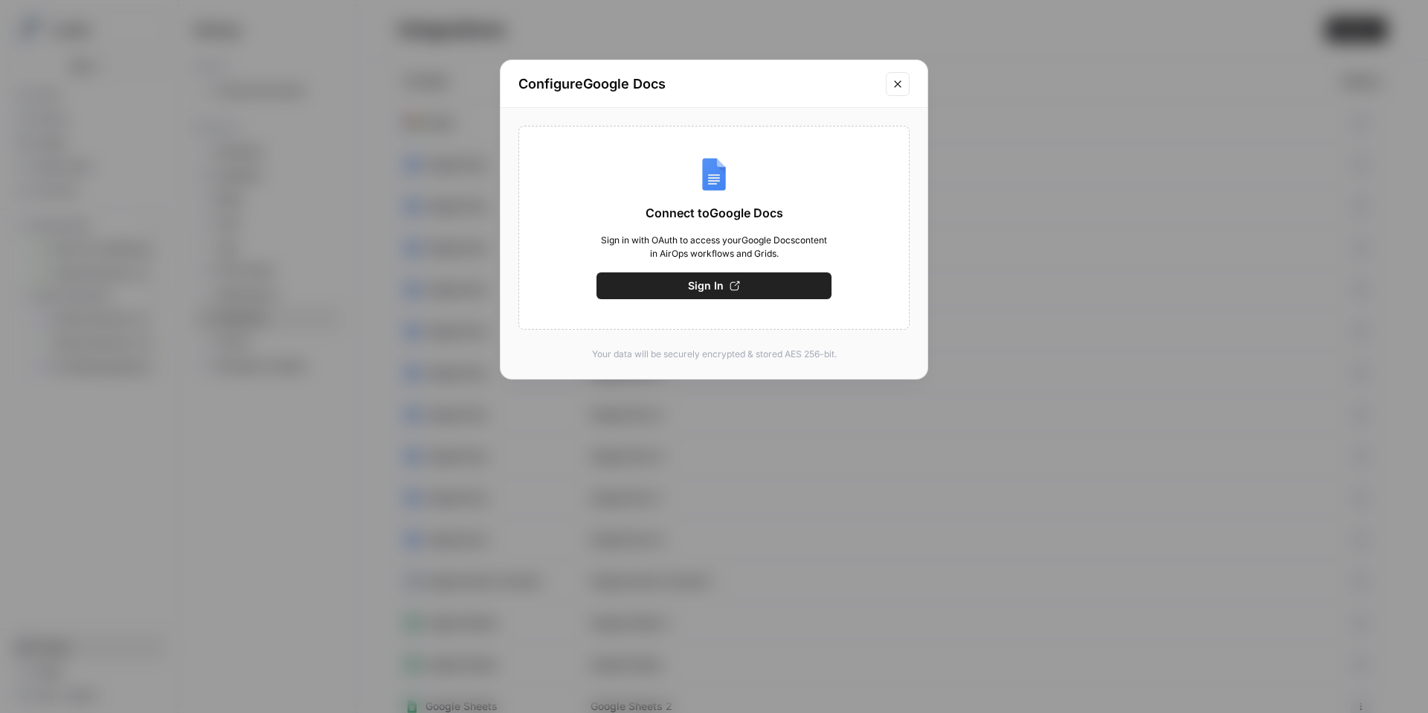
click at [902, 89] on icon "Close modal" at bounding box center [898, 84] width 12 height 12
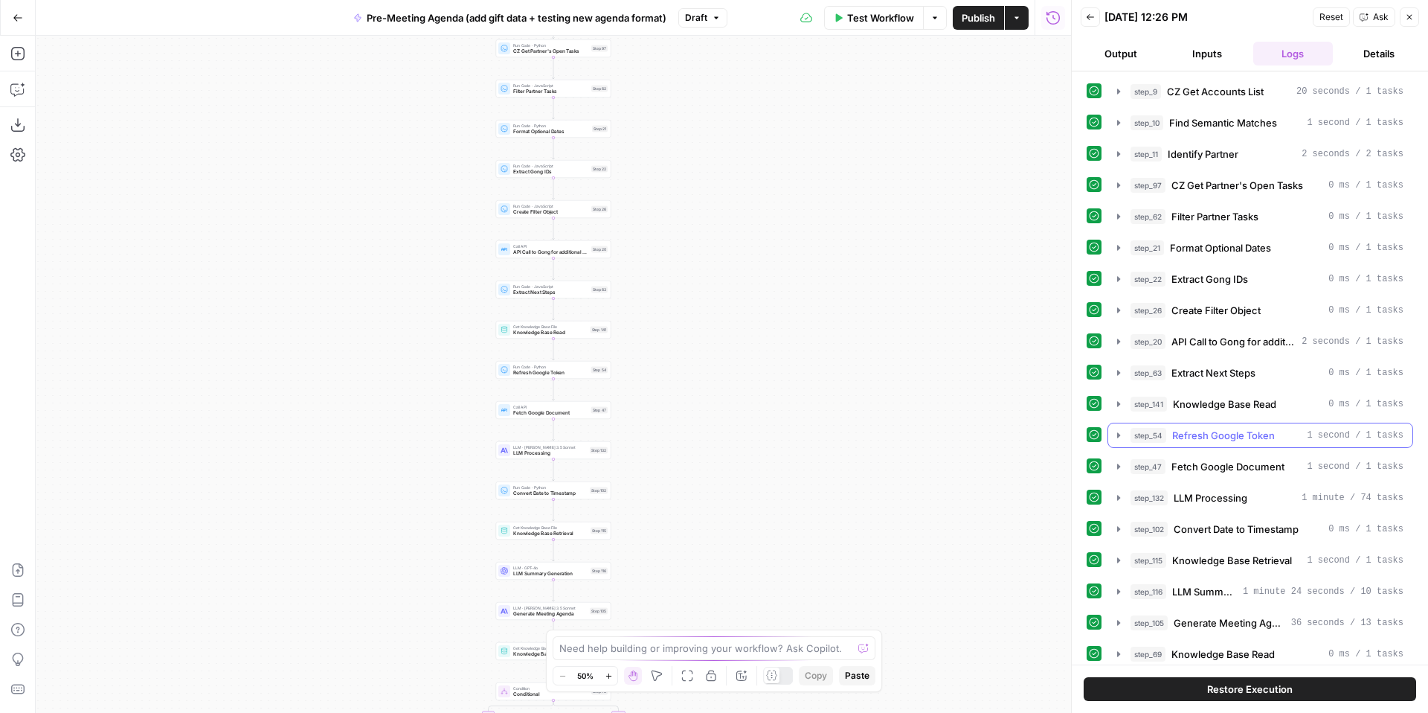
scroll to position [79, 0]
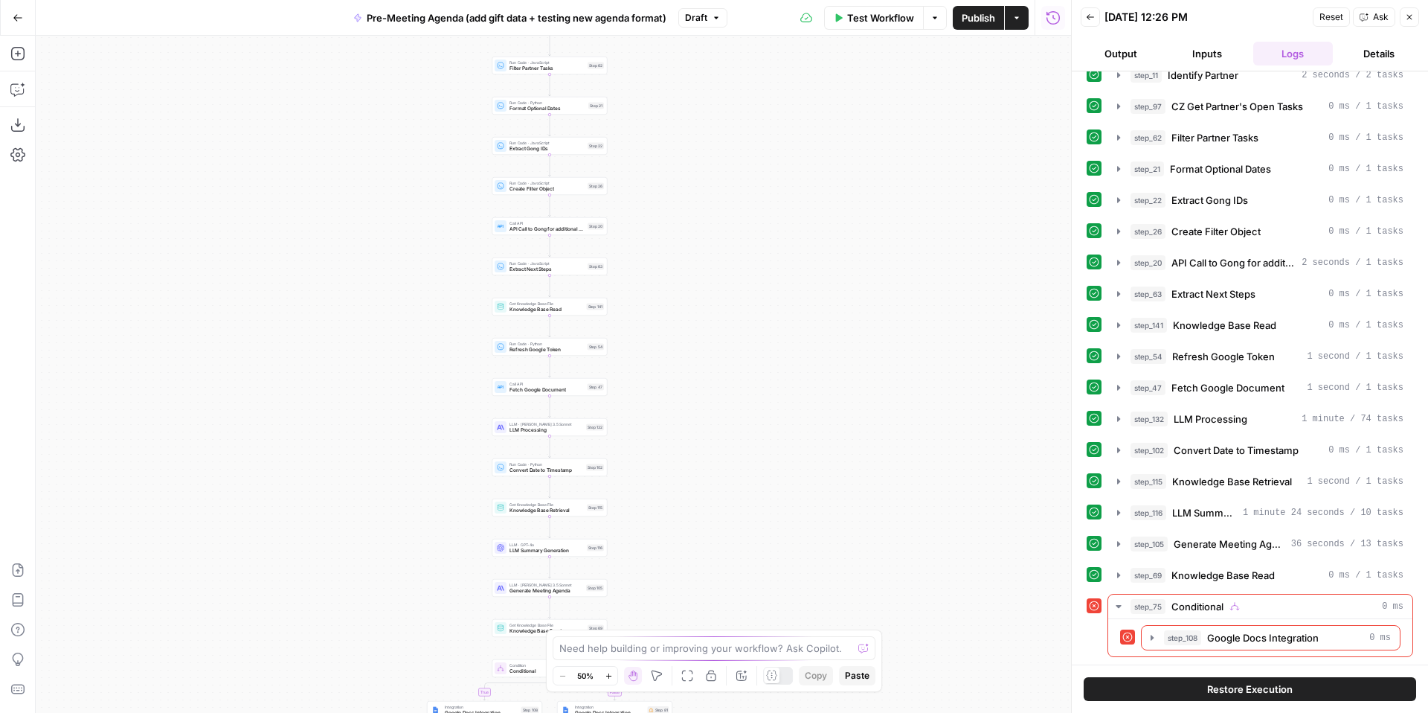
drag, startPoint x: 915, startPoint y: 453, endPoint x: 963, endPoint y: 257, distance: 202.1
click at [967, 259] on div "true false Workflow Set Inputs Inputs Run Code · Python CZ Get Accounts List St…" at bounding box center [553, 374] width 1035 height 677
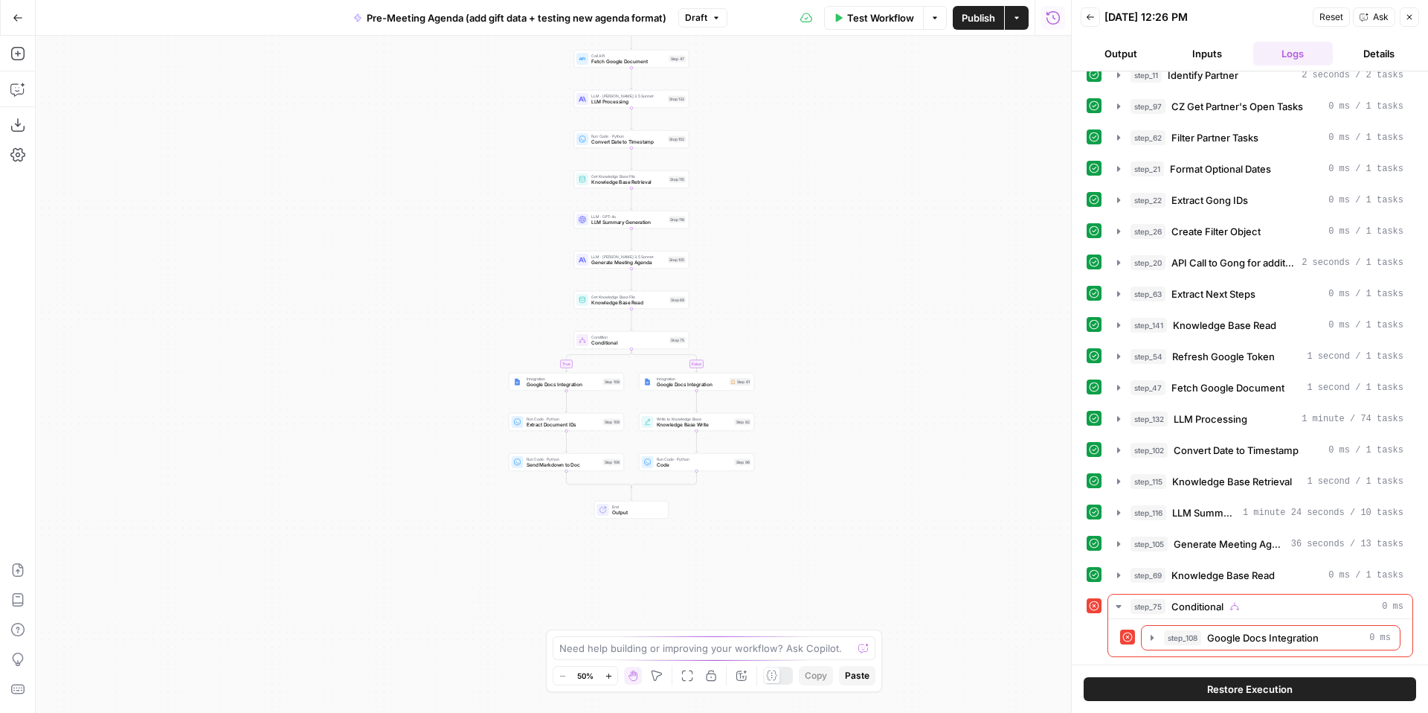
drag, startPoint x: 872, startPoint y: 431, endPoint x: 931, endPoint y: 199, distance: 239.2
click at [931, 201] on div "true false Workflow Set Inputs Inputs Run Code · Python CZ Get Accounts List St…" at bounding box center [553, 374] width 1035 height 677
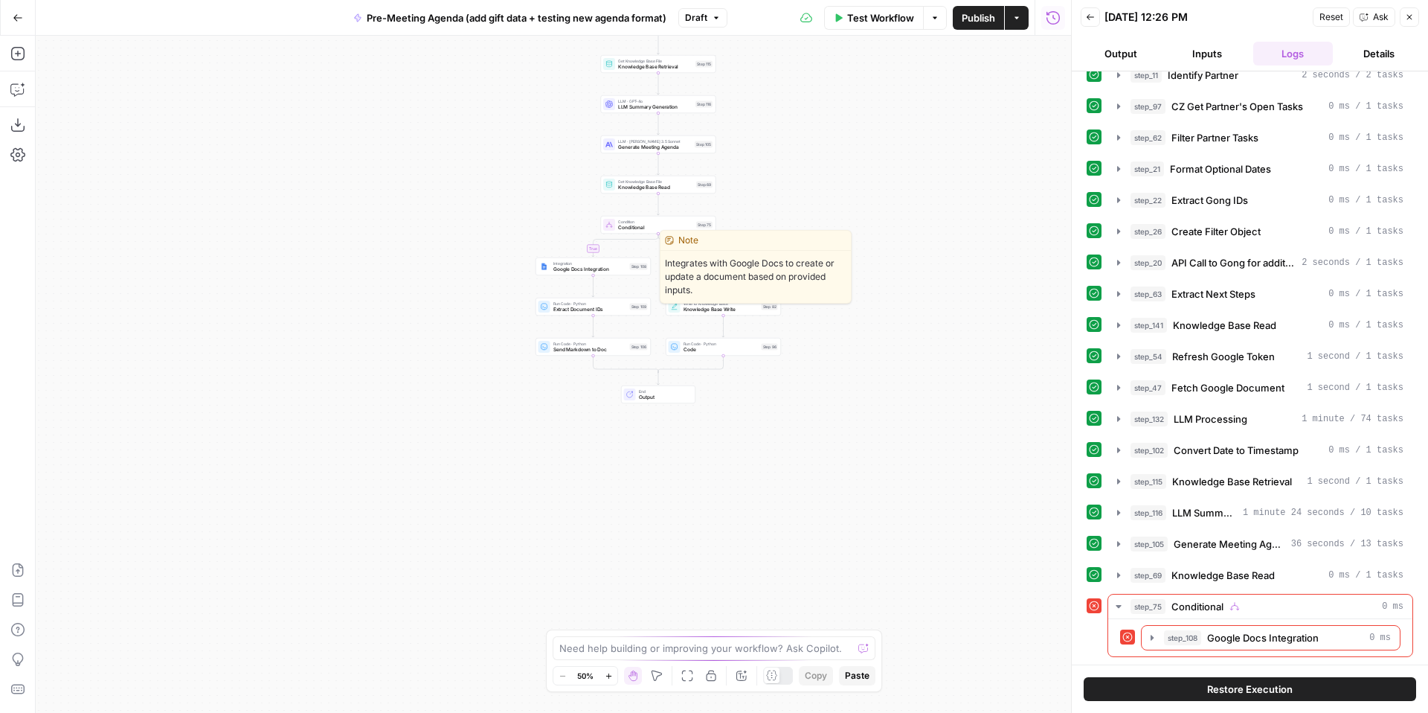
click at [566, 271] on span "Google Docs Integration" at bounding box center [590, 269] width 74 height 7
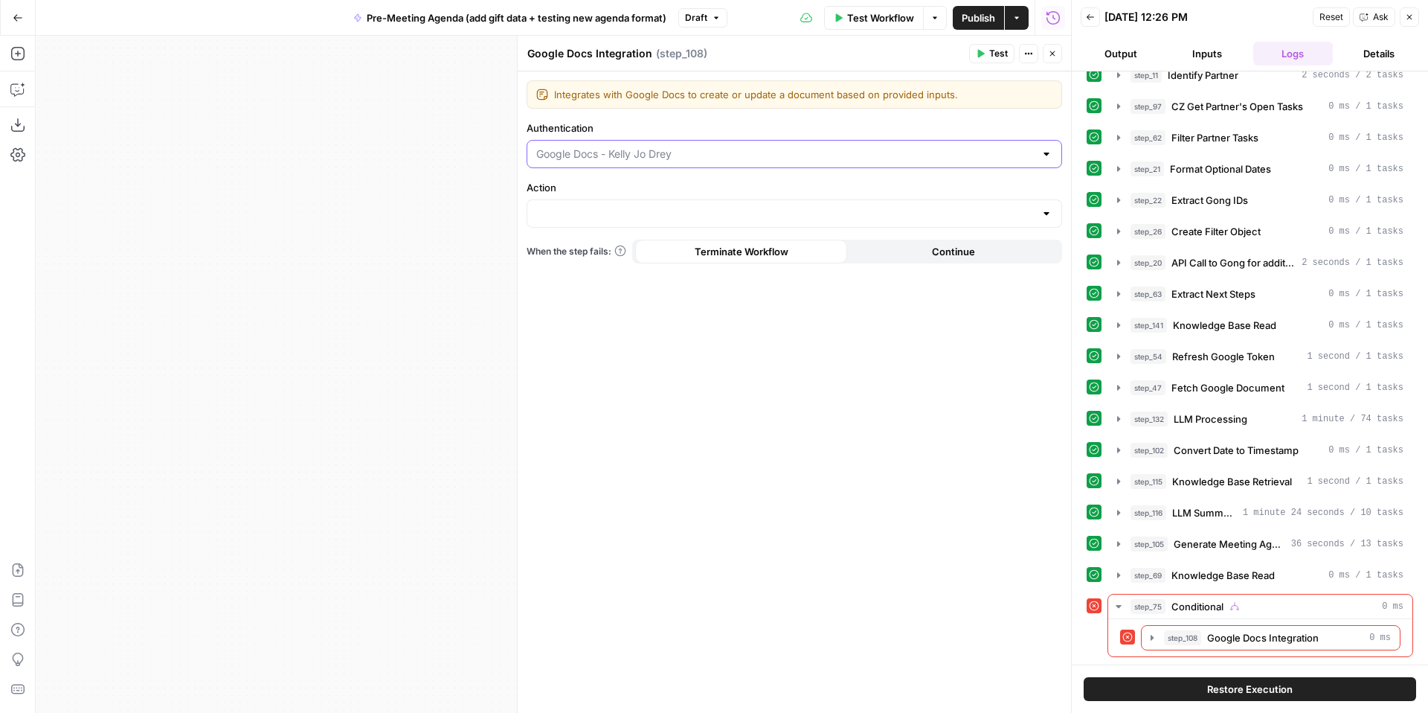
click at [691, 160] on input "Authentication" at bounding box center [785, 154] width 498 height 15
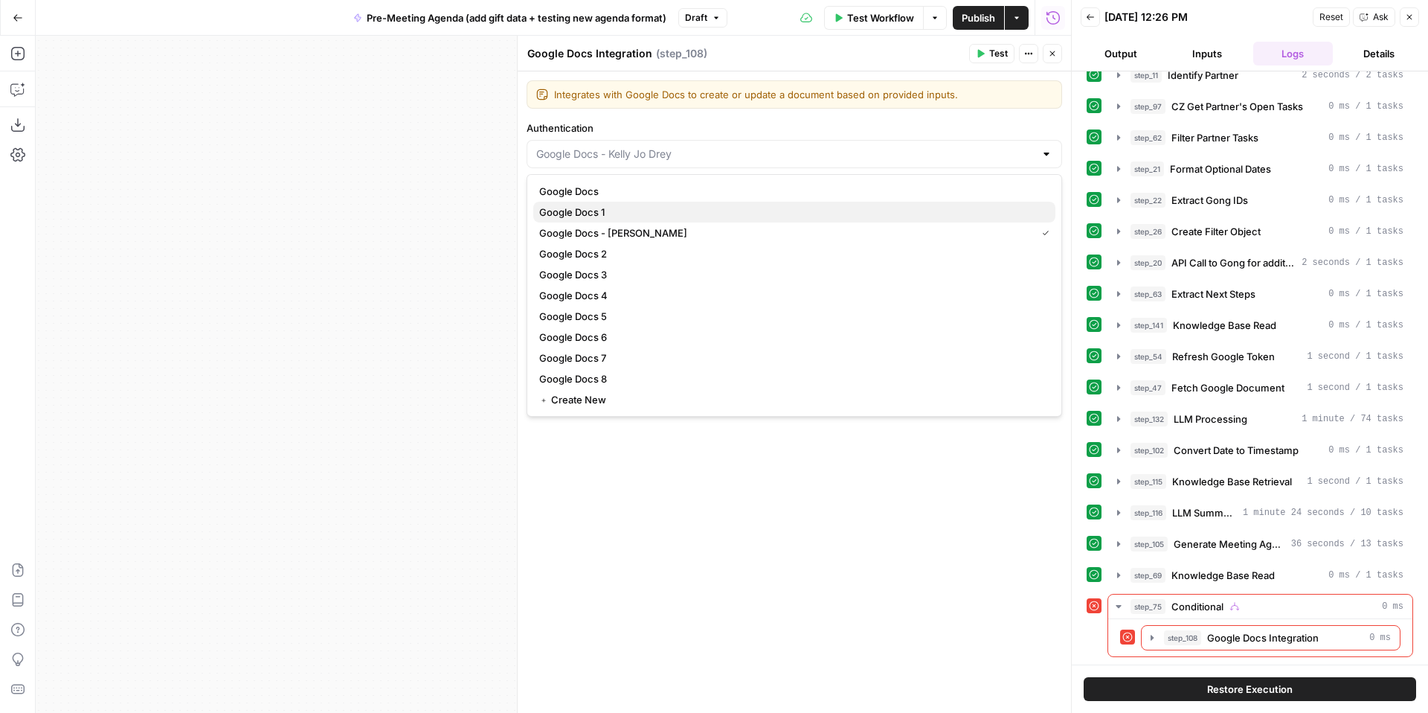
click at [668, 205] on span "Google Docs 1" at bounding box center [791, 212] width 504 height 15
type input "Google Docs 1"
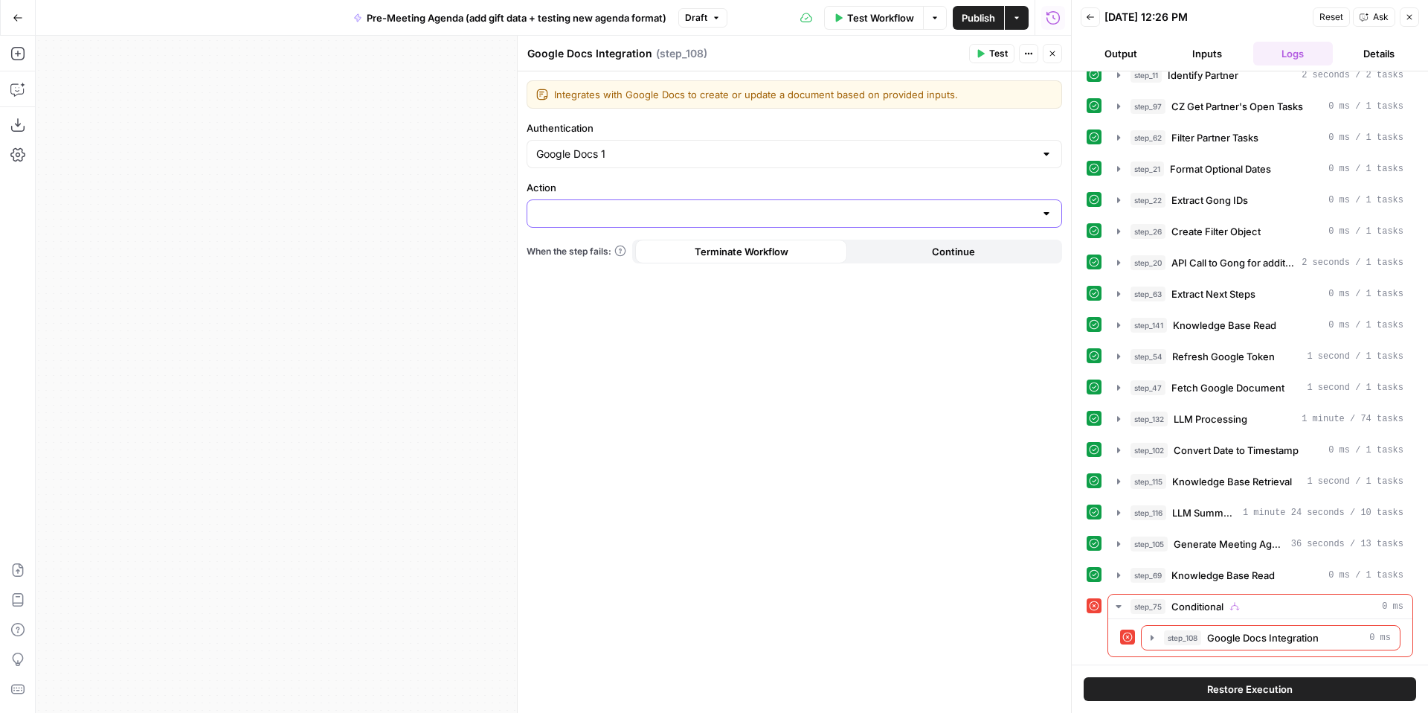
click at [667, 219] on input "Action" at bounding box center [785, 213] width 498 height 15
click at [670, 391] on div "Integrates with Google Docs to create or update a document based on provided in…" at bounding box center [794, 391] width 553 height 641
click at [1055, 55] on icon "button" at bounding box center [1052, 53] width 9 height 9
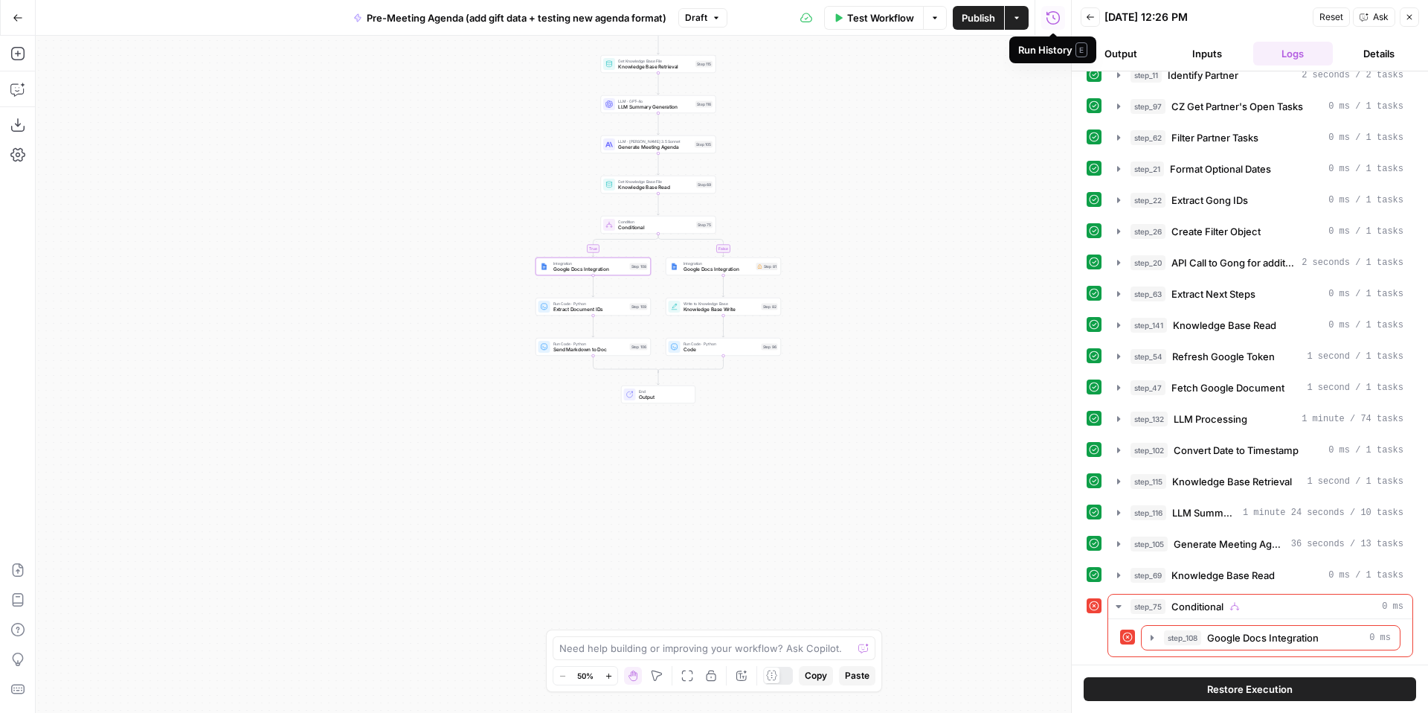
click at [709, 21] on button "Draft" at bounding box center [702, 17] width 49 height 19
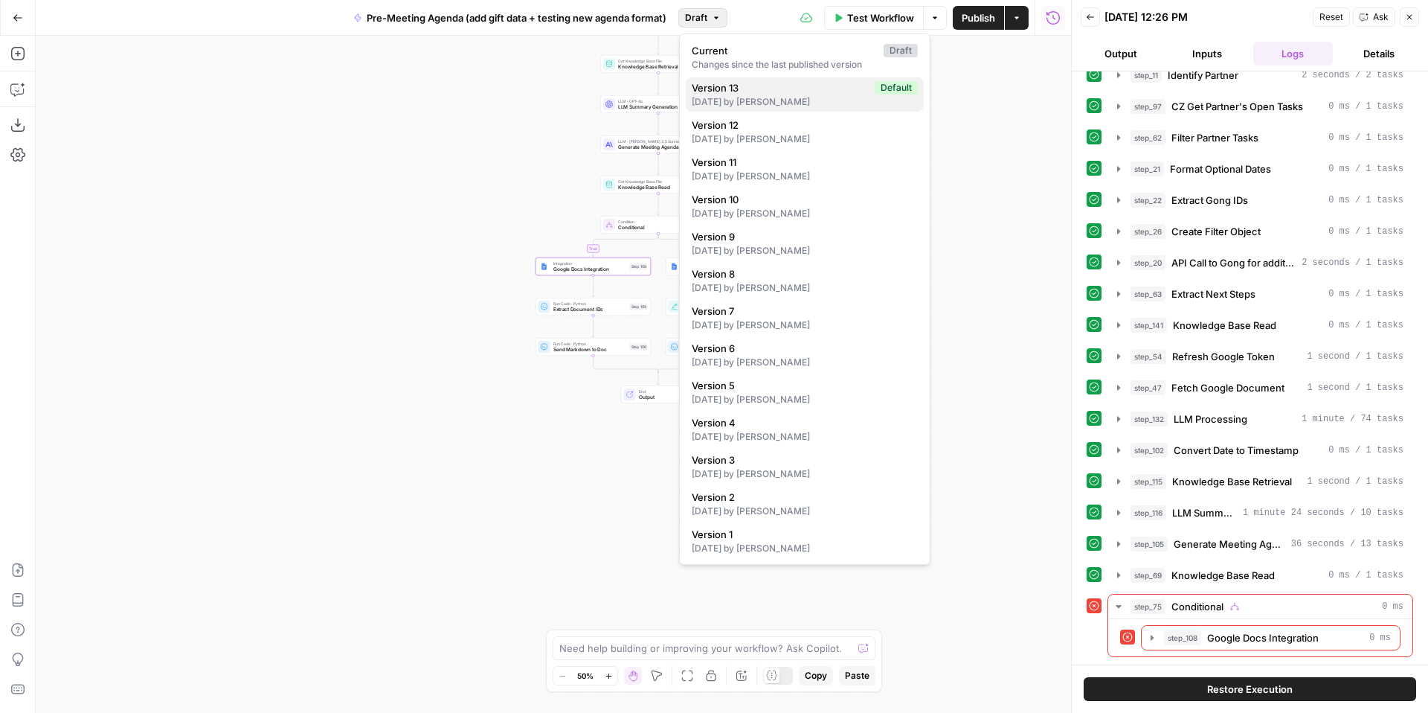
click at [793, 102] on div "4 months ago by EJ Oruche" at bounding box center [805, 101] width 226 height 13
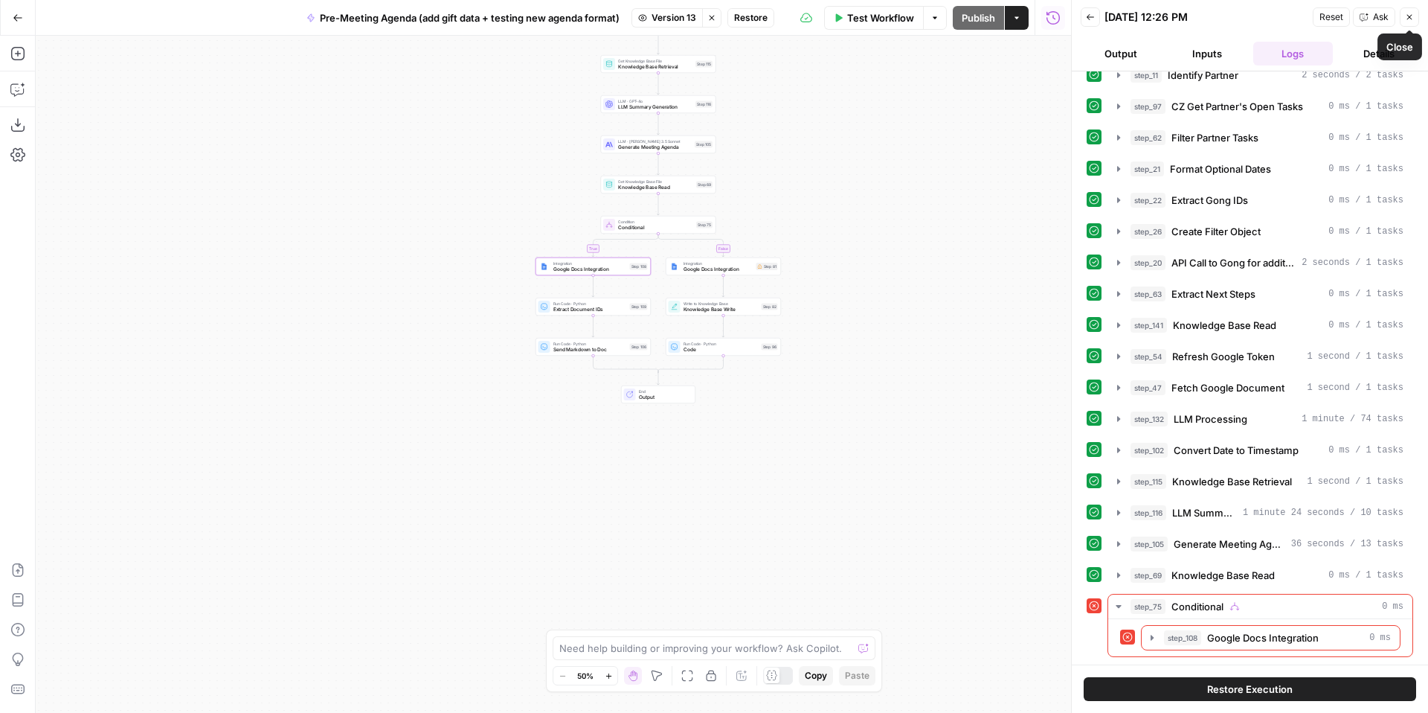
click at [1411, 19] on icon "button" at bounding box center [1409, 17] width 5 height 5
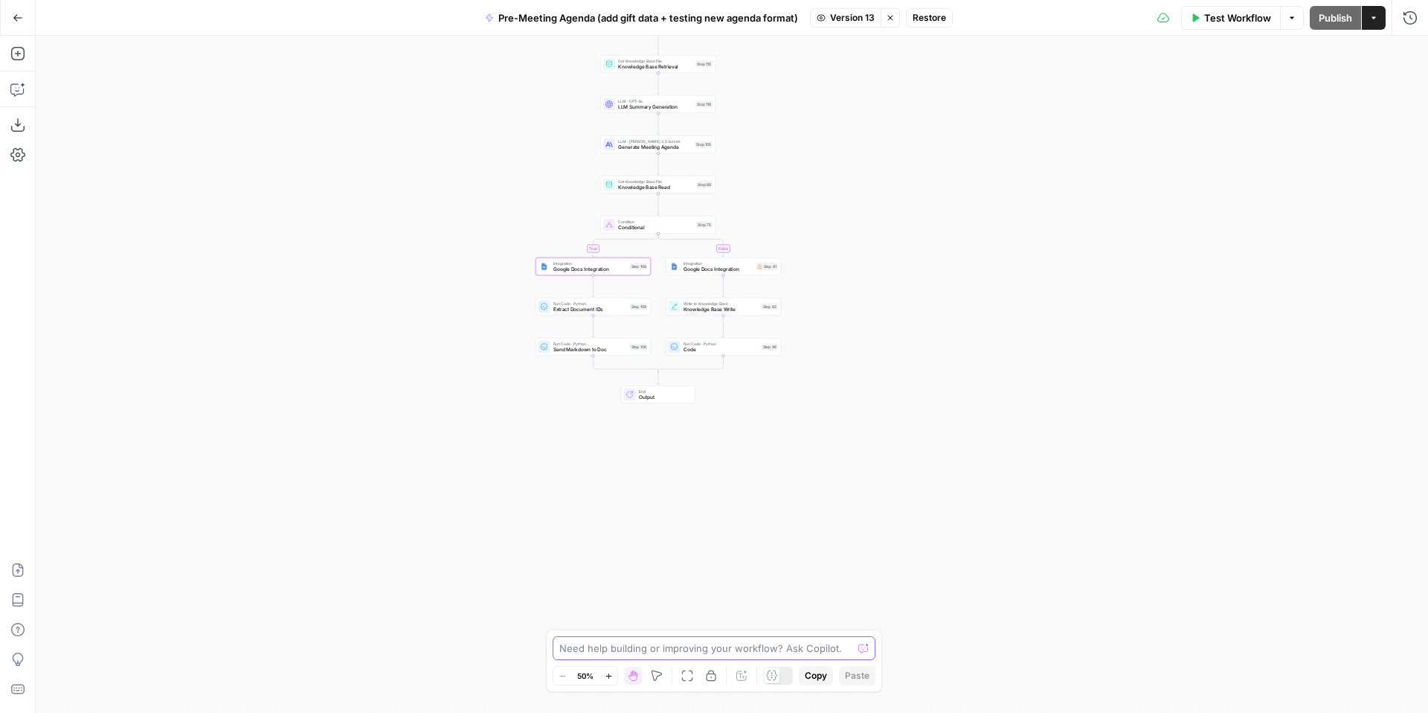
click at [600, 653] on textarea at bounding box center [705, 647] width 293 height 15
type textarea "can you tell me what changes have been made since version 13 was published?"
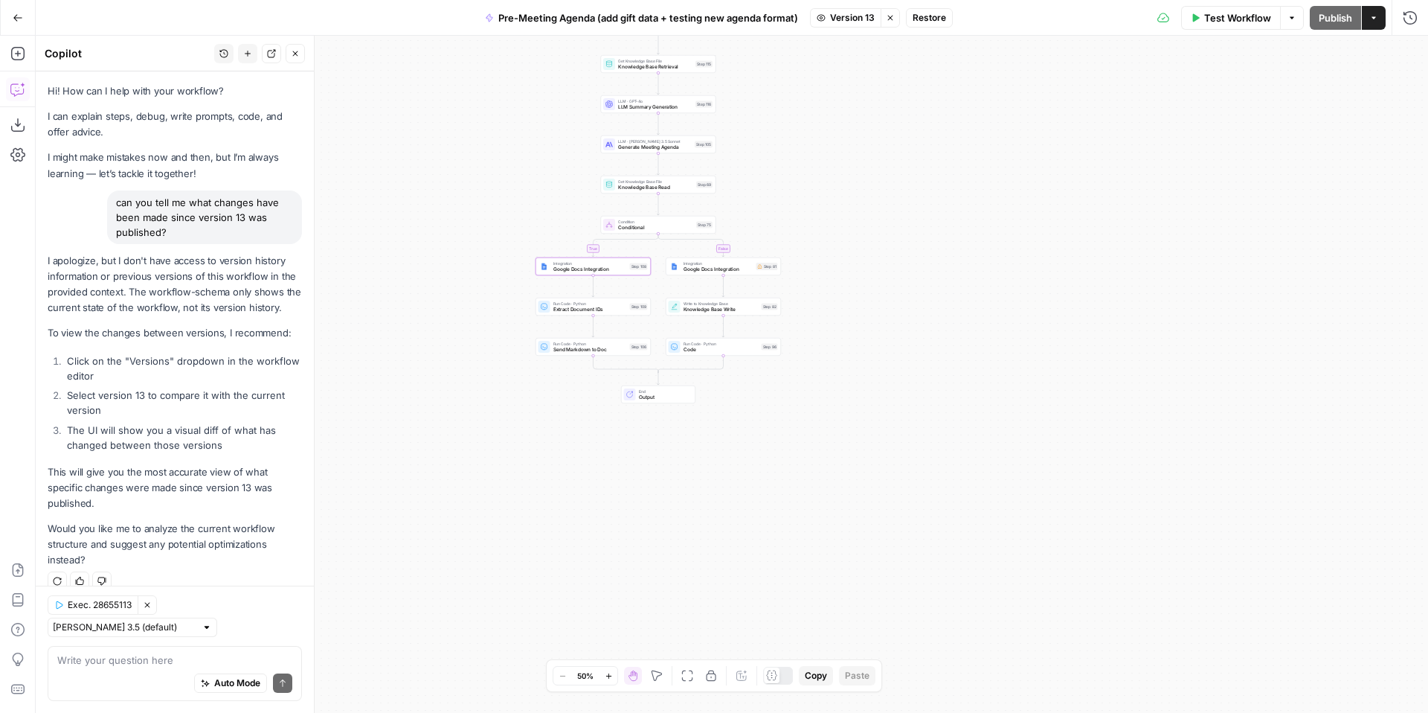
click at [899, 21] on button "Stop viewing" at bounding box center [890, 17] width 19 height 19
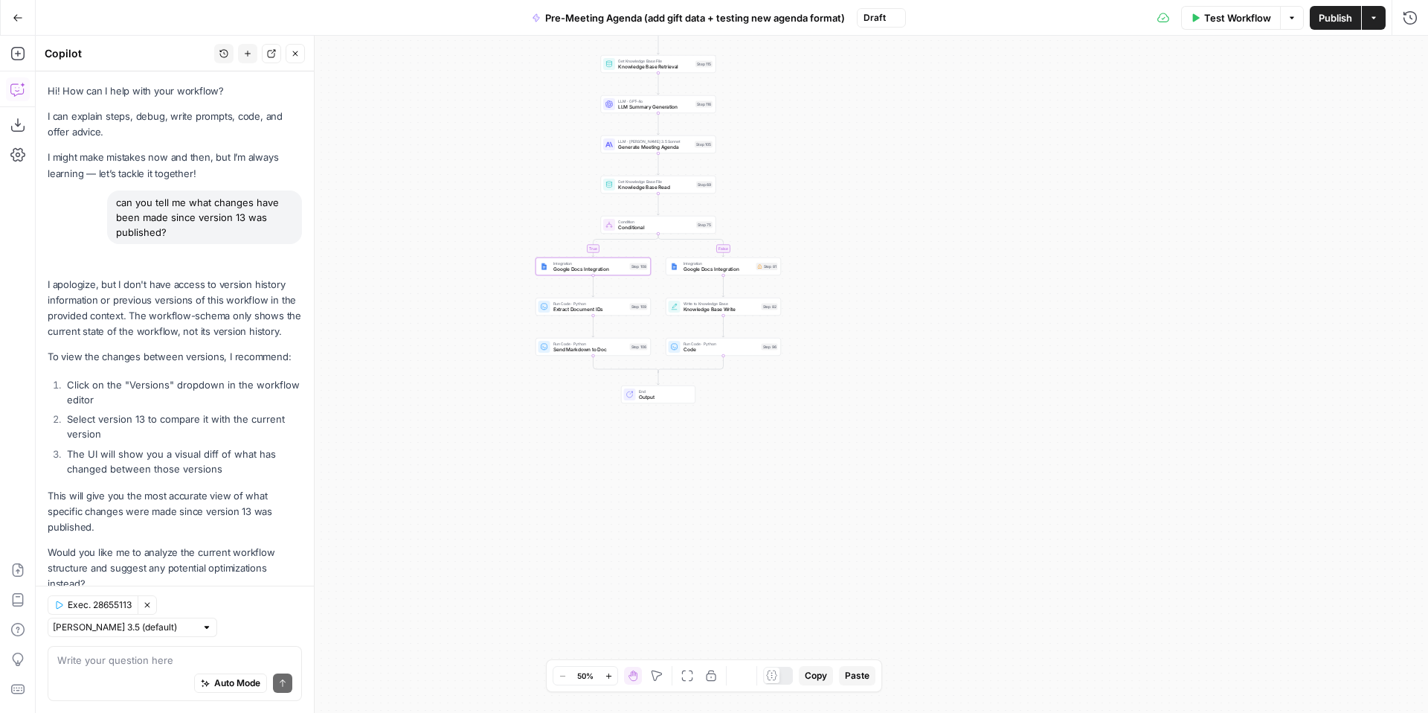
scroll to position [4, 0]
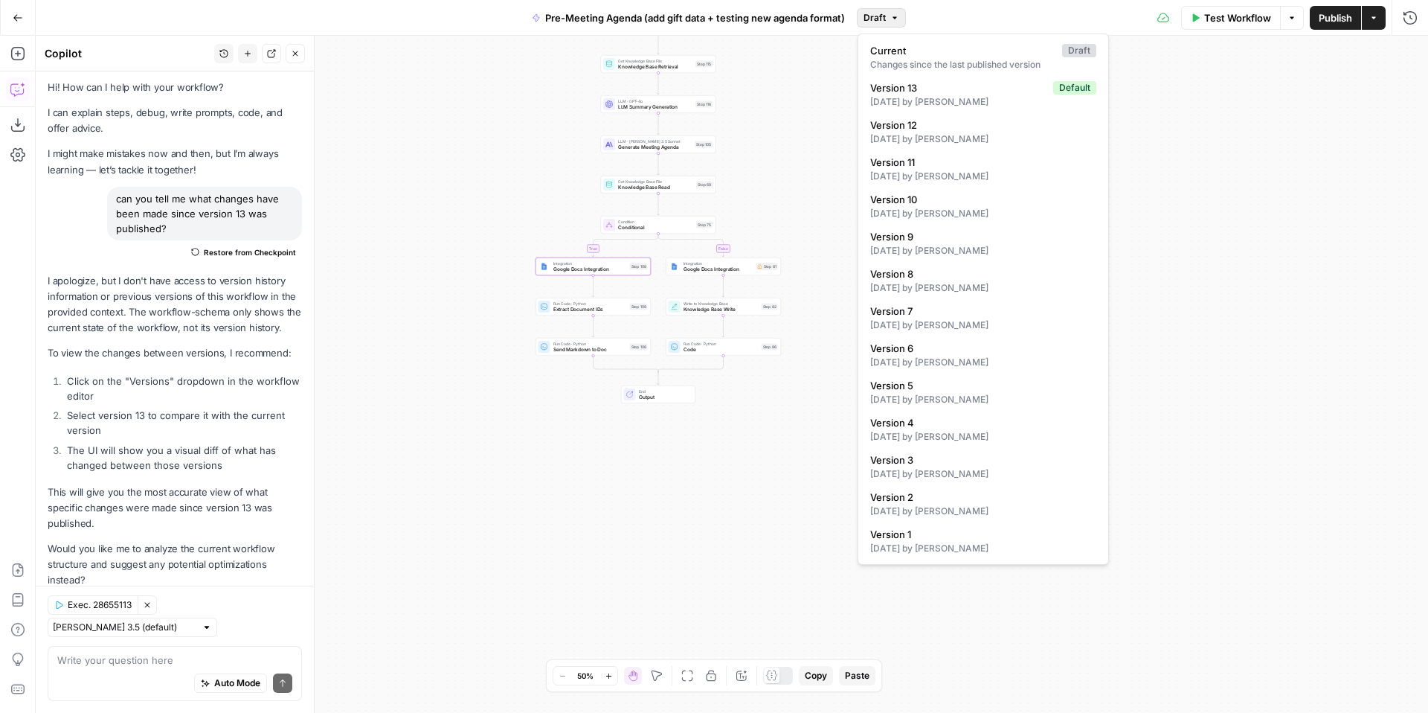
click at [884, 19] on span "Draft" at bounding box center [875, 17] width 22 height 13
click at [922, 91] on span "Version 13" at bounding box center [958, 87] width 177 height 15
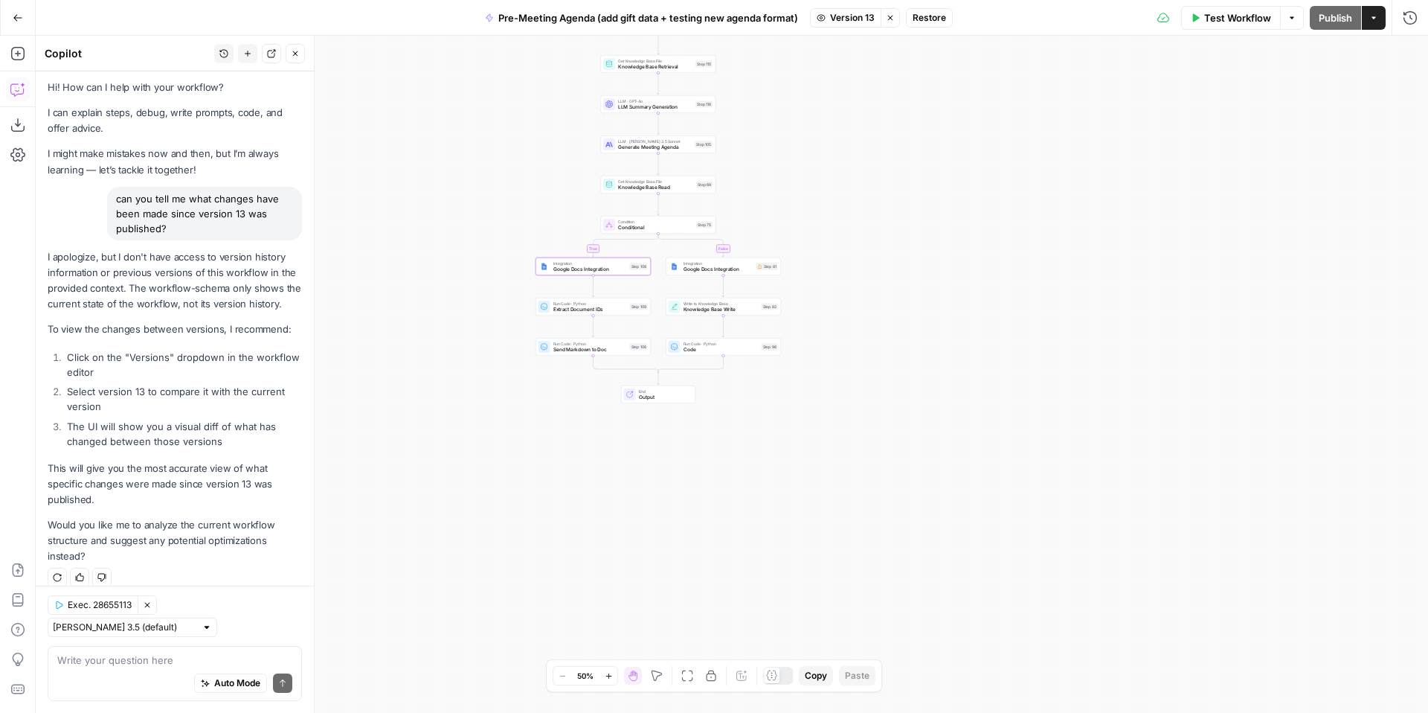
scroll to position [0, 0]
click at [588, 267] on span "Google Docs Integration" at bounding box center [590, 269] width 74 height 7
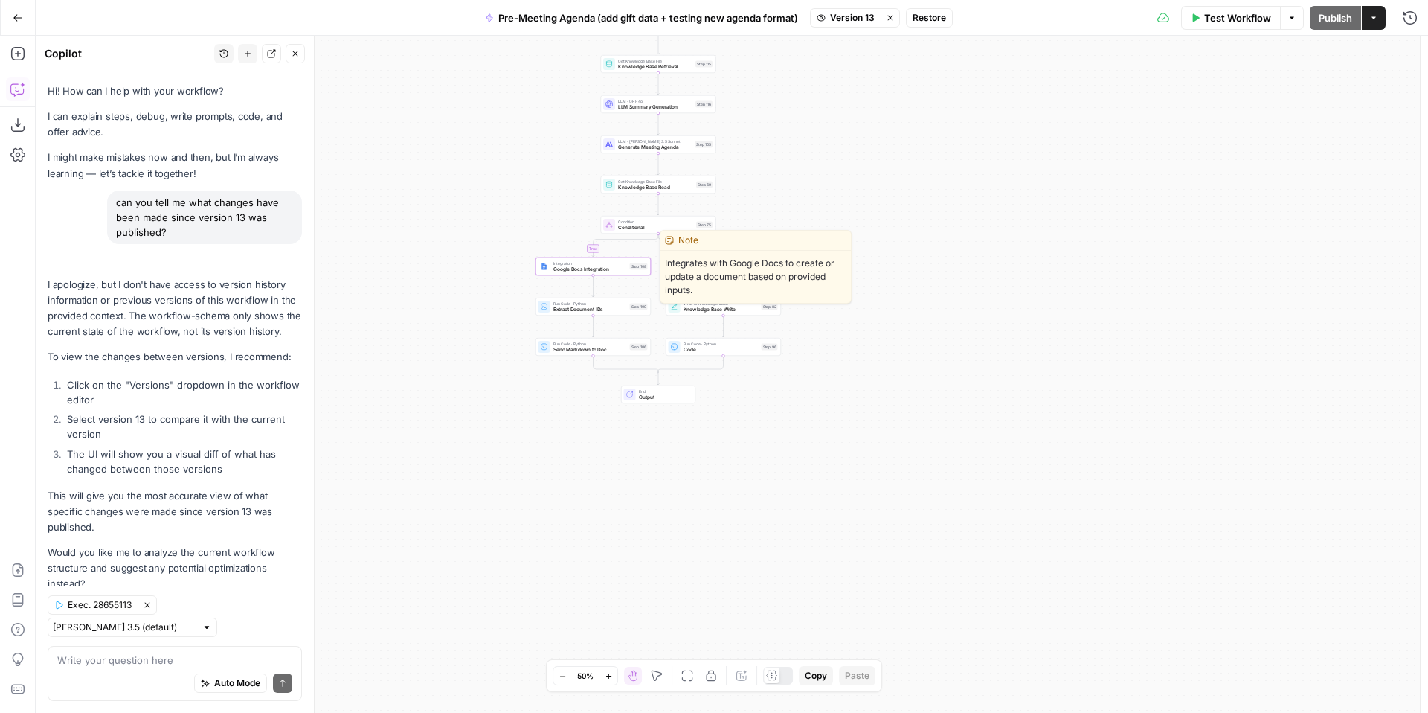
scroll to position [4, 0]
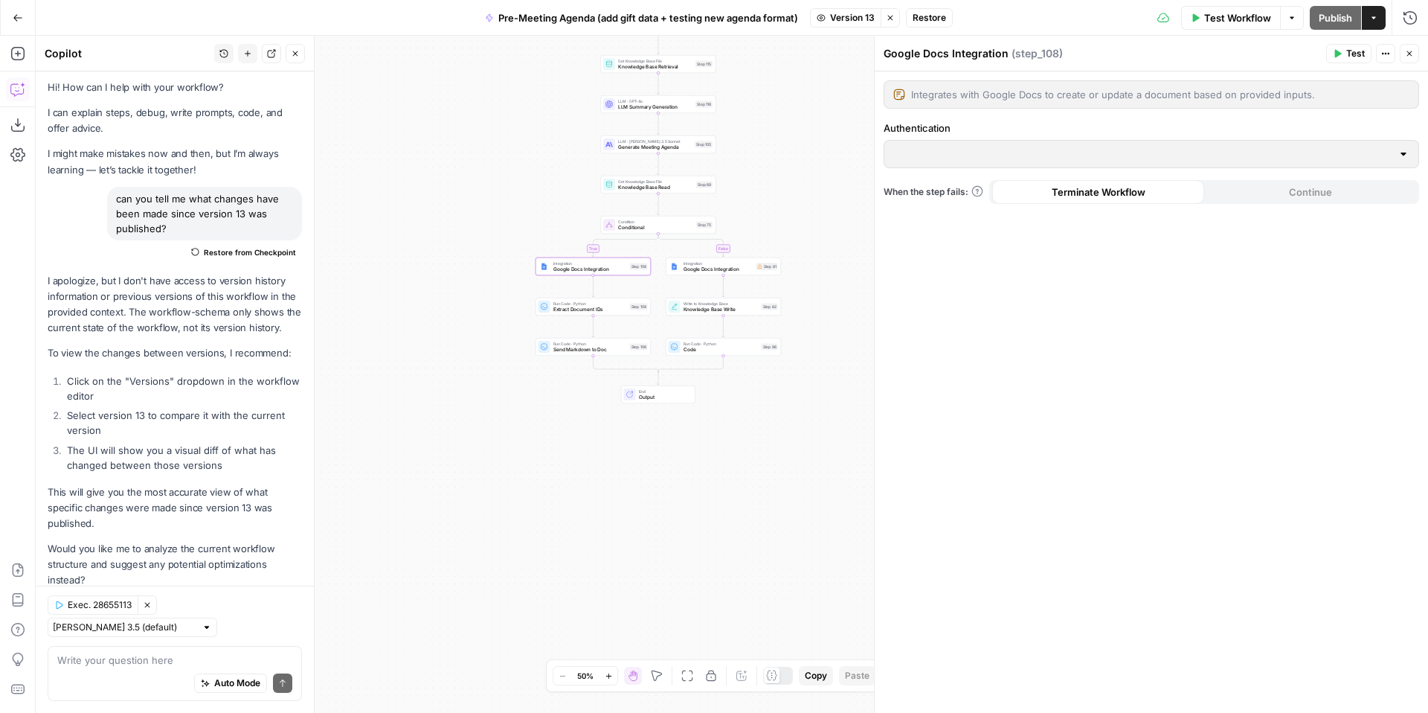
click at [1411, 59] on button "Close" at bounding box center [1409, 53] width 19 height 19
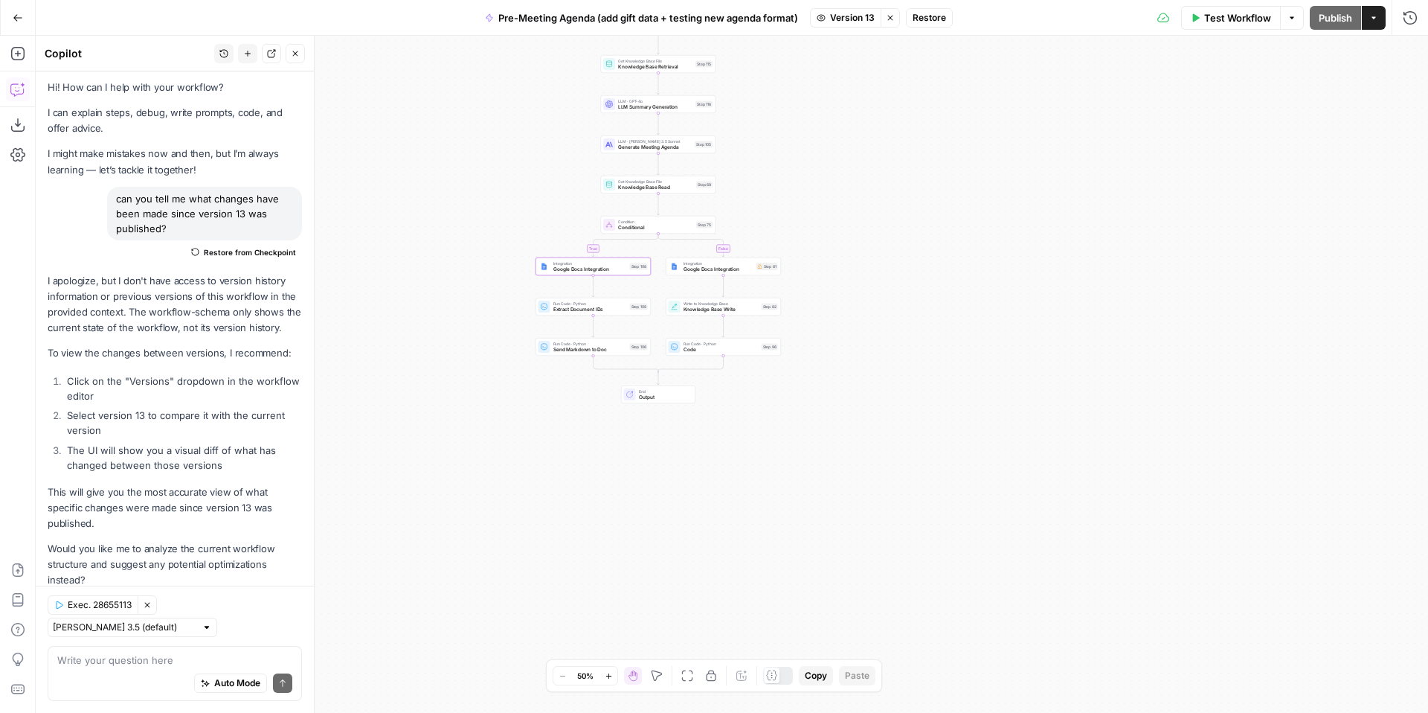
click at [604, 266] on span "Google Docs Integration" at bounding box center [590, 269] width 74 height 7
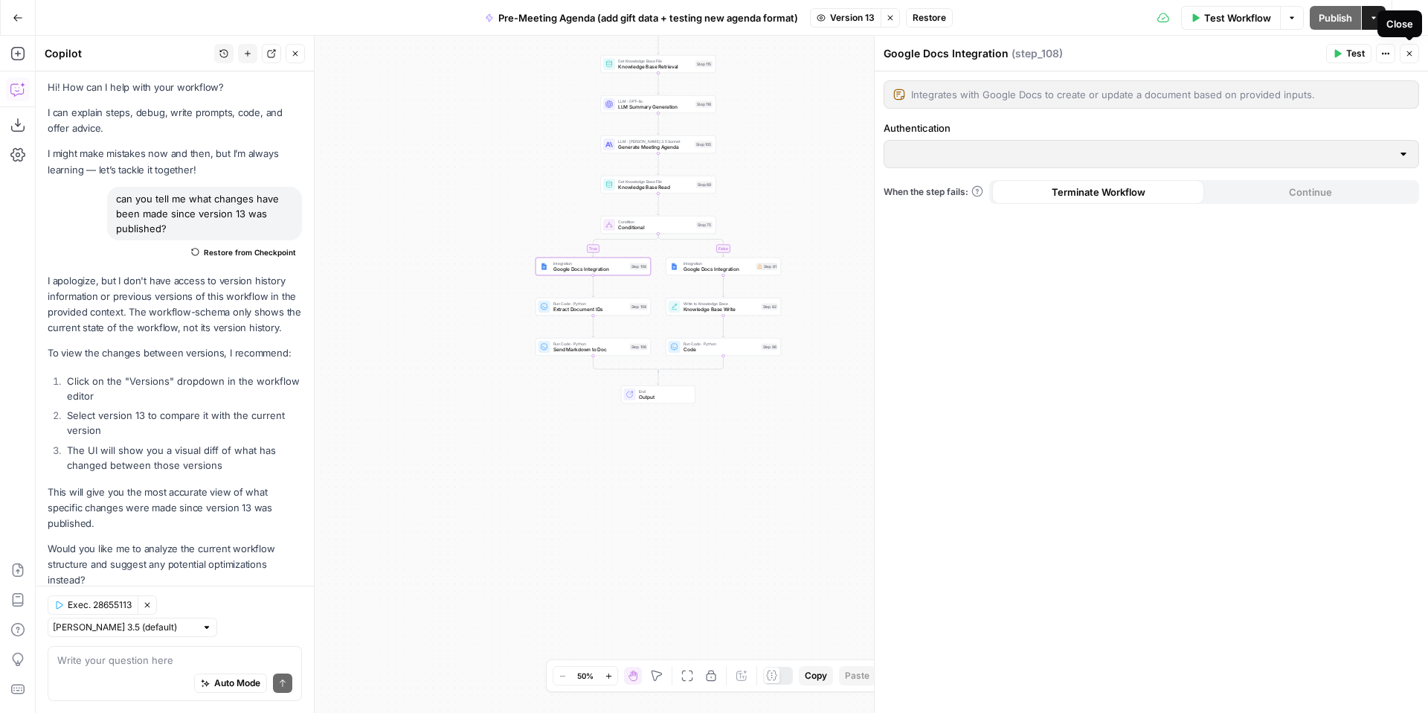
click at [1413, 54] on icon "button" at bounding box center [1409, 53] width 9 height 9
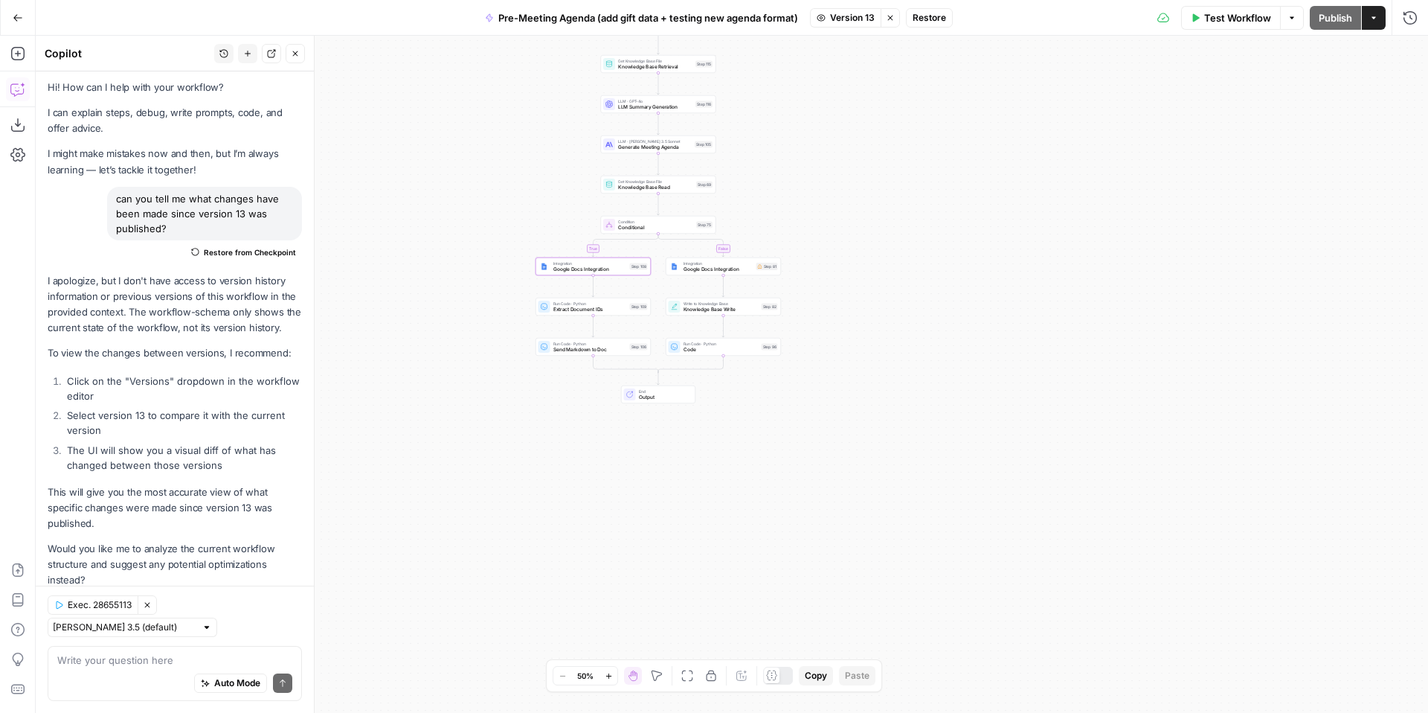
click at [893, 18] on icon "button" at bounding box center [890, 17] width 9 height 9
click at [875, 24] on button "Draft" at bounding box center [881, 17] width 49 height 19
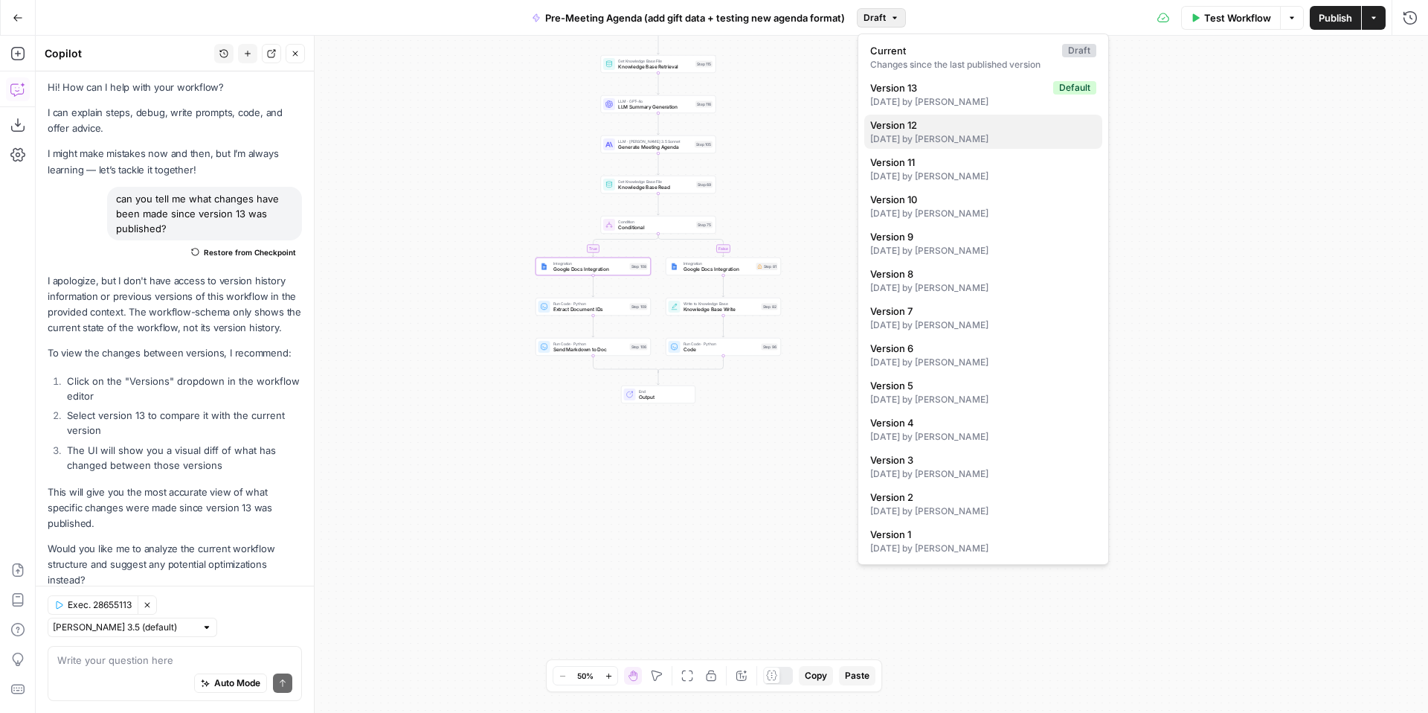
click at [945, 138] on div "4 months ago by EJ Oruche" at bounding box center [983, 138] width 226 height 13
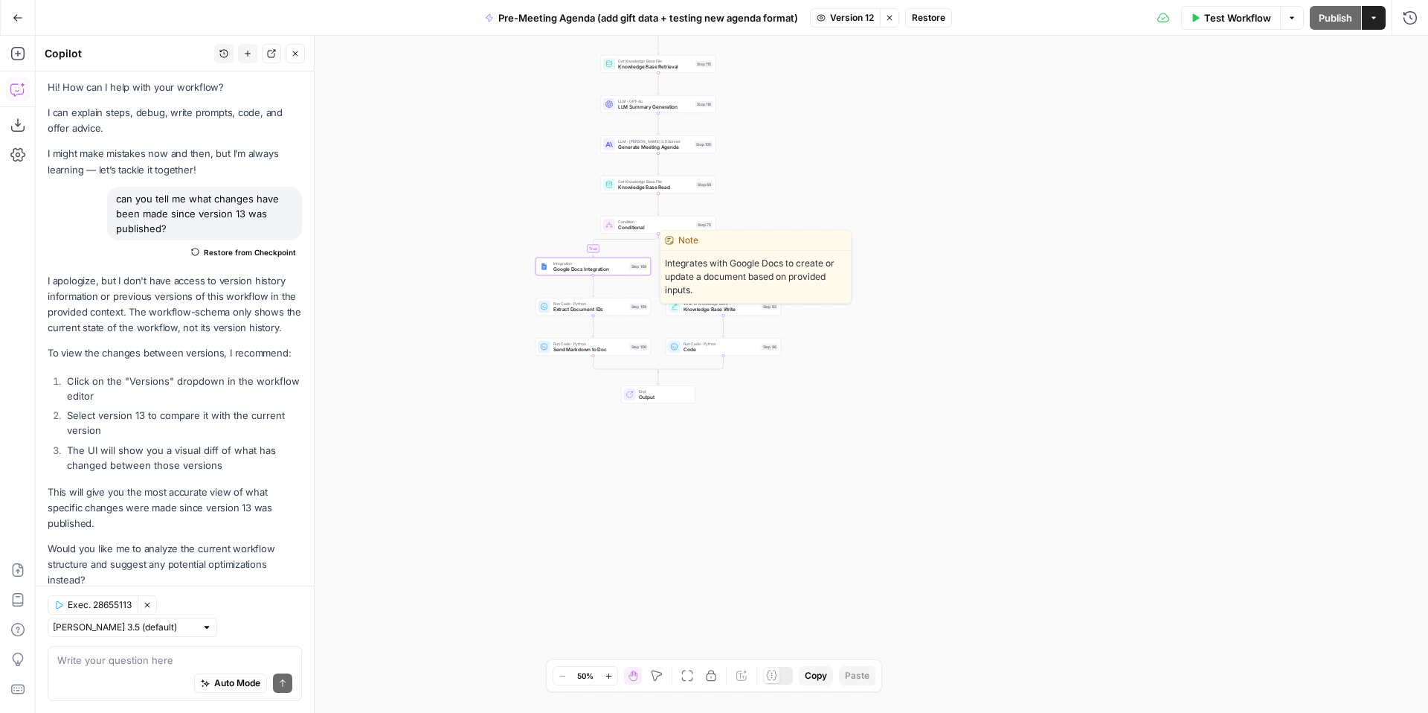
click at [568, 264] on span "Integration" at bounding box center [590, 263] width 74 height 6
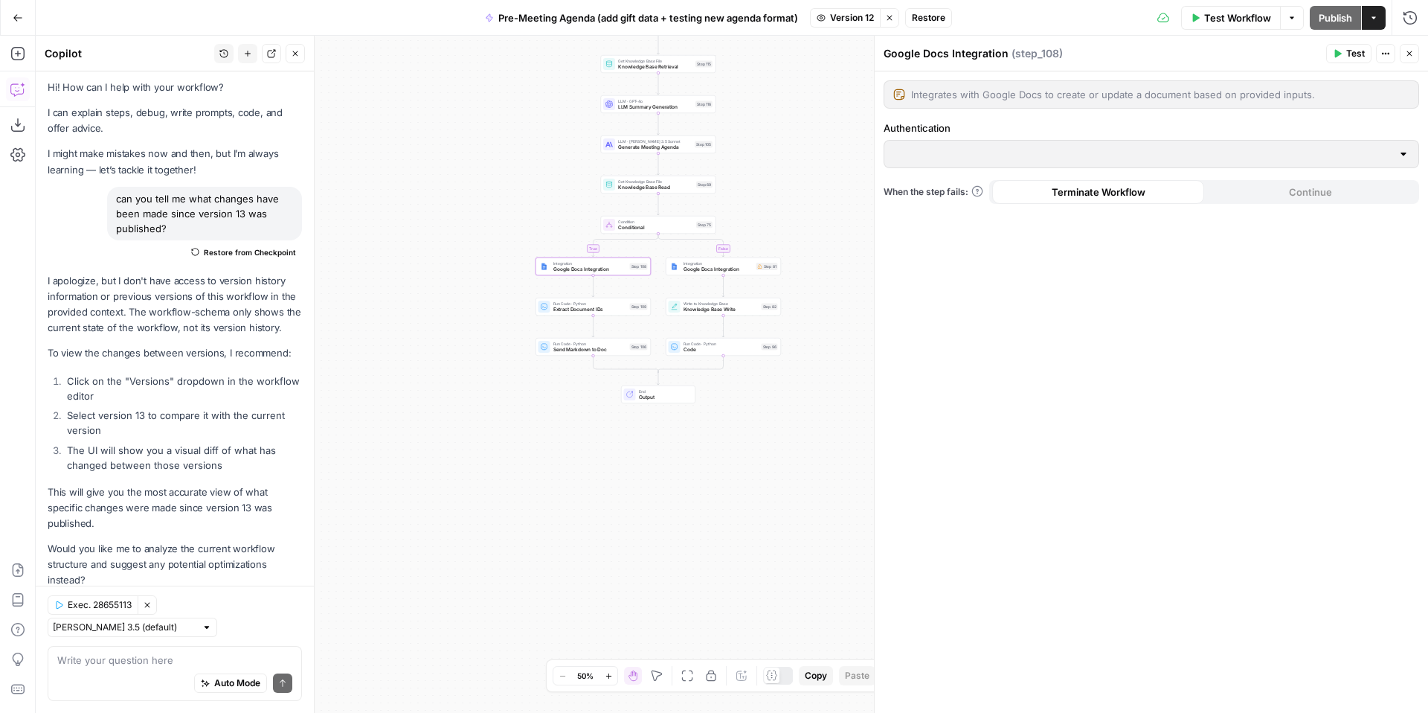
click at [1411, 53] on icon "button" at bounding box center [1409, 53] width 9 height 9
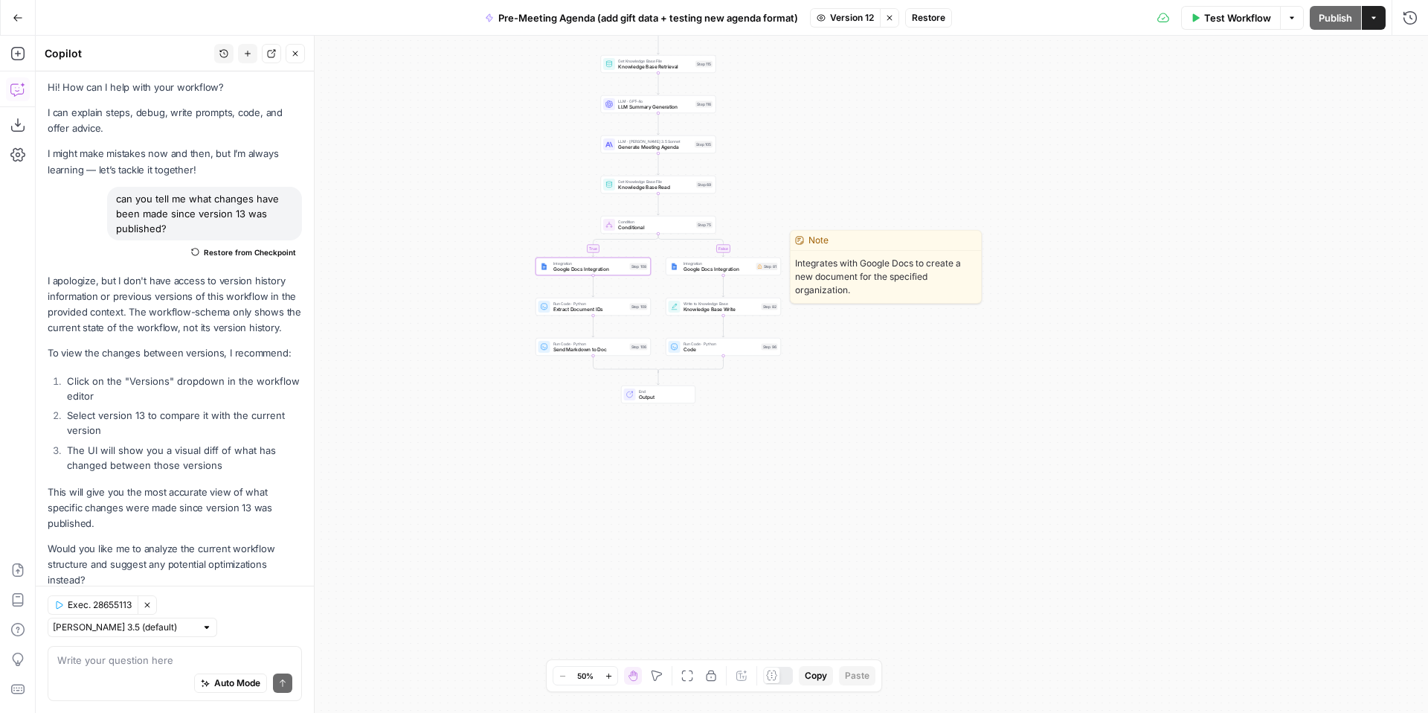
click at [708, 263] on span "Integration" at bounding box center [719, 263] width 70 height 6
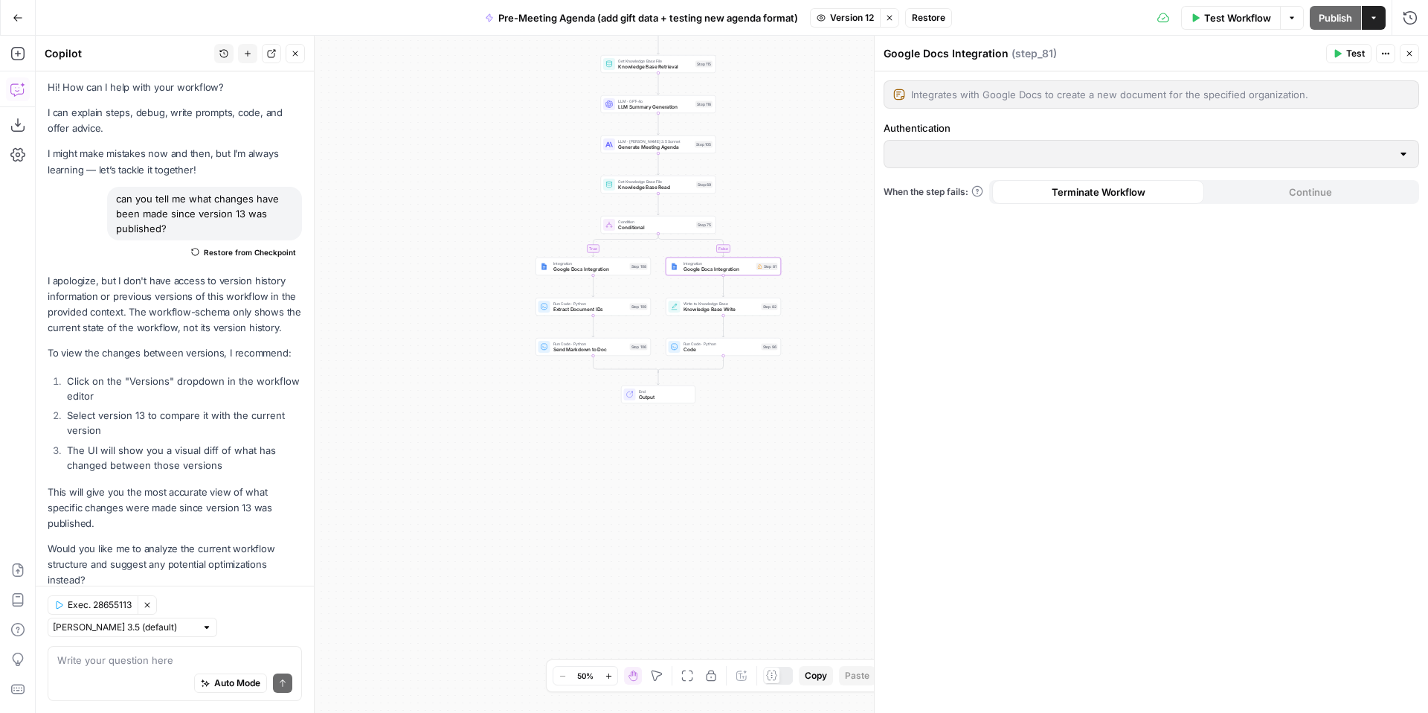
click at [1415, 56] on button "Close" at bounding box center [1409, 53] width 19 height 19
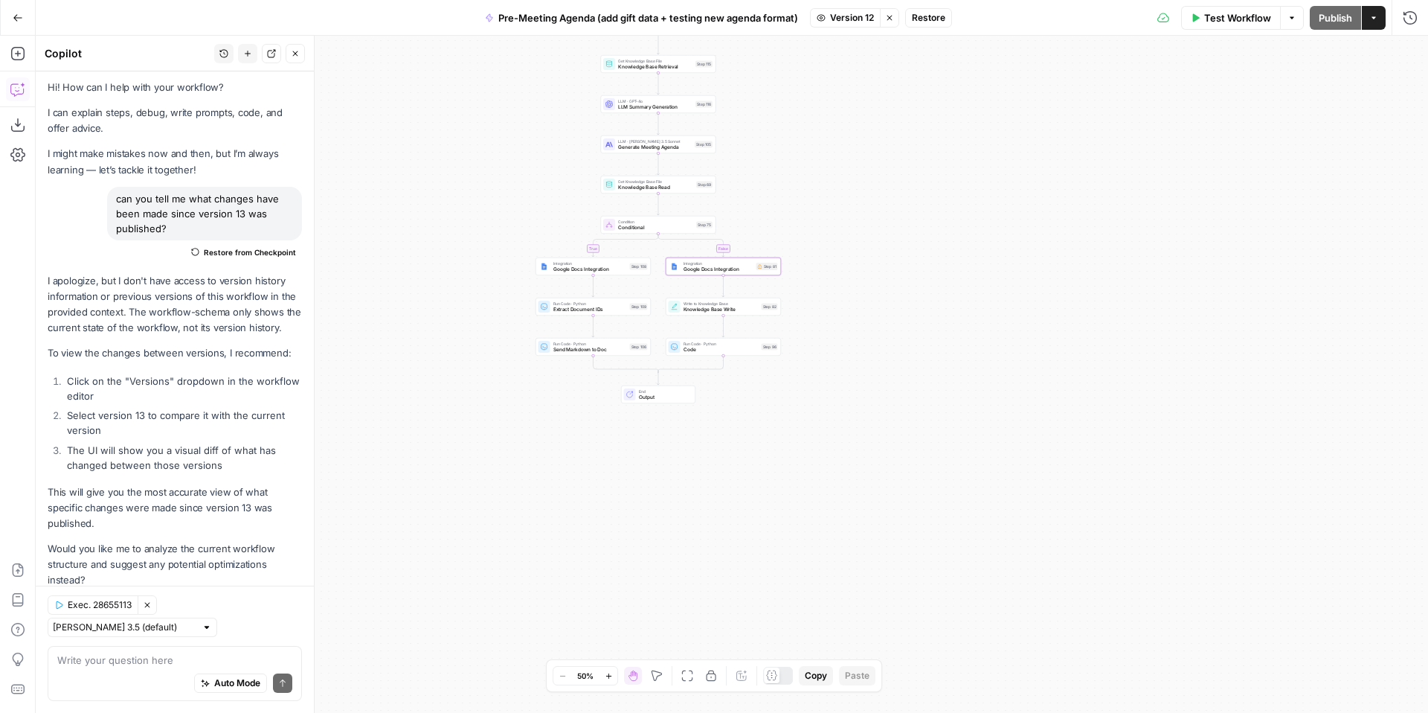
click at [896, 23] on button "Stop viewing" at bounding box center [889, 17] width 19 height 19
click at [890, 20] on icon "button" at bounding box center [894, 17] width 9 height 9
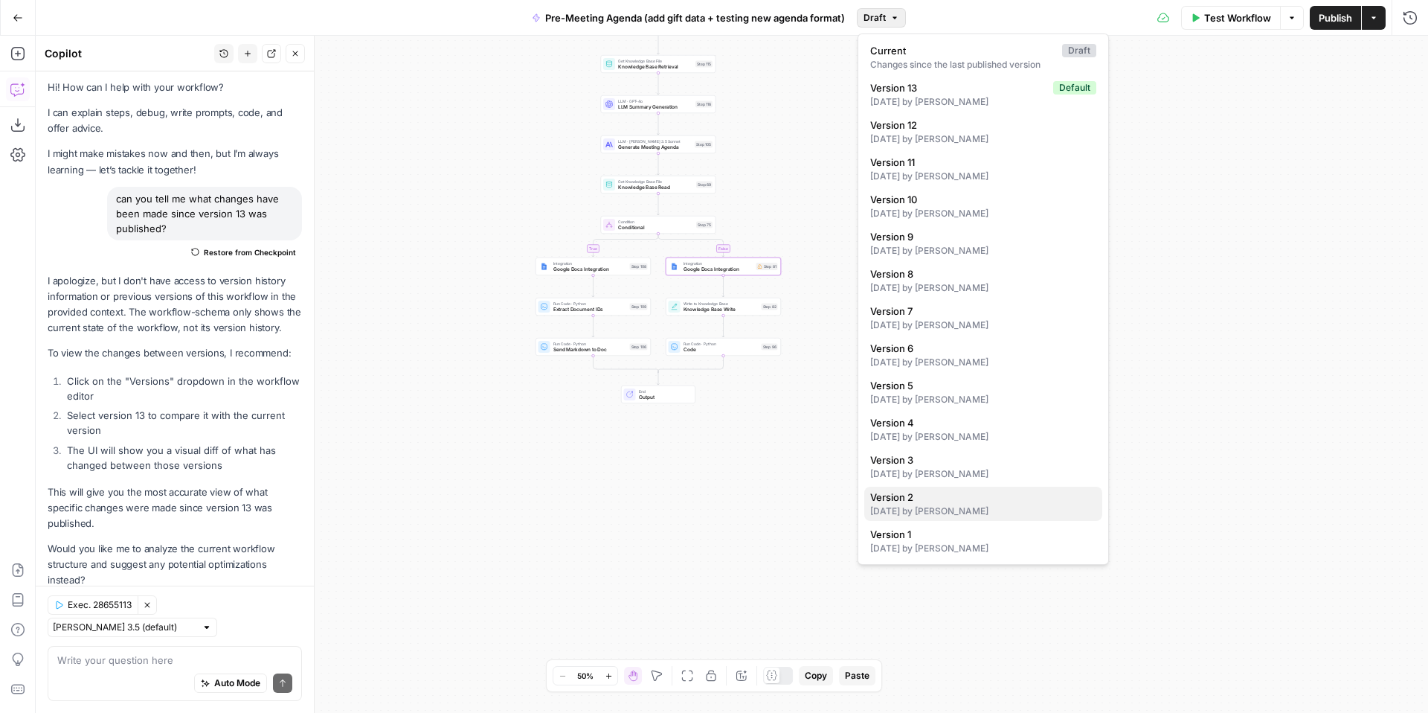
click at [1006, 508] on div "5 months ago by EJ Oruche" at bounding box center [983, 510] width 226 height 13
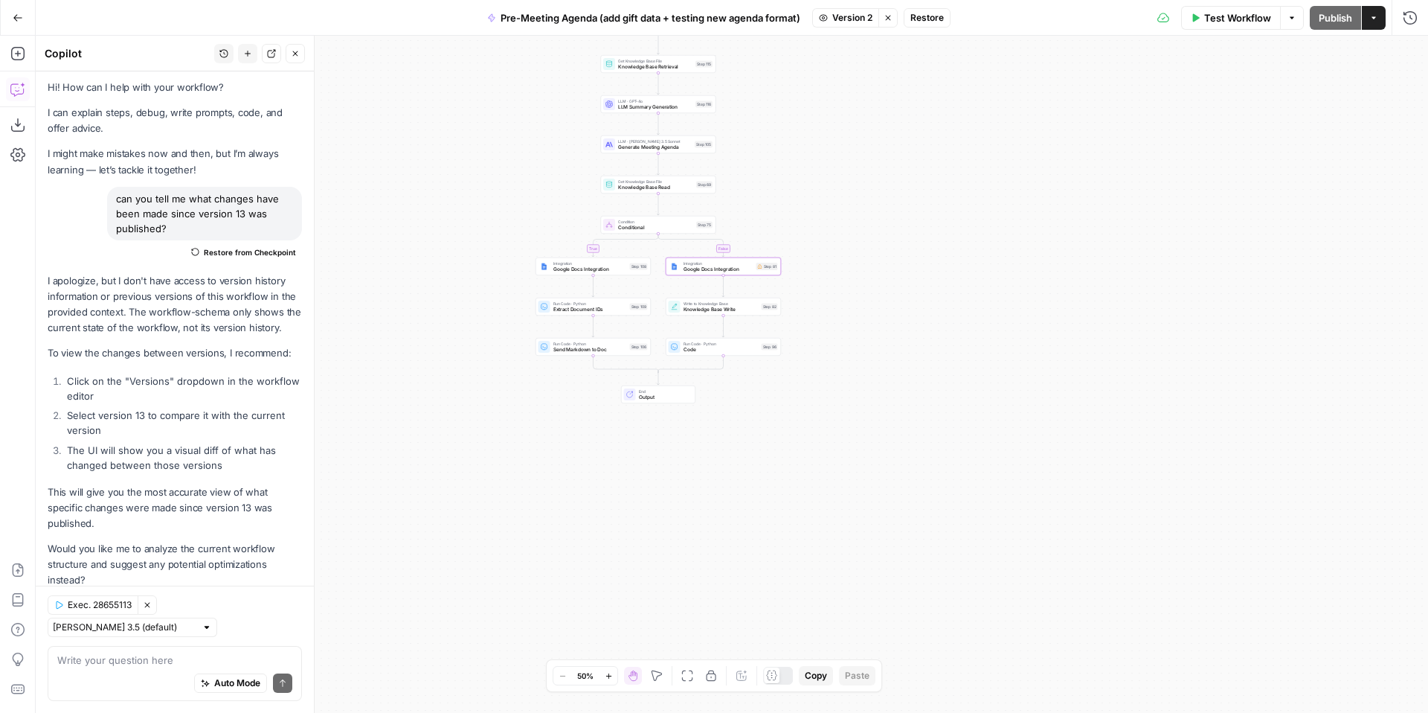
click at [588, 269] on span "Google Docs Integration" at bounding box center [590, 269] width 74 height 7
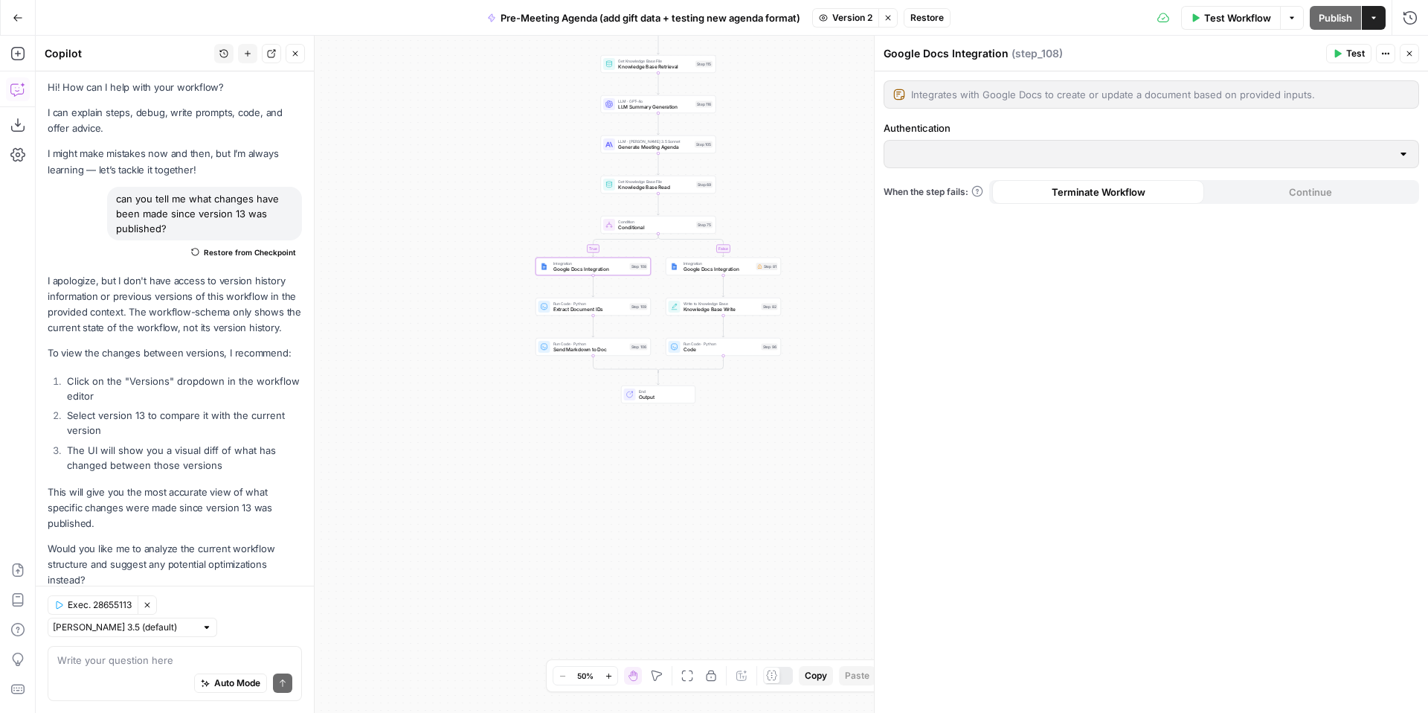
click at [1410, 54] on icon "button" at bounding box center [1409, 53] width 9 height 9
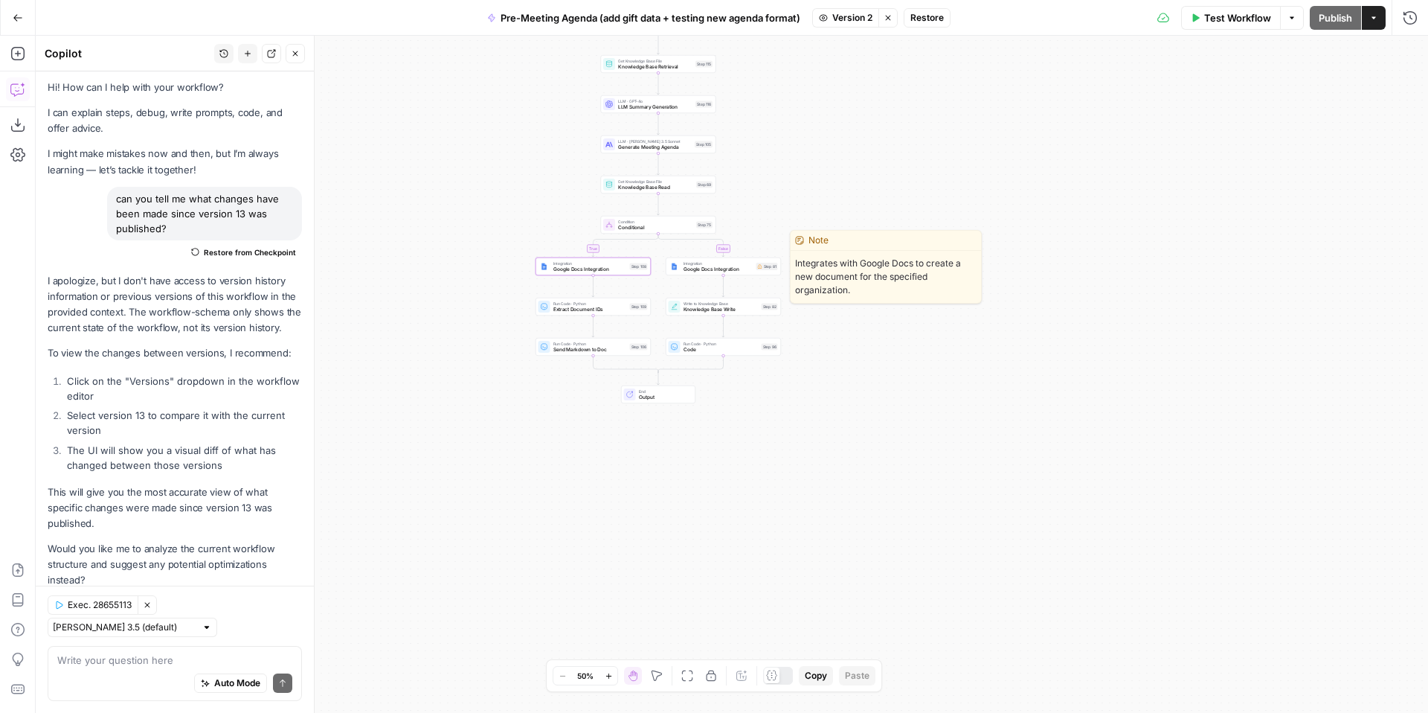
click at [699, 264] on span "Integration" at bounding box center [719, 263] width 70 height 6
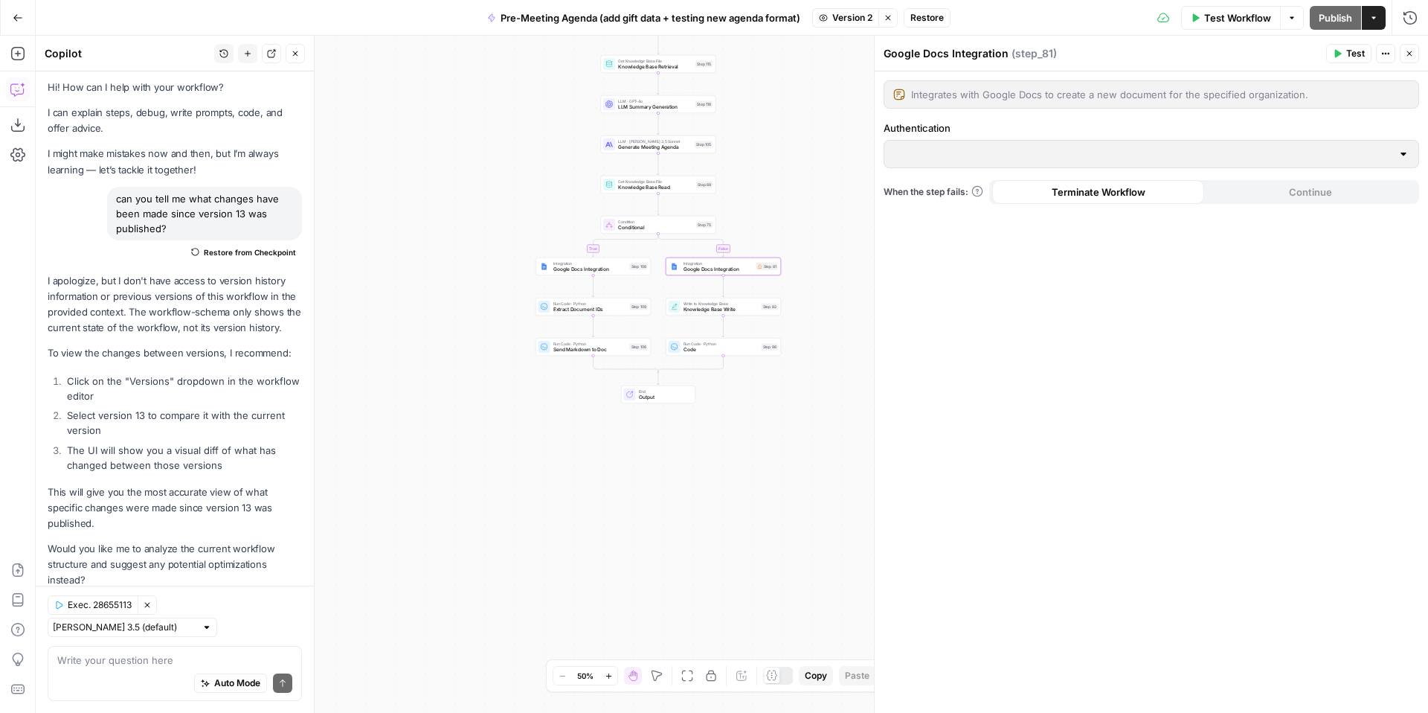
click at [1415, 50] on button "Close" at bounding box center [1409, 53] width 19 height 19
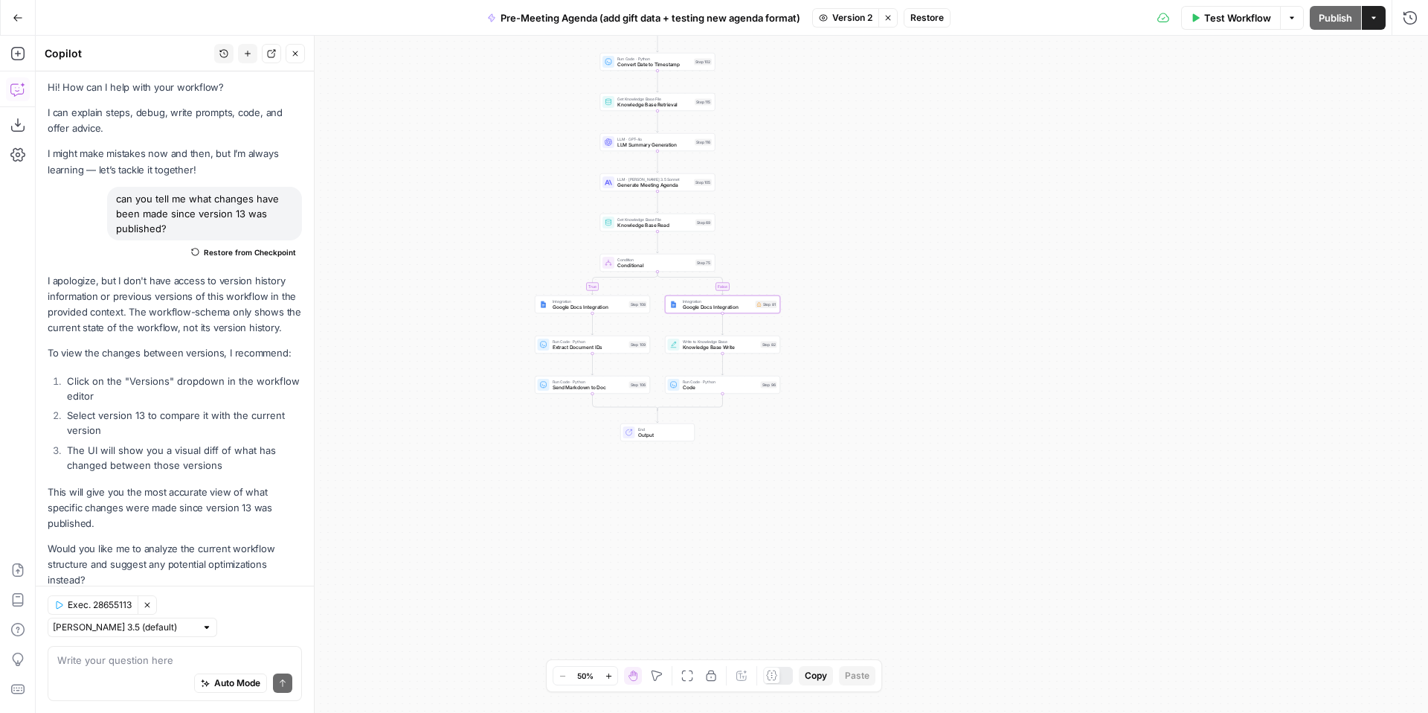
drag, startPoint x: 980, startPoint y: 446, endPoint x: 971, endPoint y: 580, distance: 134.9
click at [971, 580] on div "true false Workflow Set Inputs Inputs Run Code · Python CZ Get Accounts List St…" at bounding box center [732, 374] width 1392 height 677
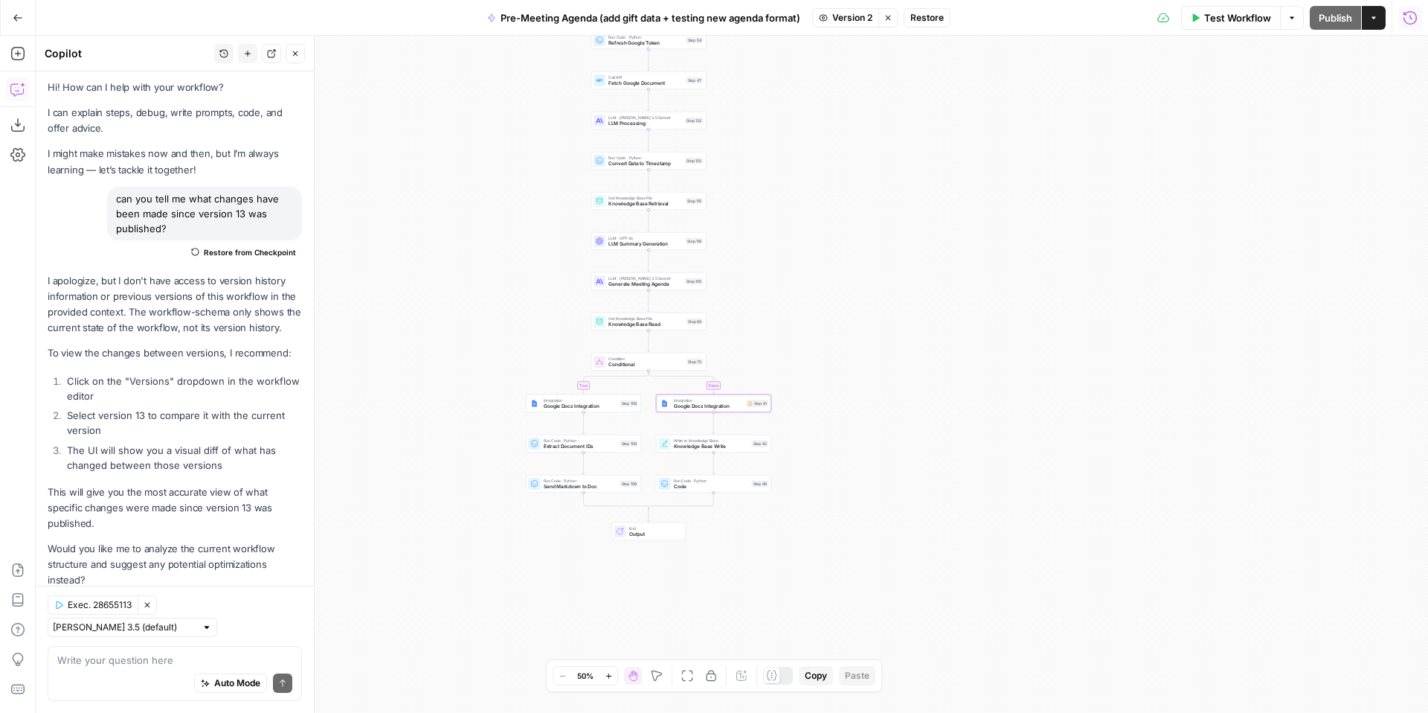
click at [1408, 20] on icon "button" at bounding box center [1410, 17] width 15 height 15
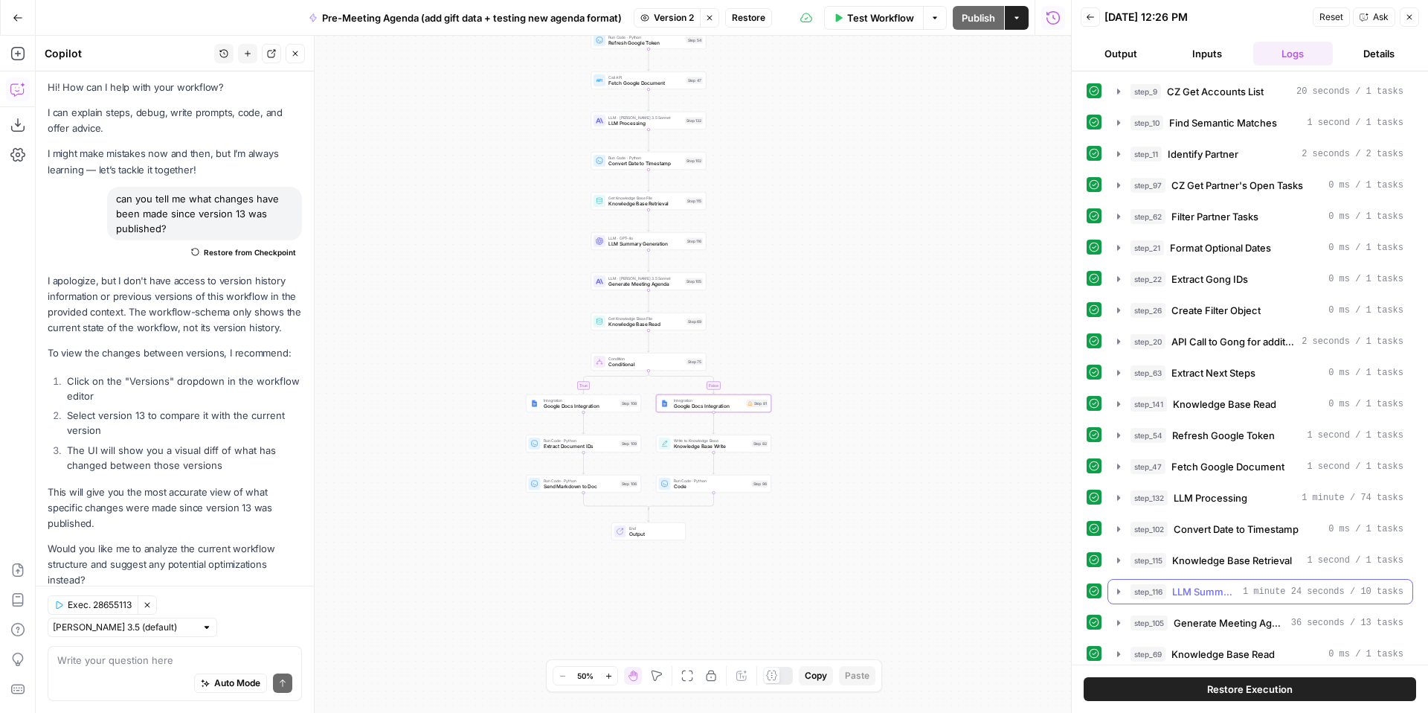
scroll to position [79, 0]
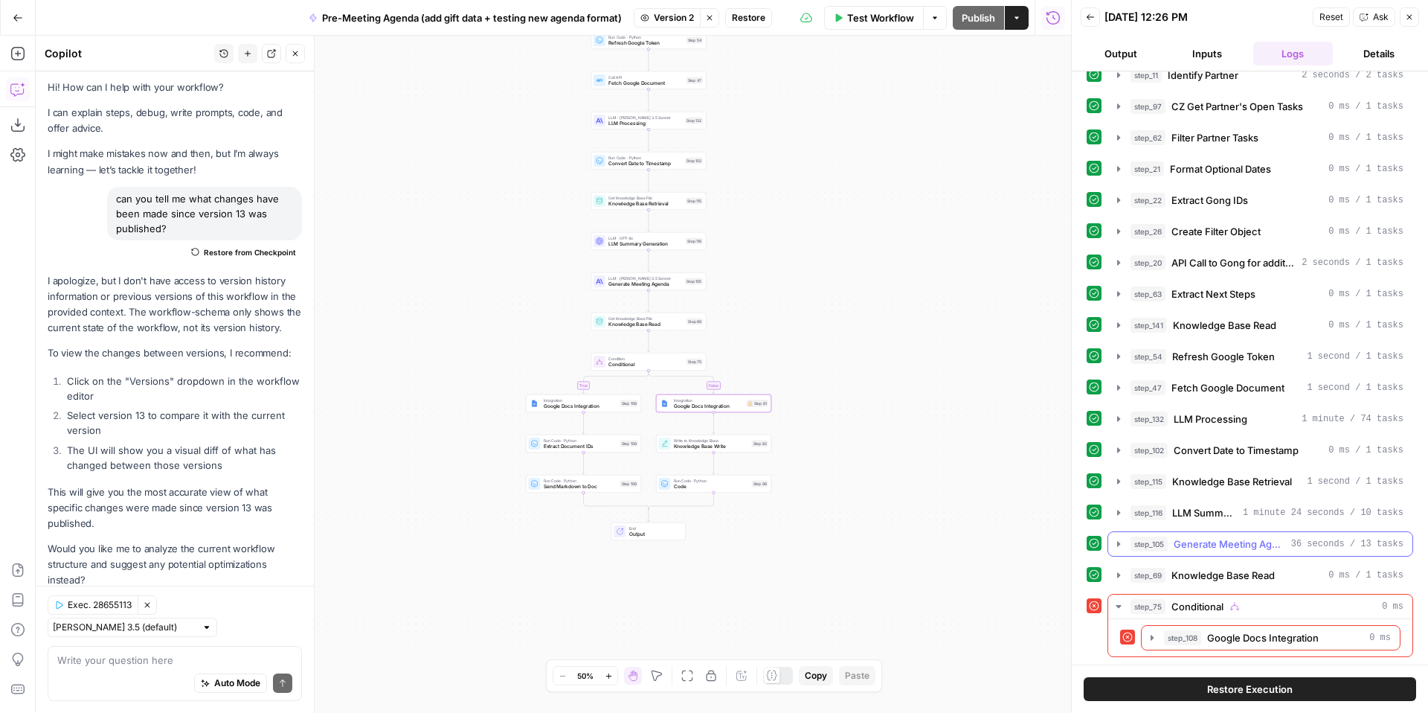
click at [1193, 543] on span "Generate Meeting Agenda" at bounding box center [1230, 543] width 112 height 15
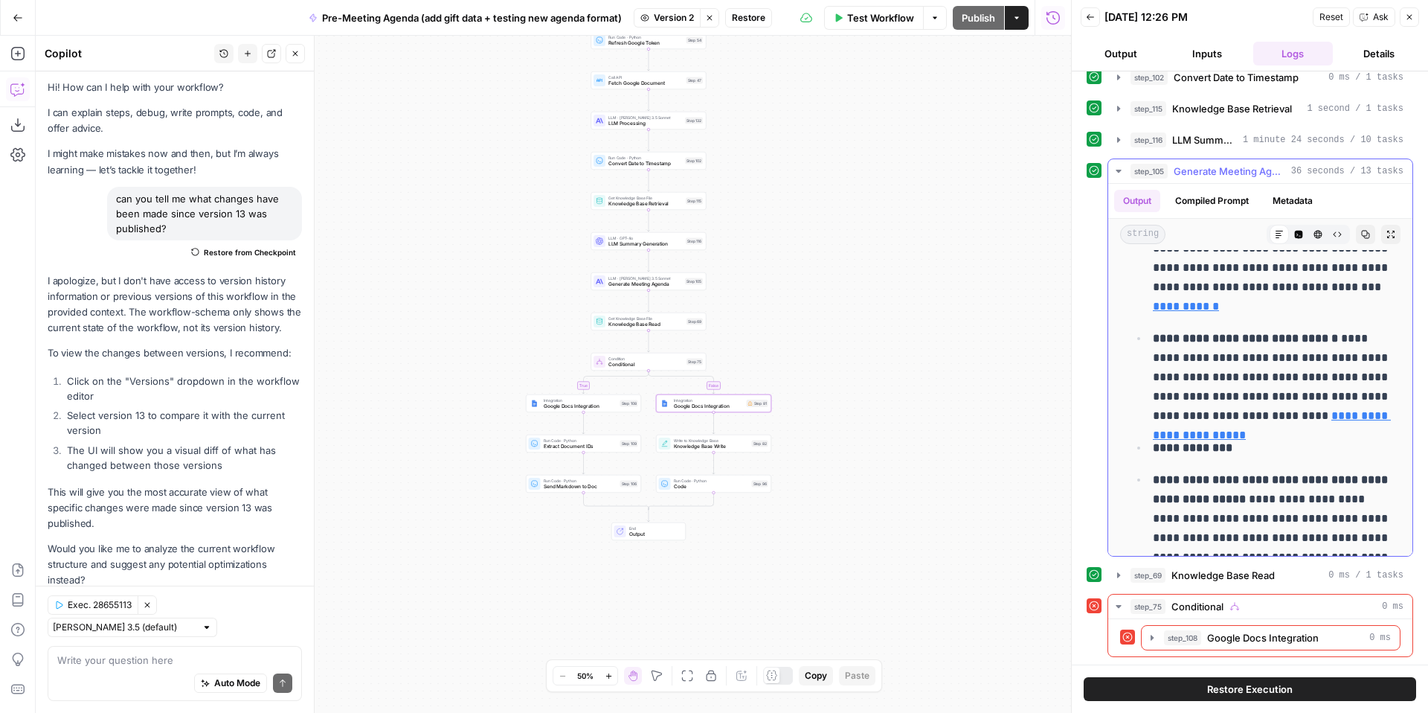
scroll to position [3013, 0]
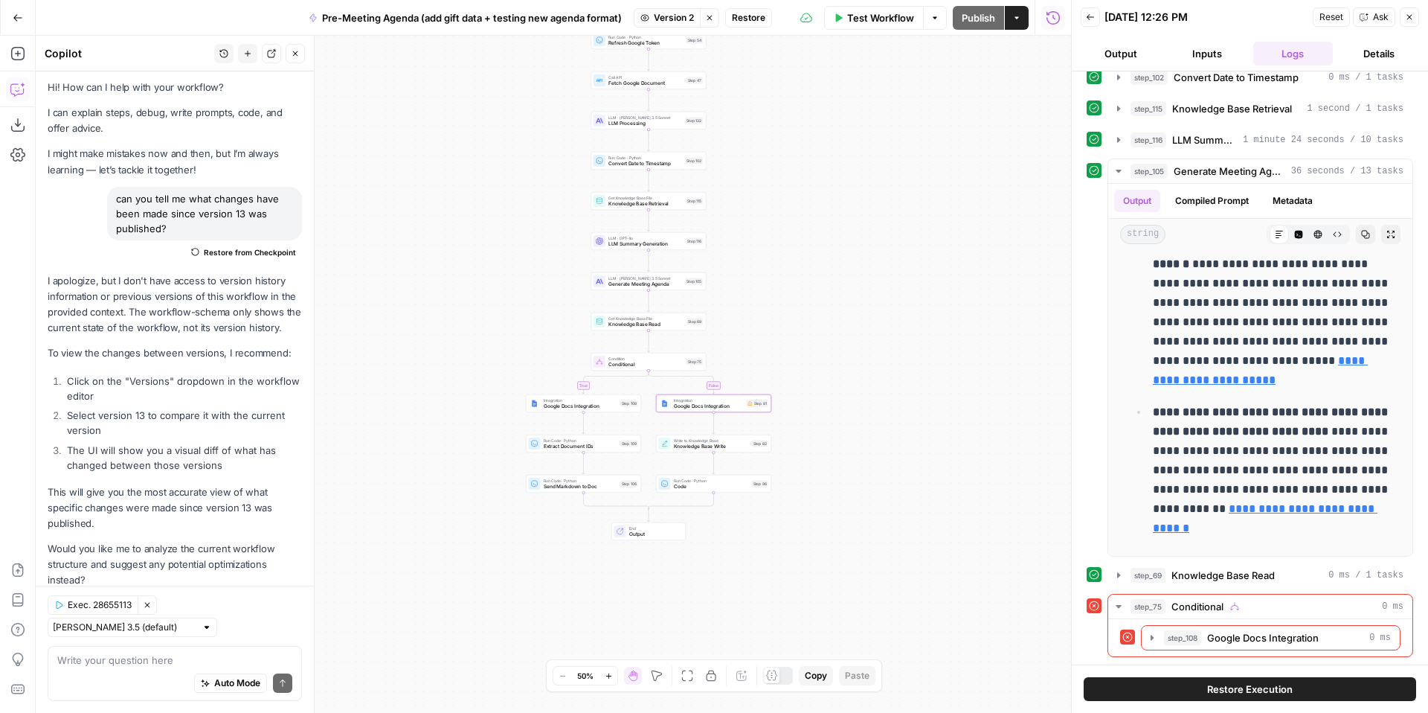
click at [1415, 18] on button "Close" at bounding box center [1409, 16] width 19 height 19
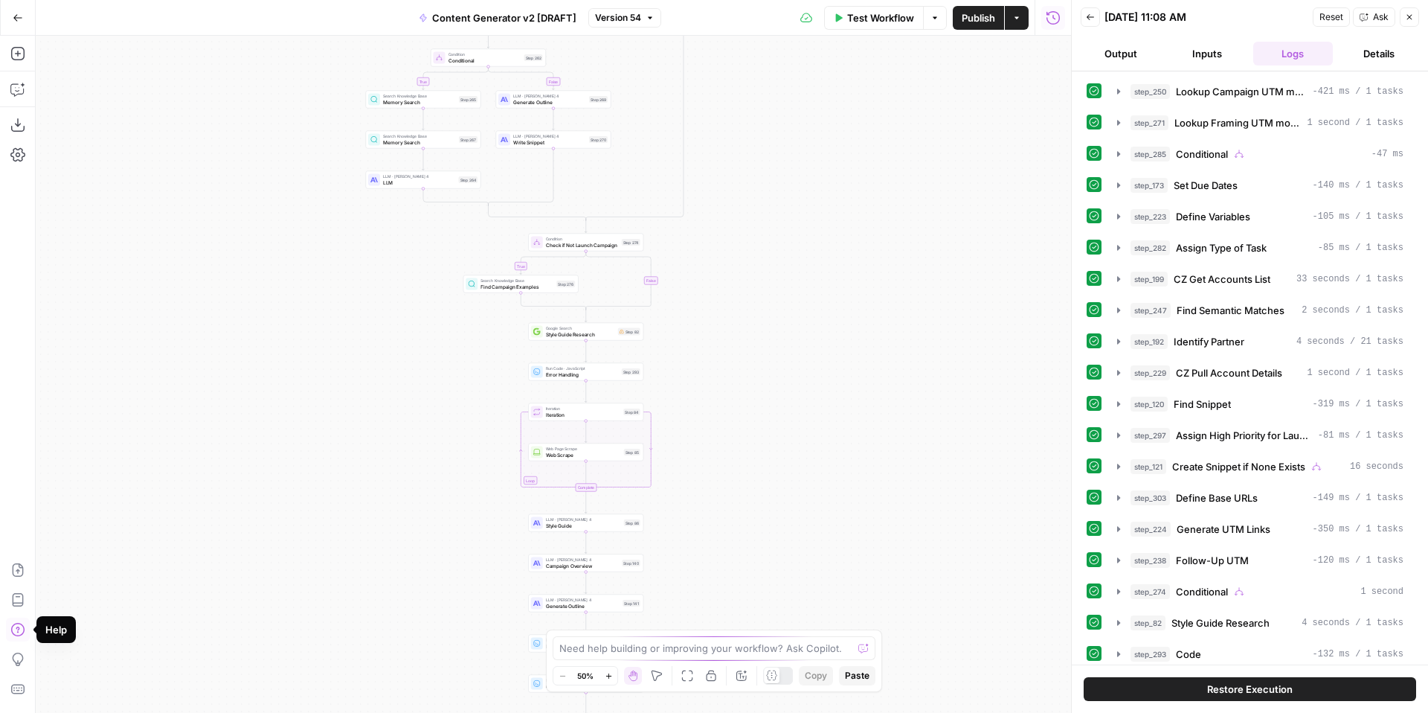
click at [17, 623] on icon "button" at bounding box center [17, 629] width 15 height 15
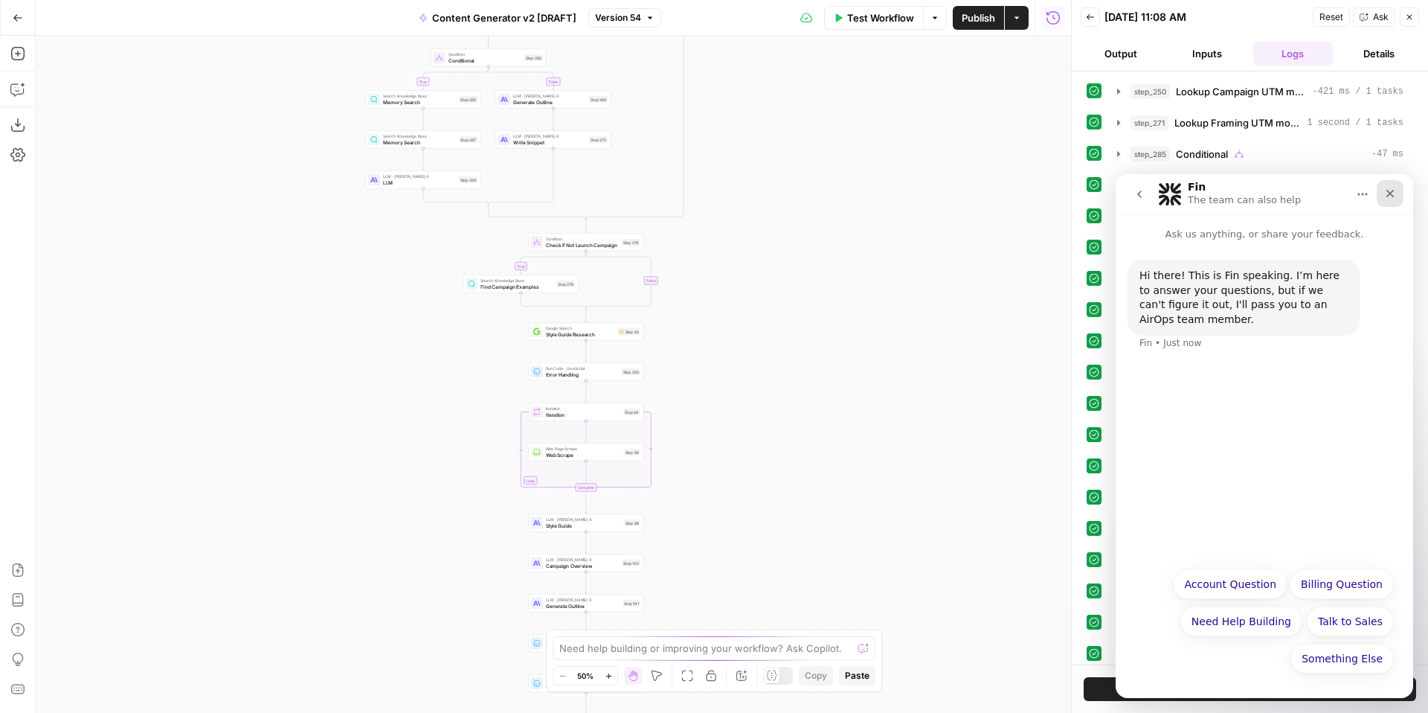
click at [1396, 193] on div "Close" at bounding box center [1390, 193] width 27 height 27
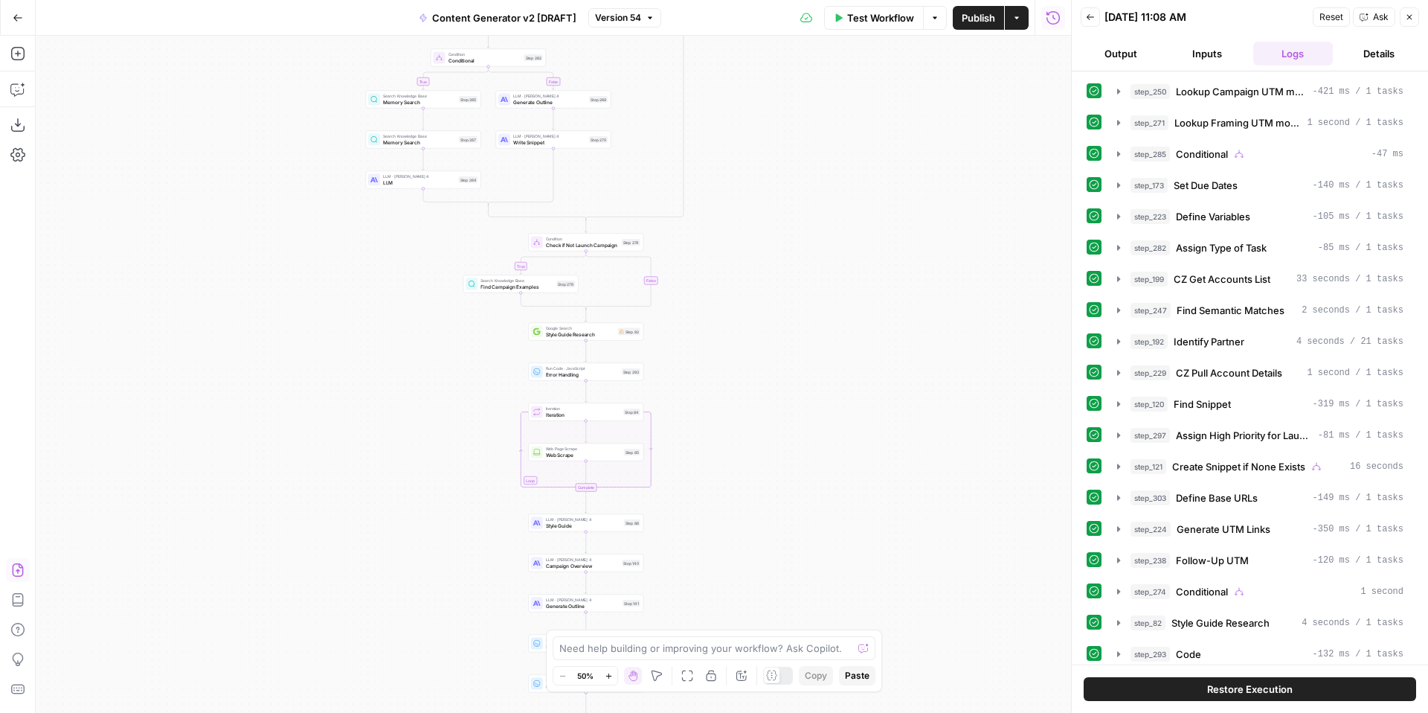
click at [18, 569] on icon "button" at bounding box center [17, 569] width 11 height 13
click at [1376, 19] on span "Ask" at bounding box center [1381, 16] width 16 height 13
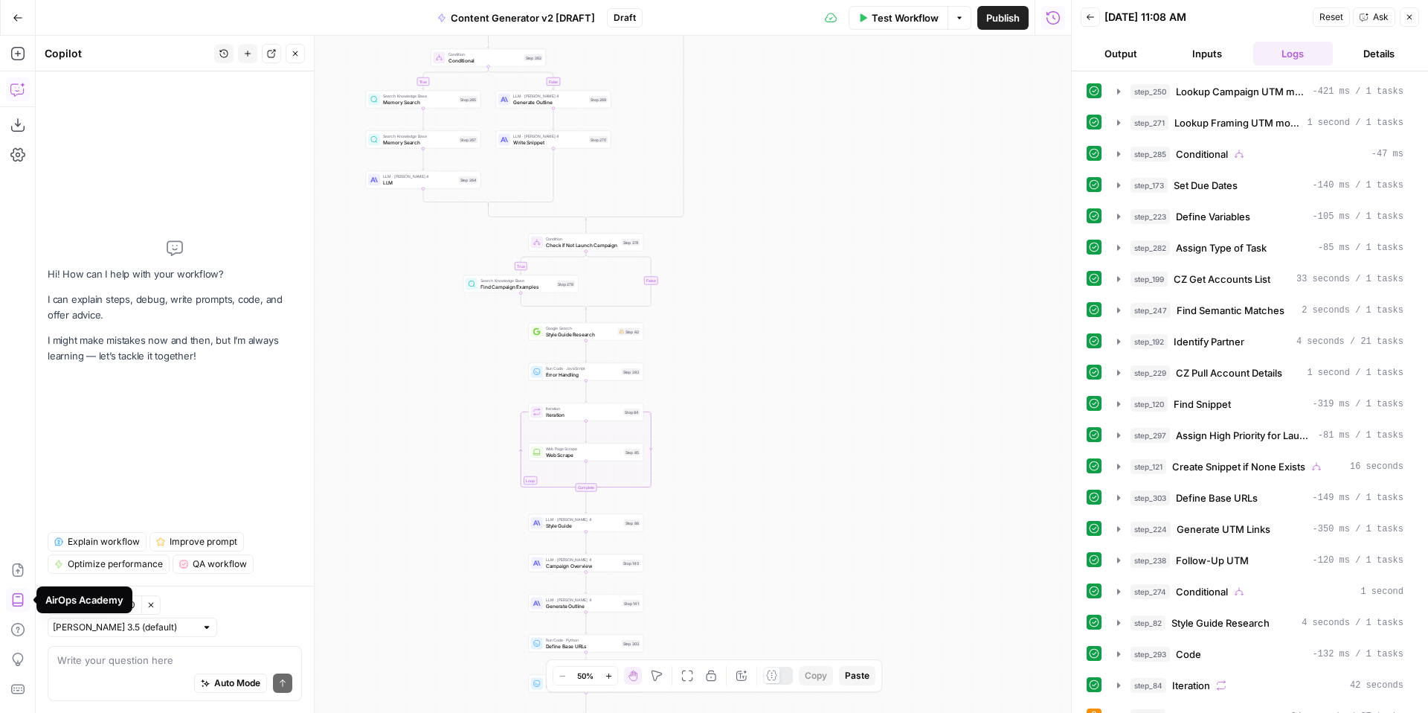
click at [173, 646] on div "Write your question here Auto Mode Send" at bounding box center [175, 673] width 254 height 55
type textarea "where do I find my existing support threads?"
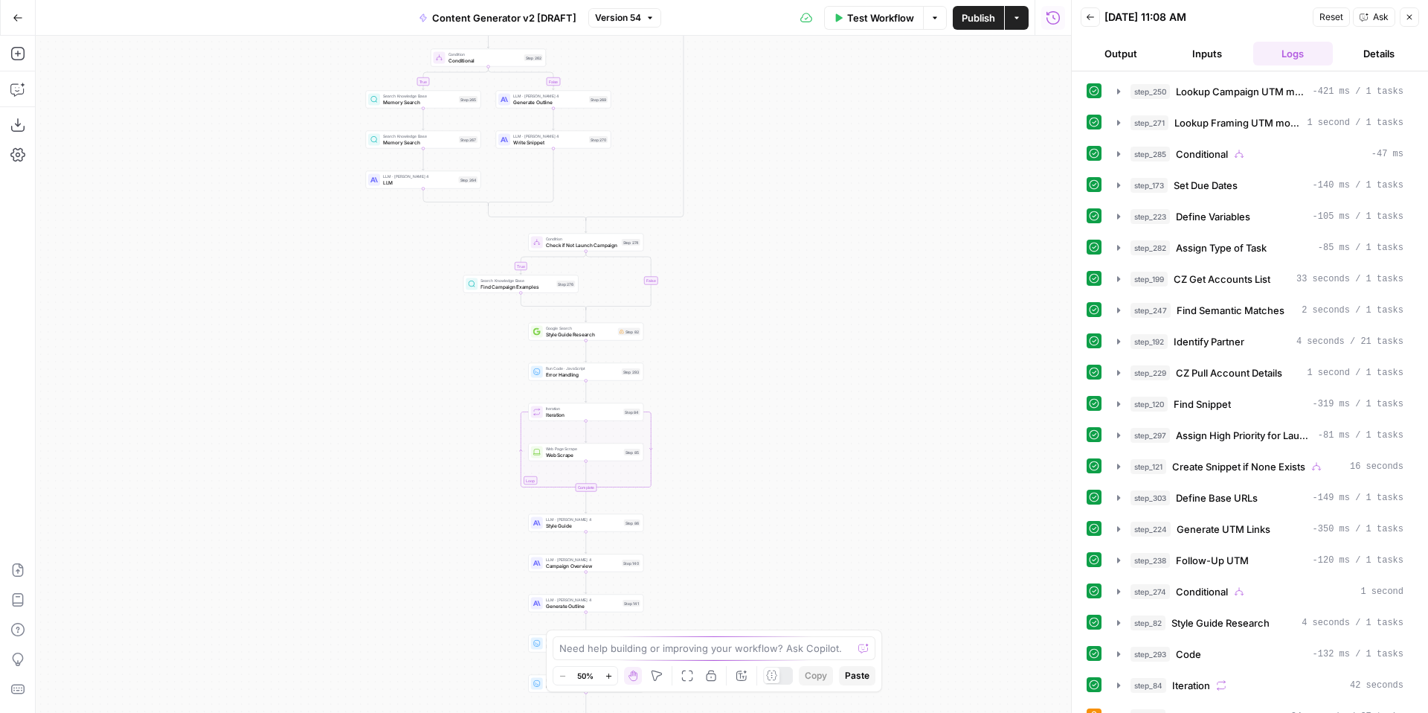
click at [1412, 19] on icon "button" at bounding box center [1409, 17] width 9 height 9
